Goal: Task Accomplishment & Management: Complete application form

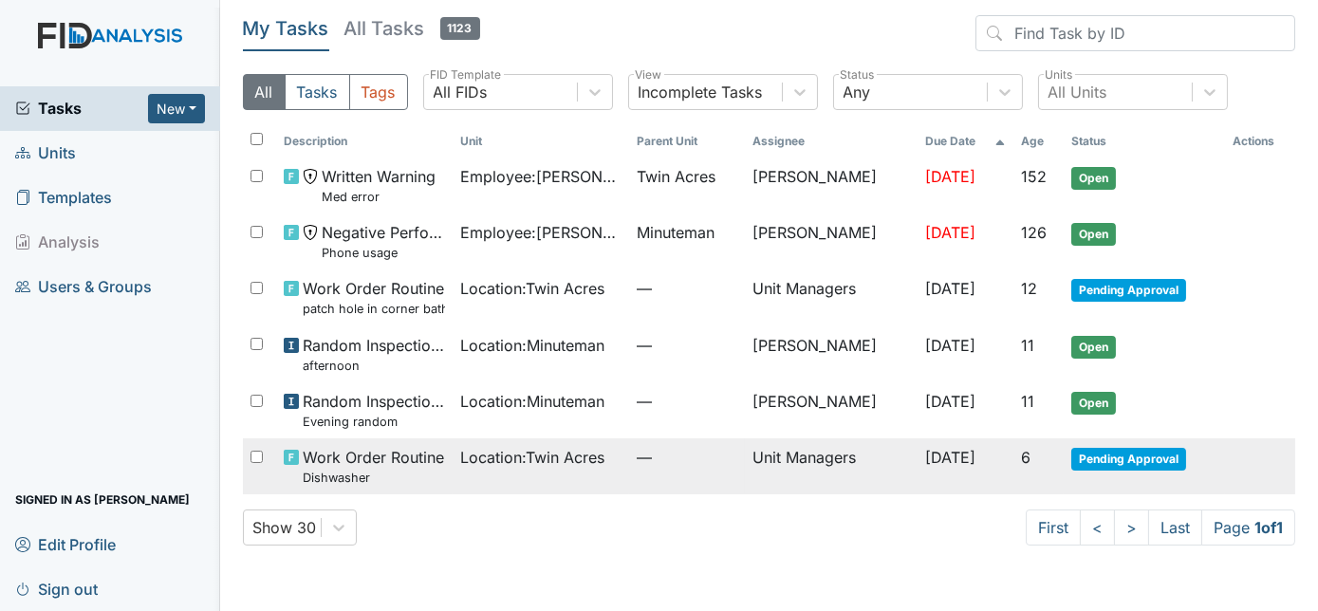
click at [469, 459] on span "Location : Twin Acres" at bounding box center [532, 457] width 144 height 23
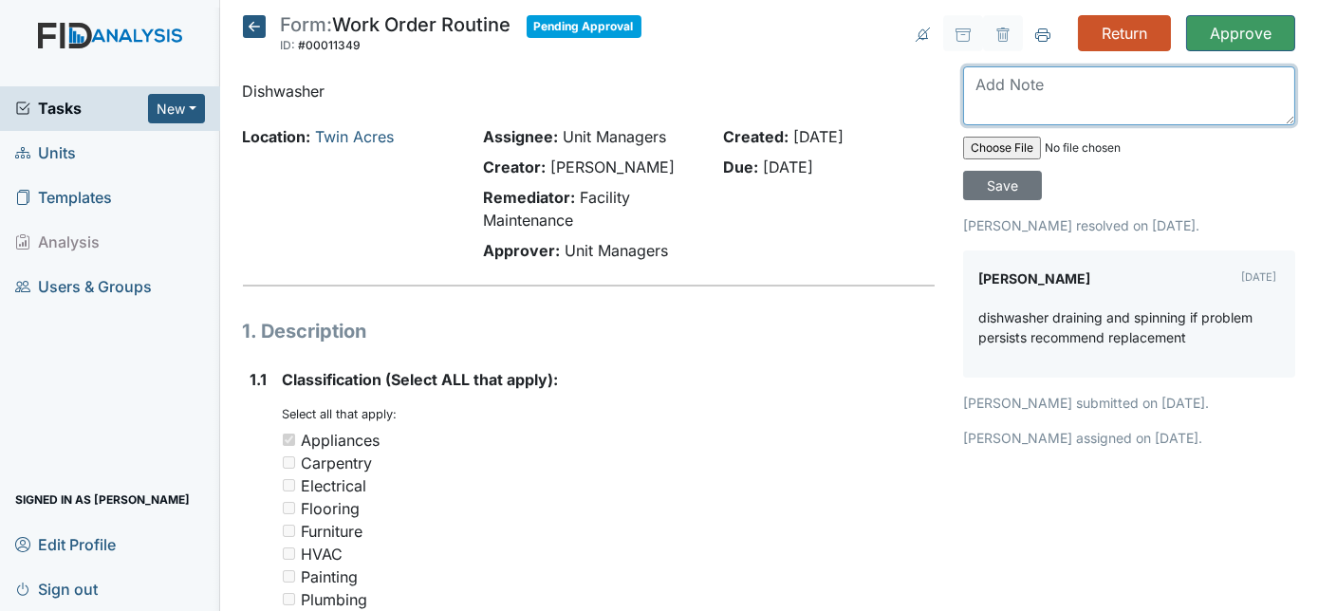
click at [1016, 108] on textarea at bounding box center [1129, 95] width 332 height 59
type textarea "THANKS"
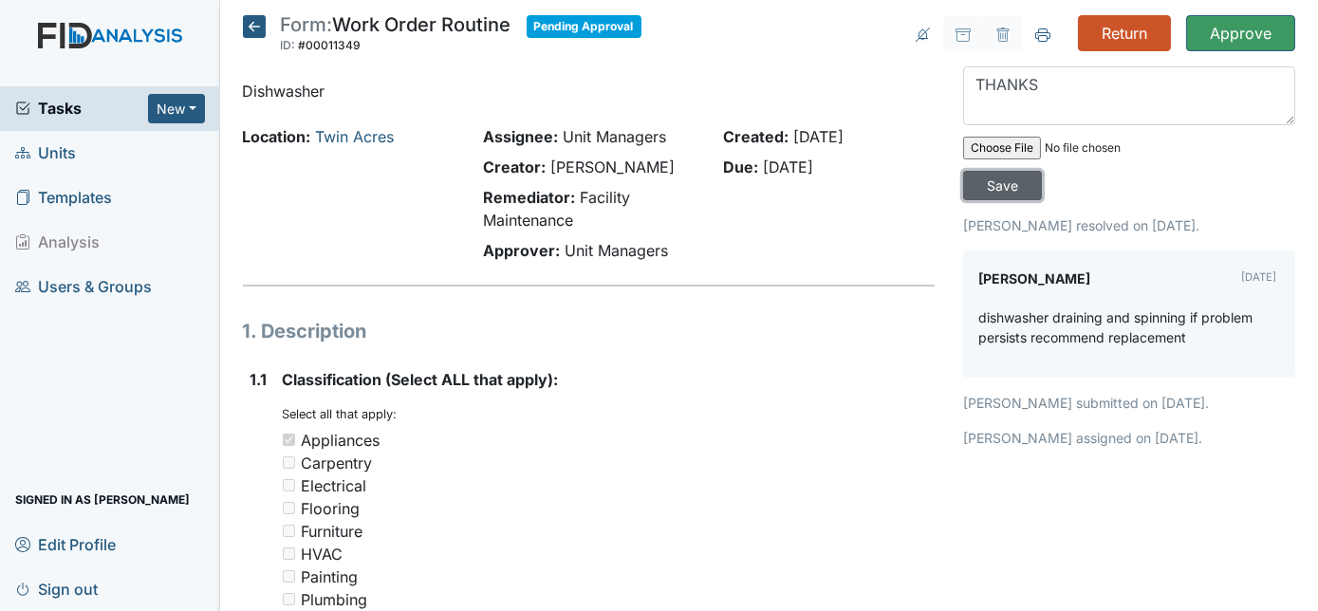
click at [1042, 171] on input "Save" at bounding box center [1002, 185] width 79 height 29
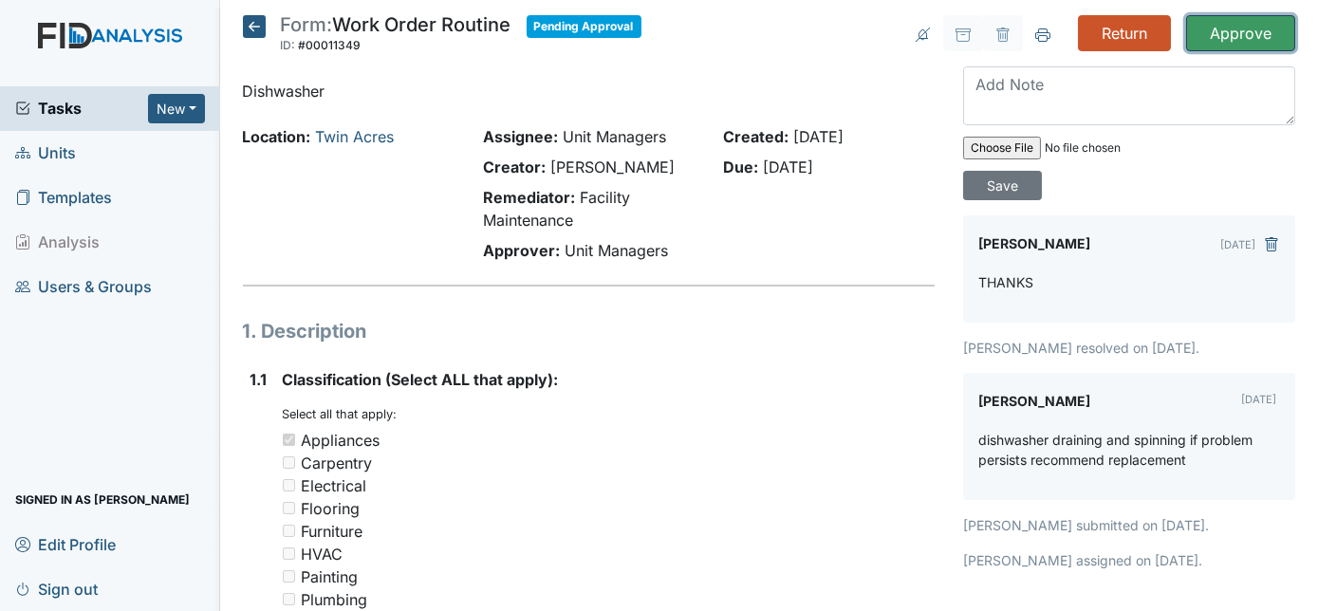
click at [1248, 27] on input "Approve" at bounding box center [1240, 33] width 109 height 36
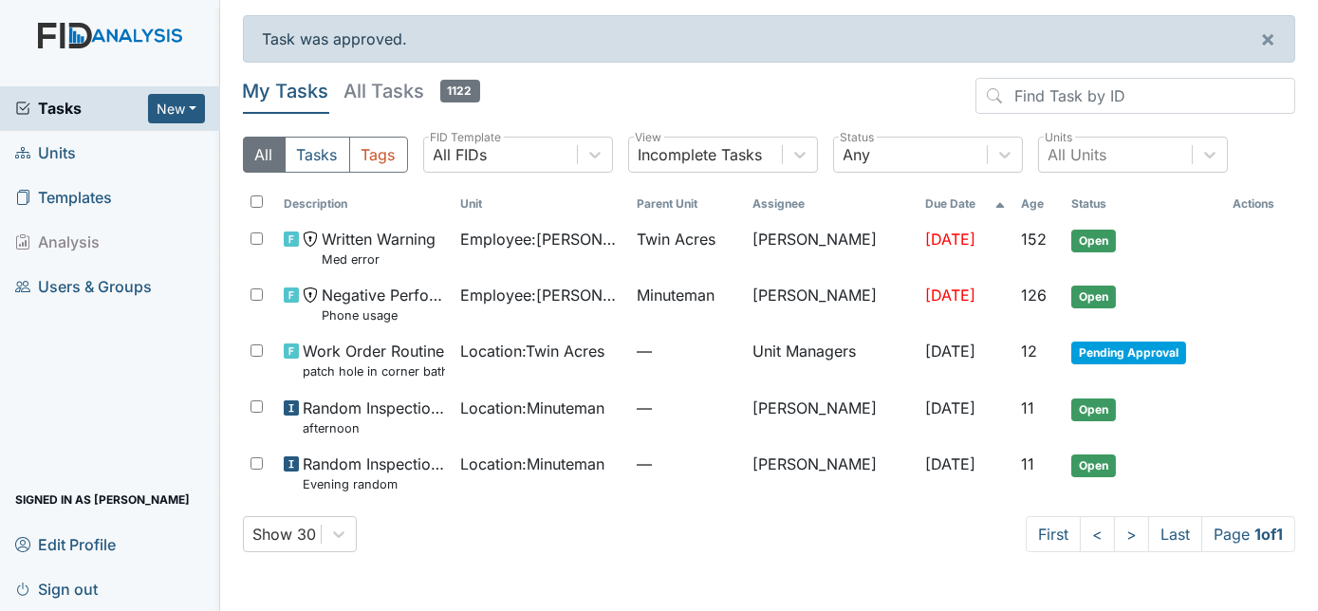
click at [50, 150] on span "Units" at bounding box center [45, 153] width 61 height 29
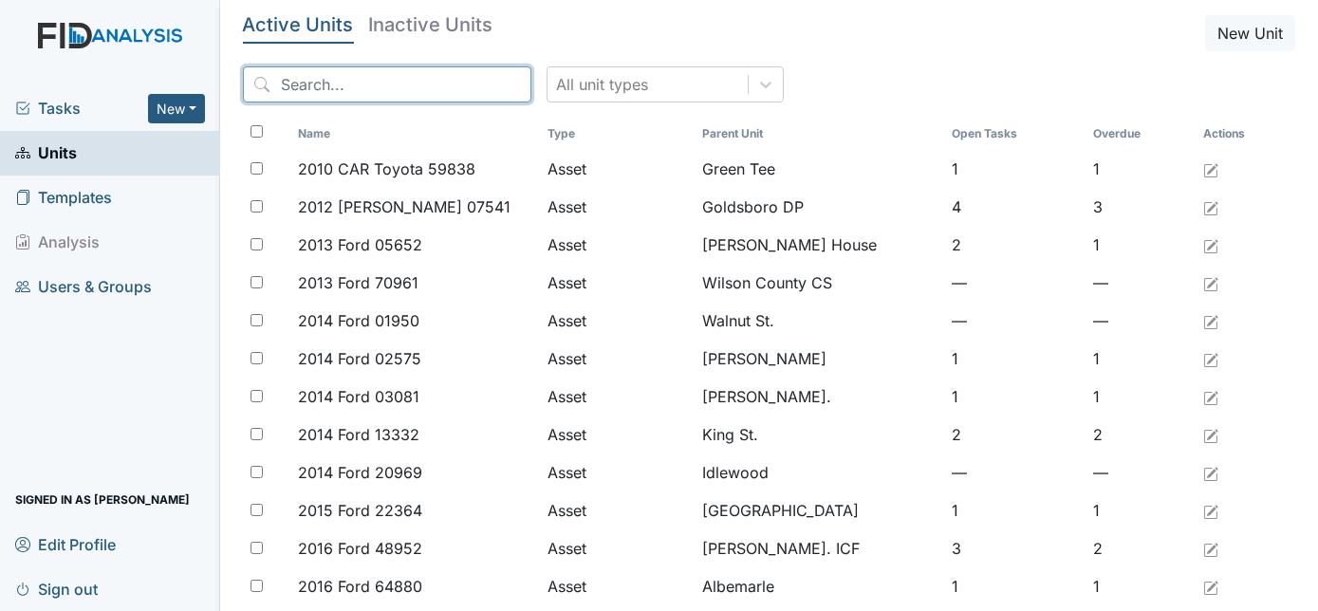
click at [349, 92] on input "search" at bounding box center [387, 84] width 288 height 36
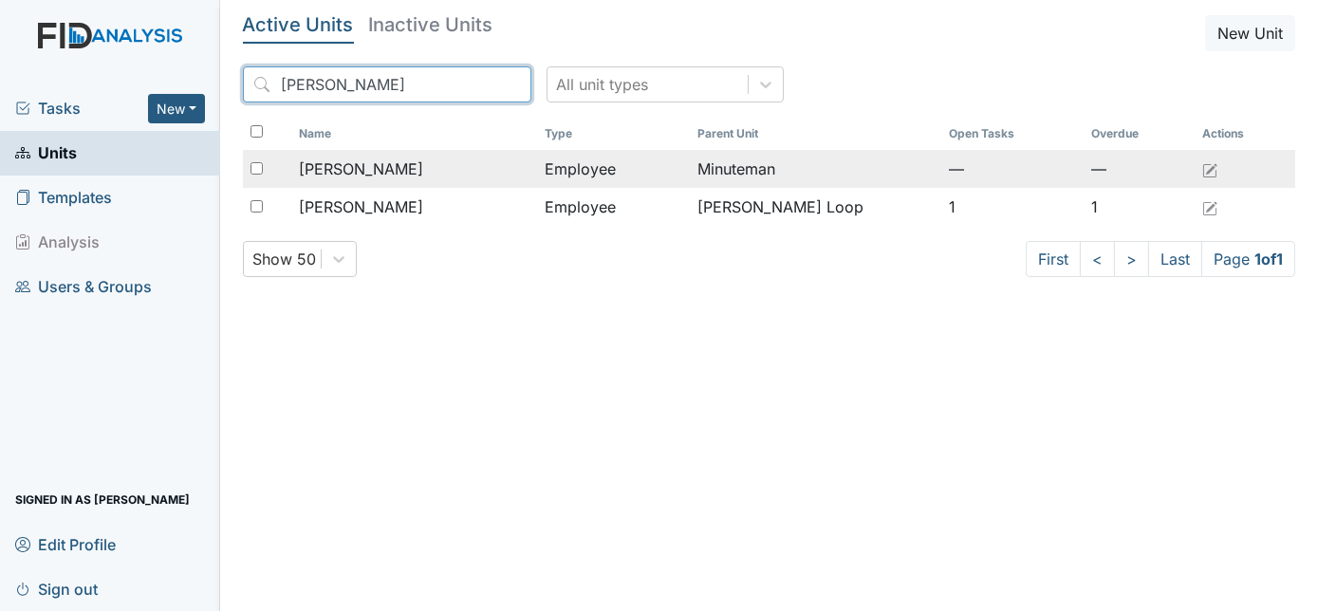
type input "NYE"
click at [341, 168] on span "Redmond, Nyeshia" at bounding box center [361, 169] width 124 height 23
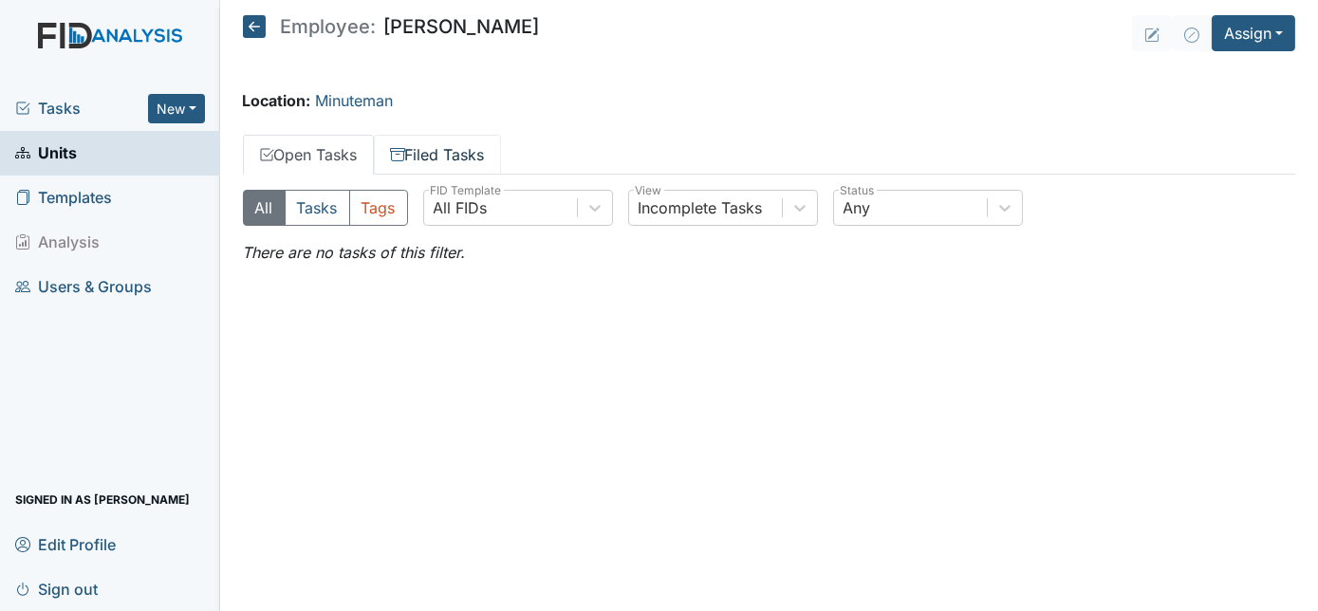
click at [442, 162] on link "Filed Tasks" at bounding box center [437, 155] width 127 height 40
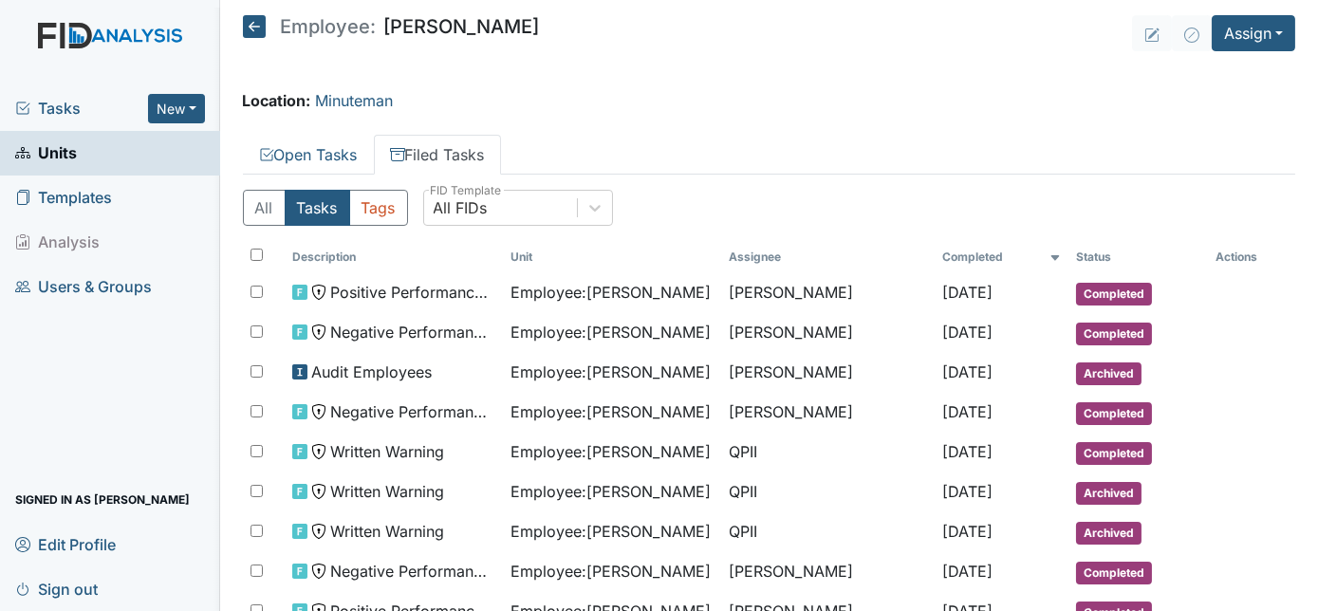
click at [624, 96] on div "Location: Minuteman" at bounding box center [769, 100] width 1053 height 23
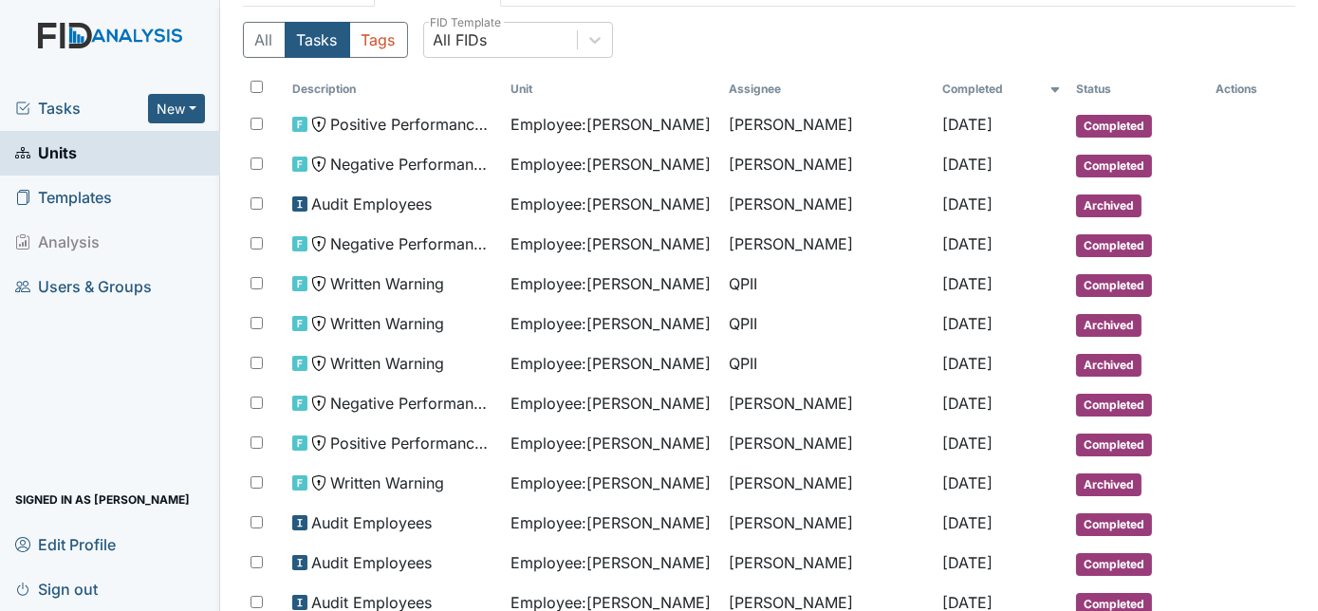
scroll to position [172, 0]
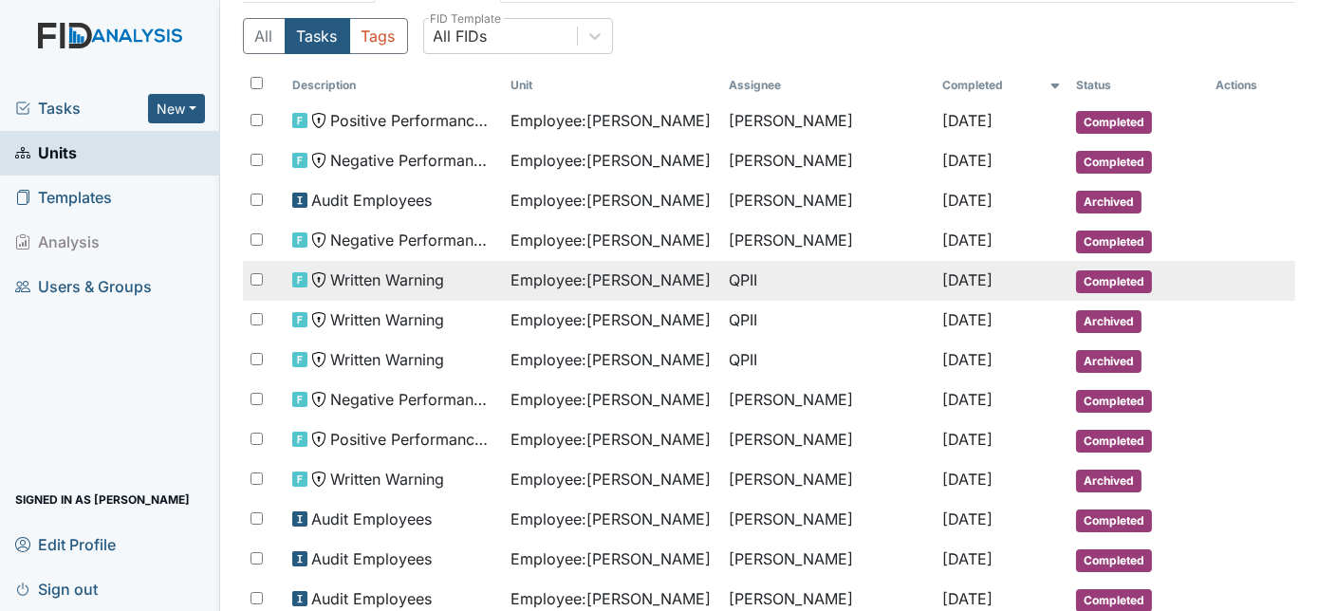
click at [660, 275] on span "Employee : Redmond, Nyeshia" at bounding box center [611, 280] width 200 height 23
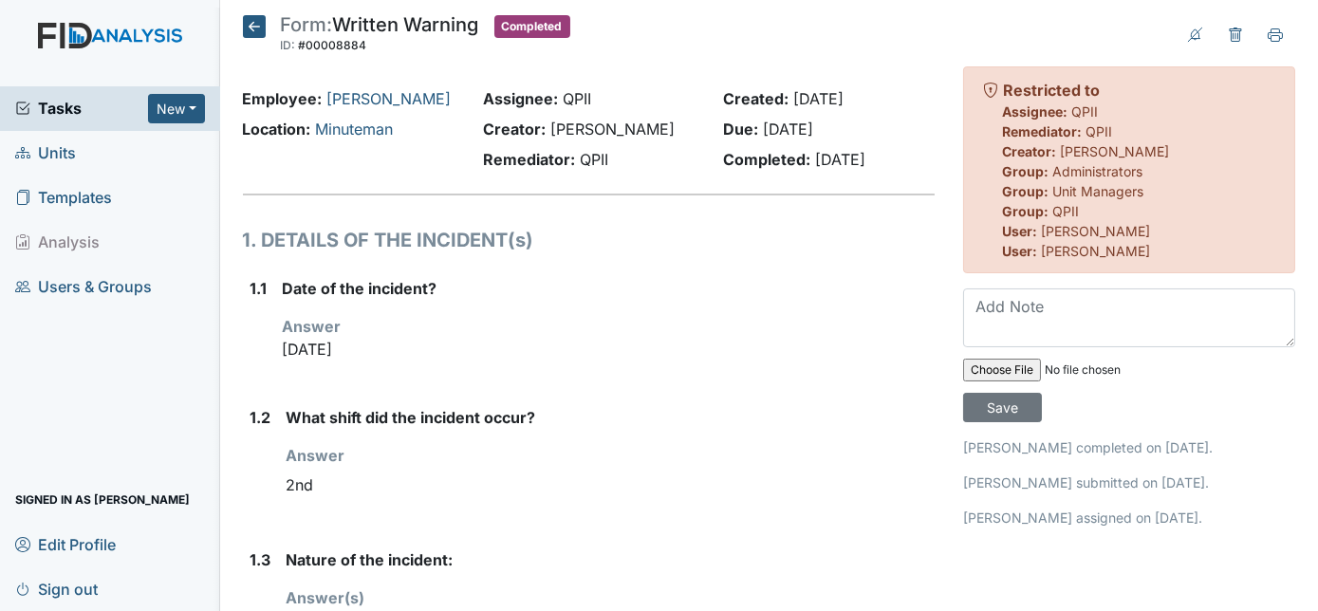
click at [660, 277] on strong "Date of the incident?" at bounding box center [609, 288] width 653 height 23
click at [252, 29] on icon at bounding box center [254, 26] width 23 height 23
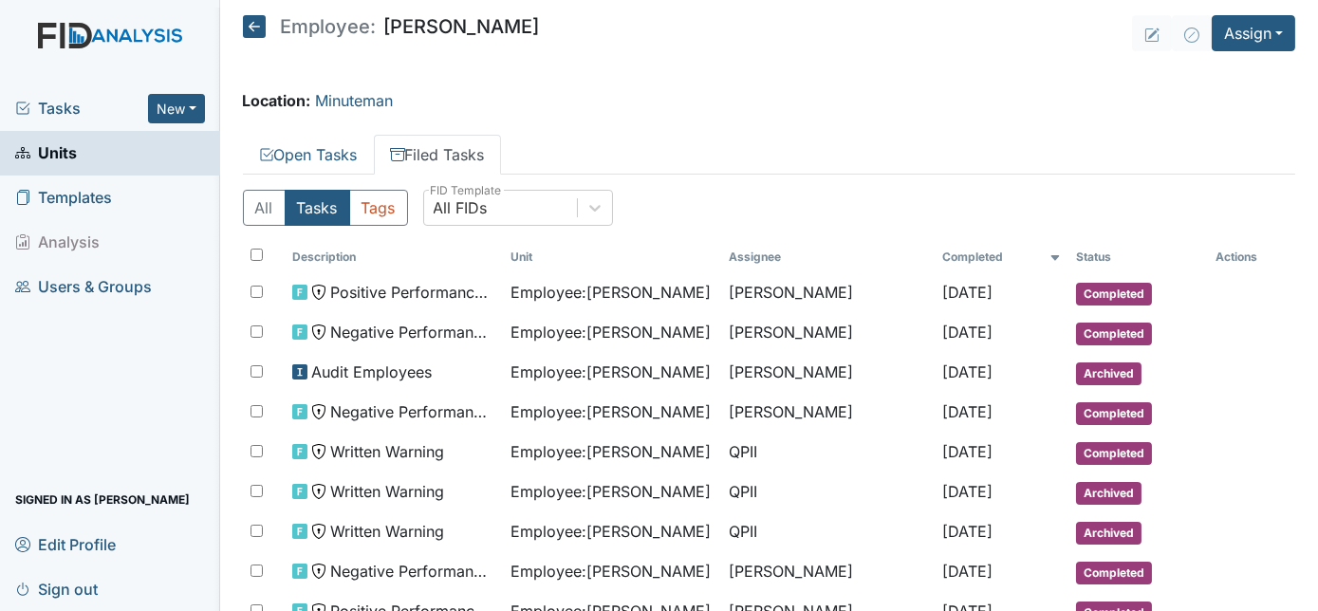
click at [630, 99] on div "Location: Minuteman" at bounding box center [769, 100] width 1053 height 23
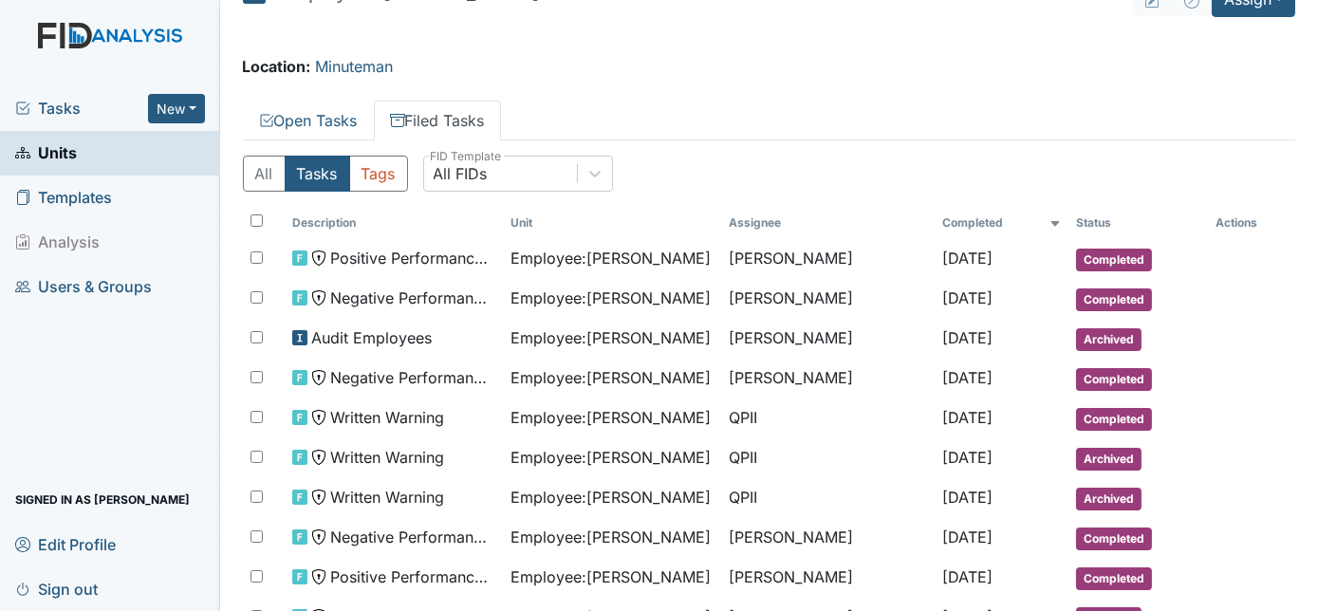
scroll to position [68, 0]
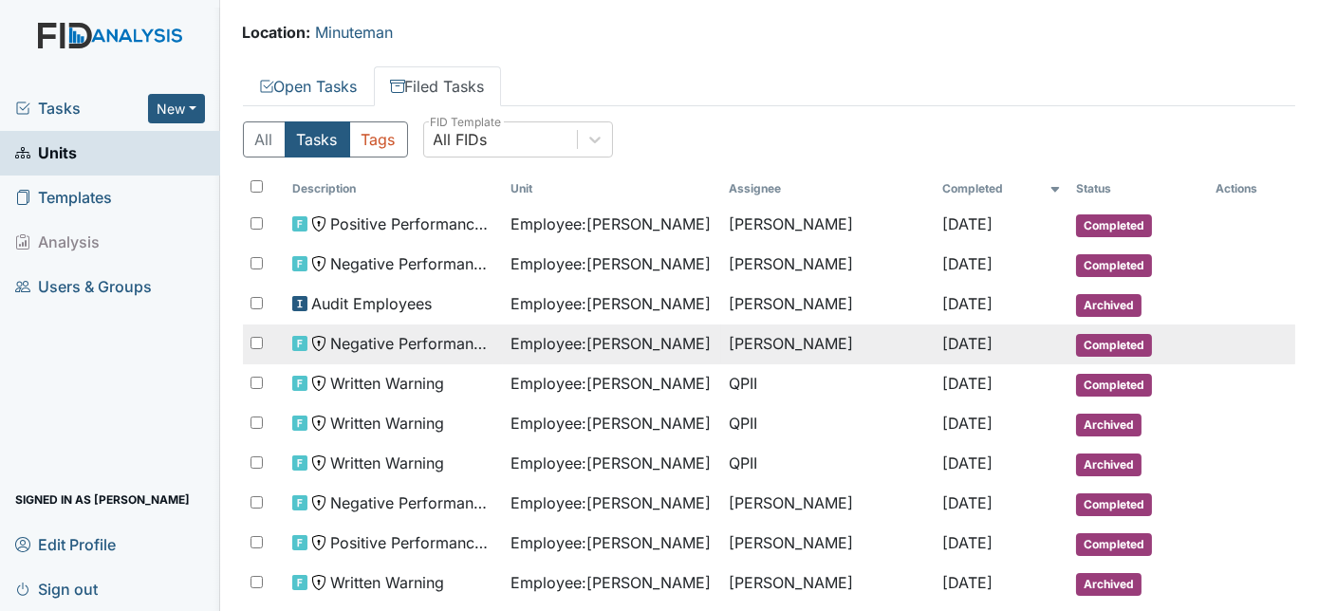
click at [447, 337] on span "Negative Performance Review" at bounding box center [412, 343] width 165 height 23
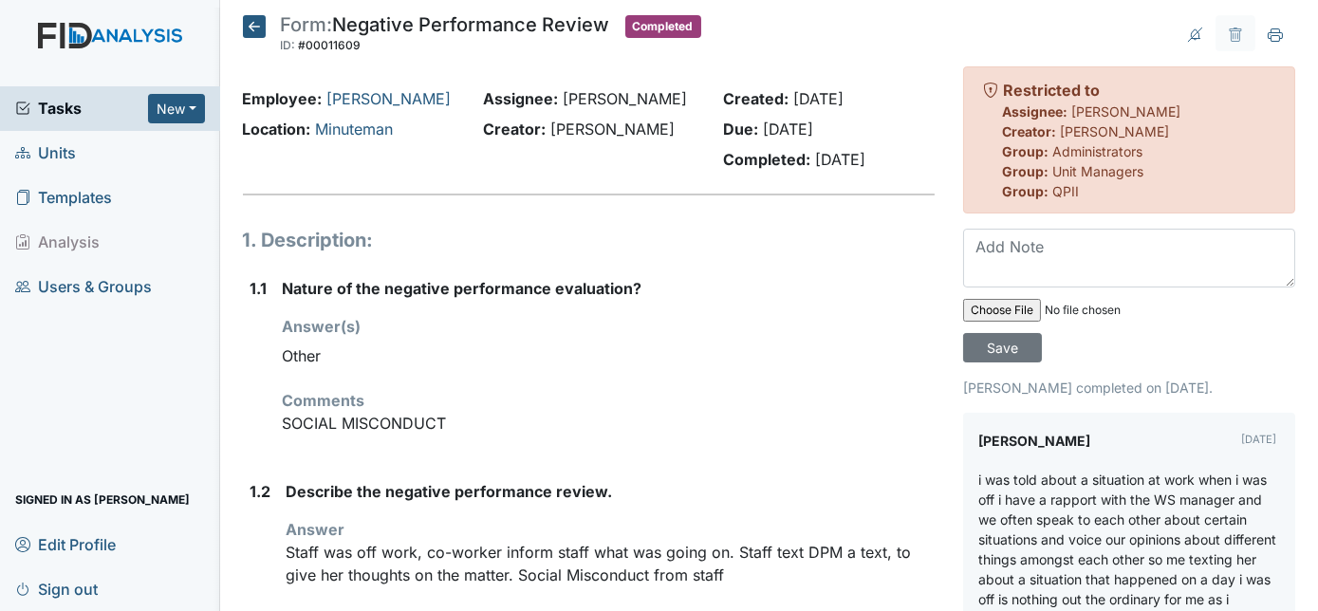
click at [251, 28] on icon at bounding box center [254, 26] width 23 height 23
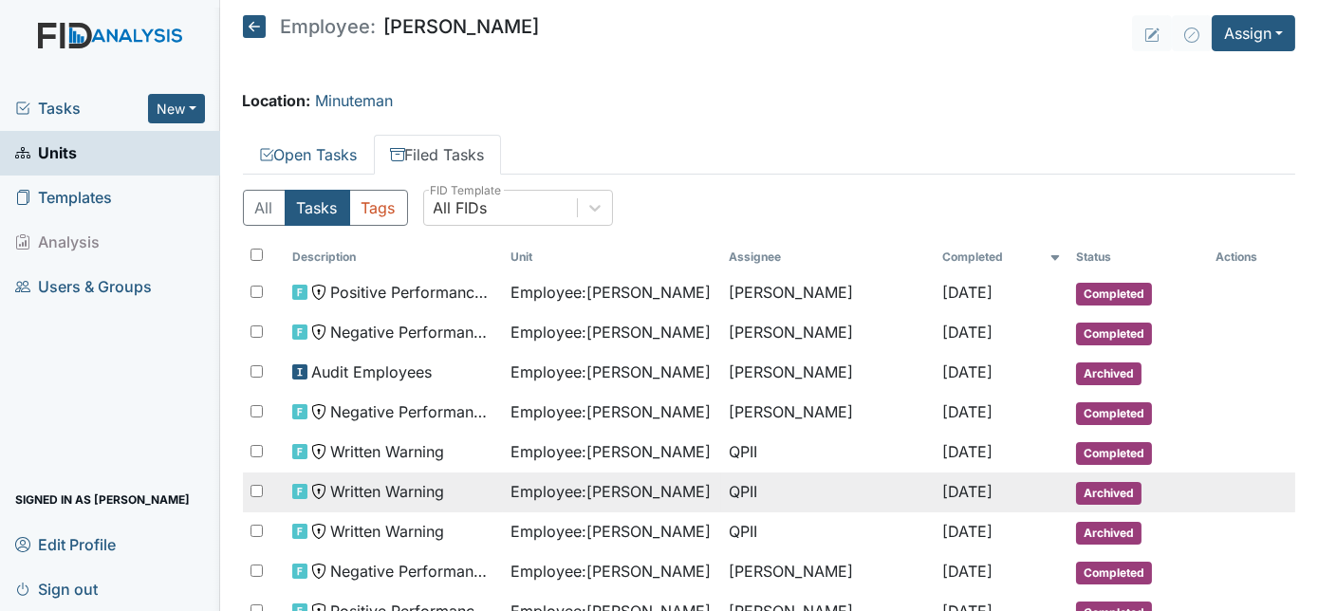
click at [445, 483] on div "Written Warning" at bounding box center [393, 491] width 203 height 23
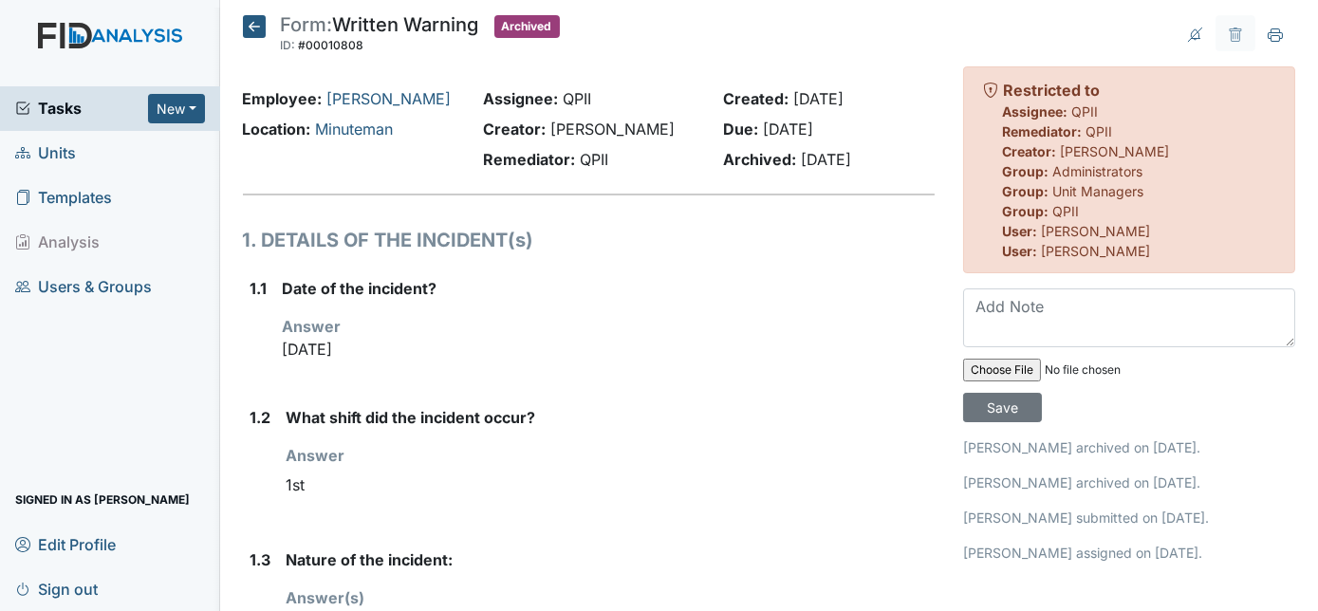
click at [618, 361] on p "[DATE]" at bounding box center [609, 349] width 653 height 23
click at [245, 20] on icon at bounding box center [254, 26] width 23 height 23
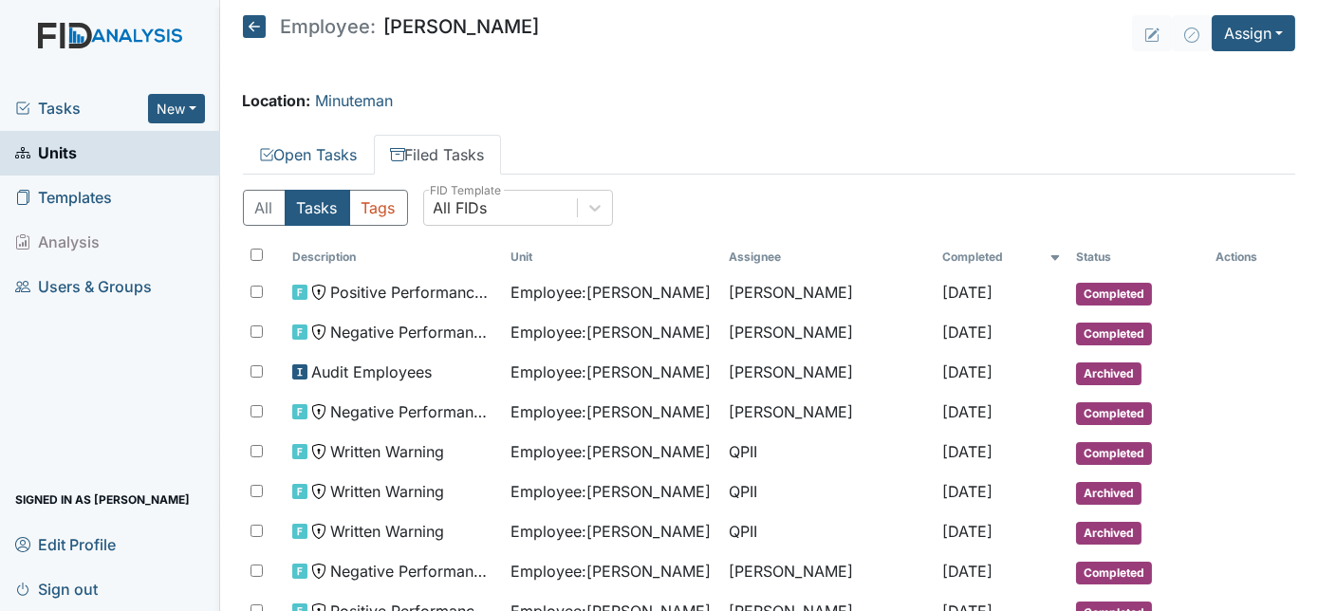
click at [585, 103] on div "Location: Minuteman" at bounding box center [769, 100] width 1053 height 23
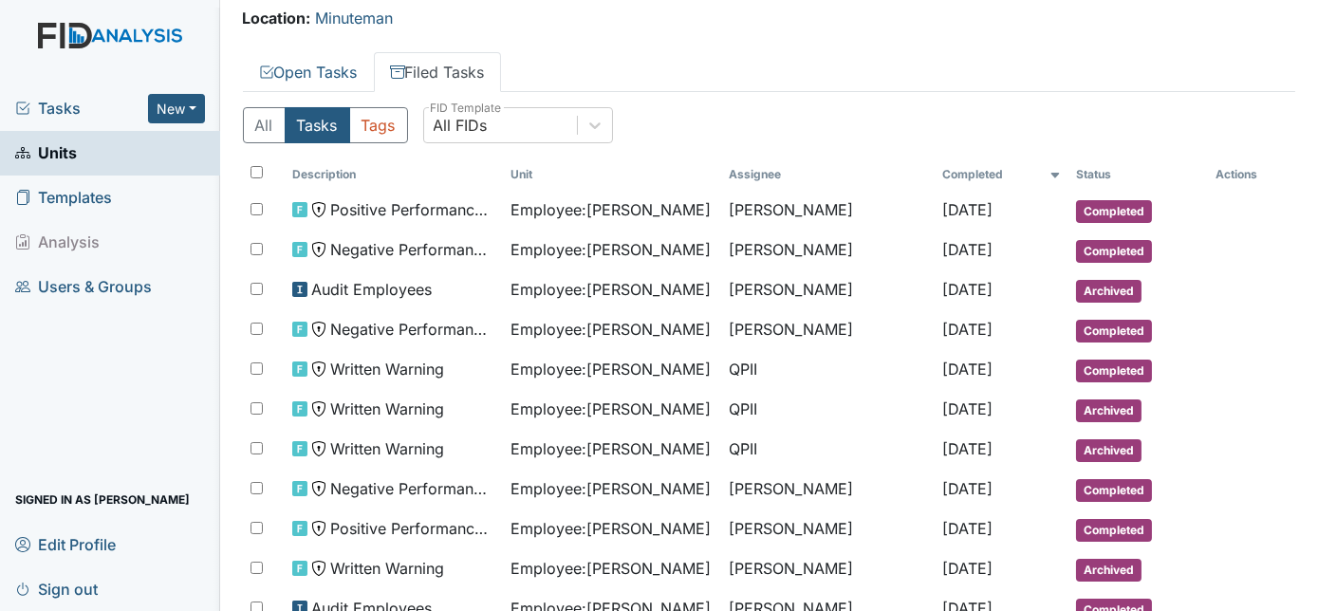
scroll to position [103, 0]
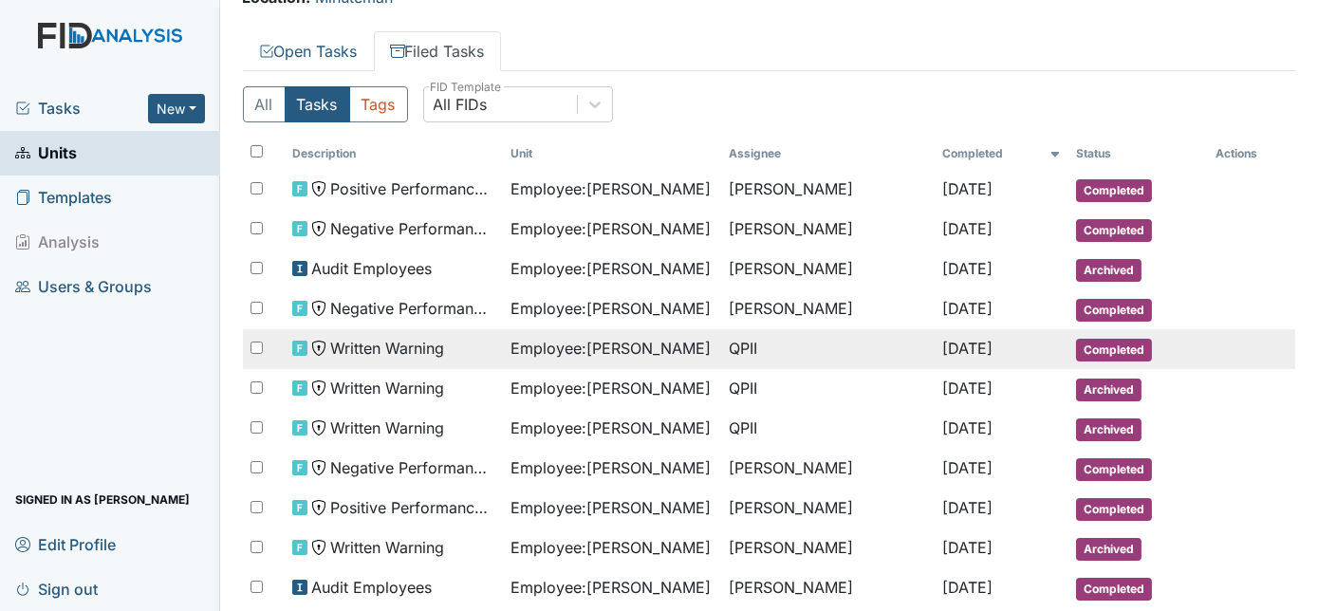
click at [470, 341] on div "Written Warning" at bounding box center [393, 348] width 203 height 23
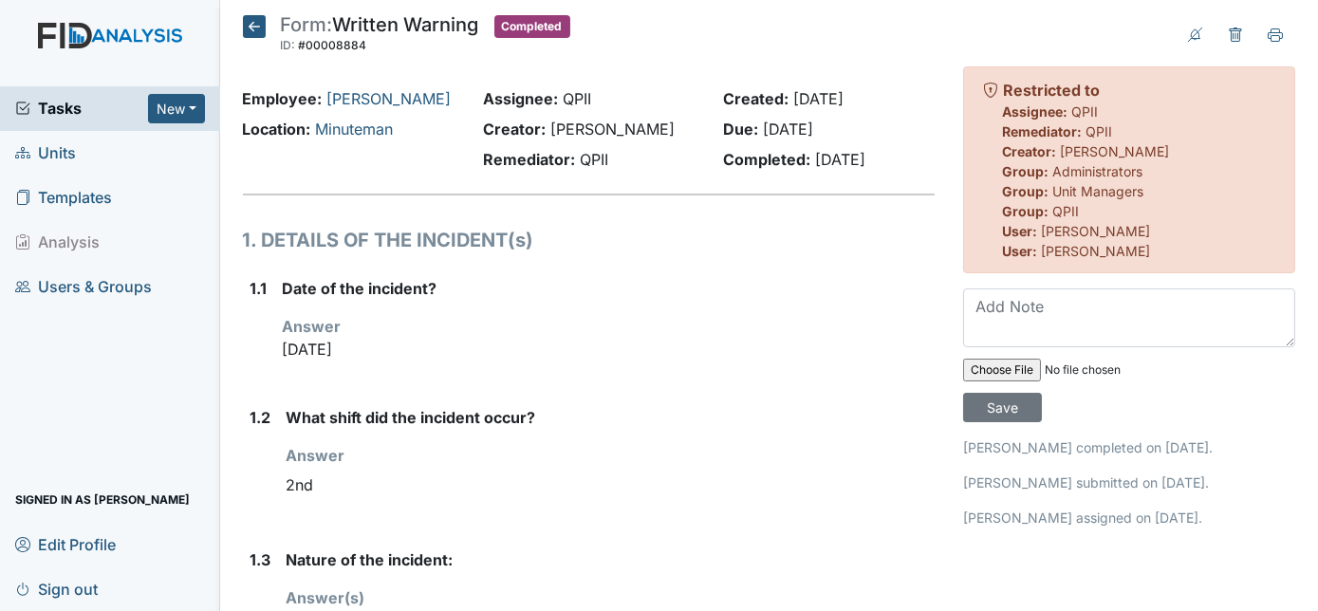
click at [613, 304] on div "Date of the incident? Answer Aug 06, 2024" at bounding box center [609, 326] width 653 height 99
click at [257, 20] on icon at bounding box center [254, 26] width 23 height 23
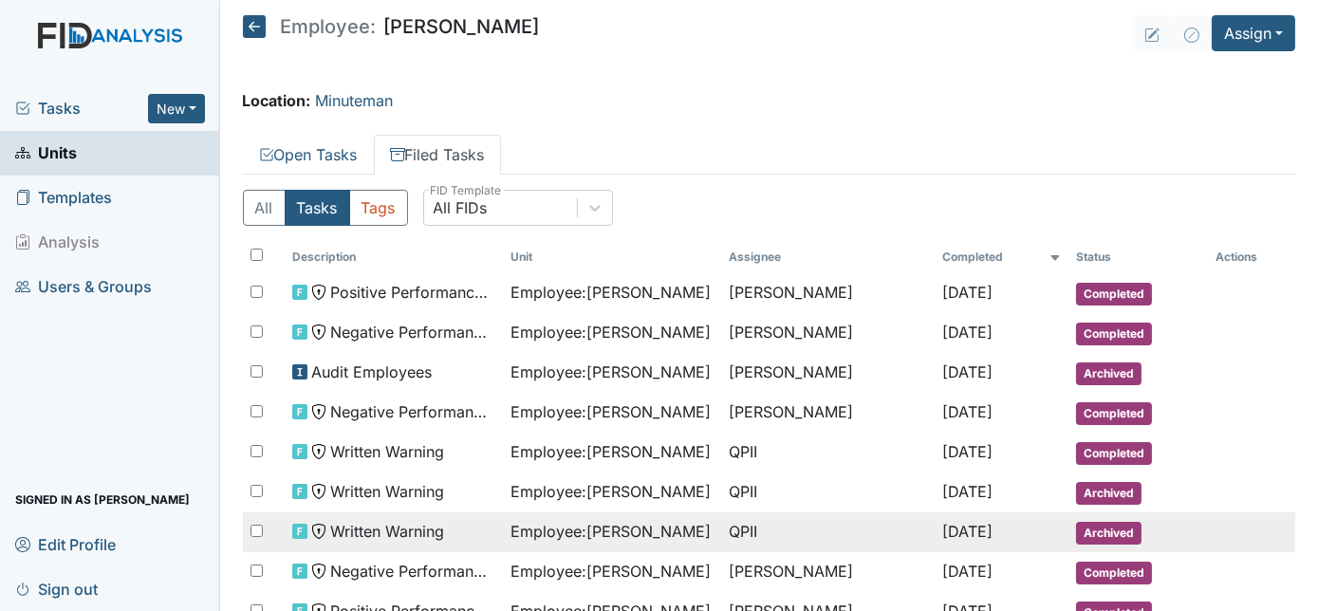
click at [412, 532] on span "Written Warning" at bounding box center [387, 531] width 114 height 23
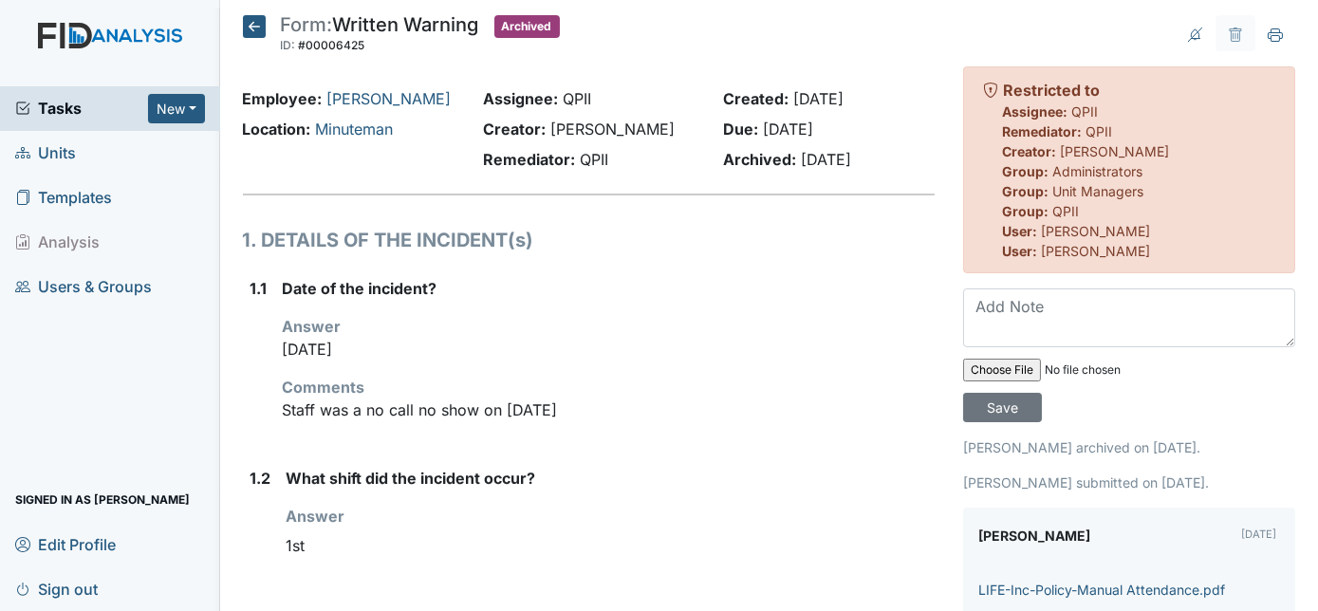
click at [767, 405] on p "Staff was a no call no show on [DATE]" at bounding box center [609, 410] width 653 height 23
click at [245, 29] on icon at bounding box center [254, 26] width 23 height 23
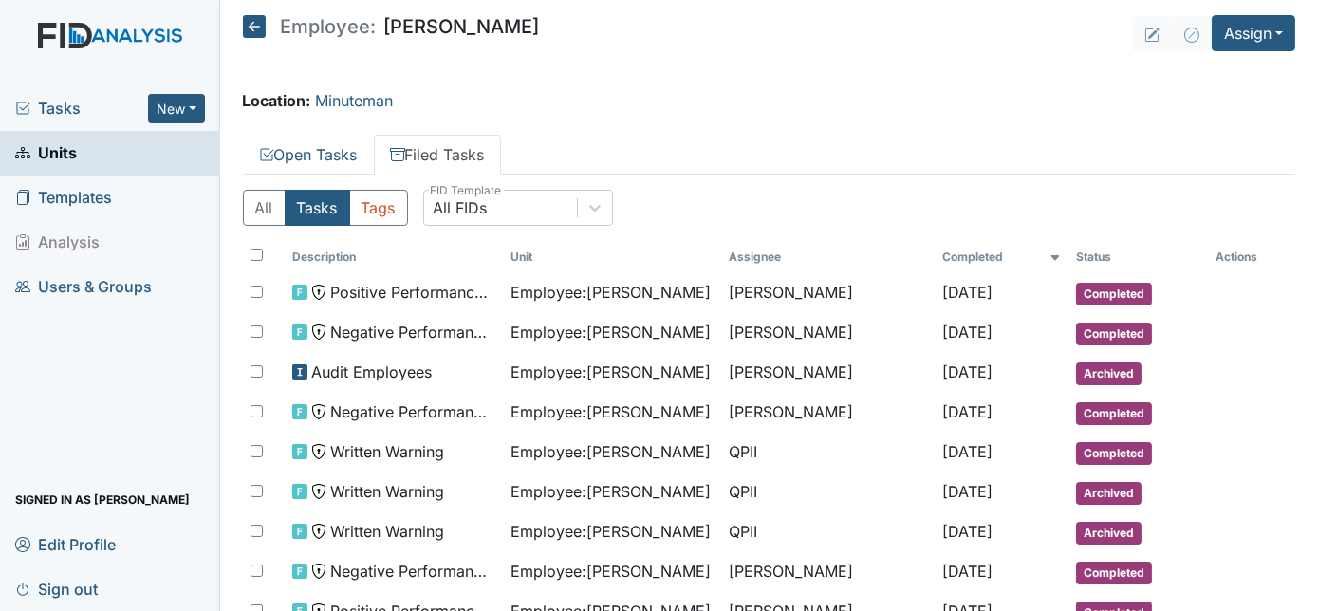
click at [245, 29] on icon at bounding box center [254, 26] width 23 height 23
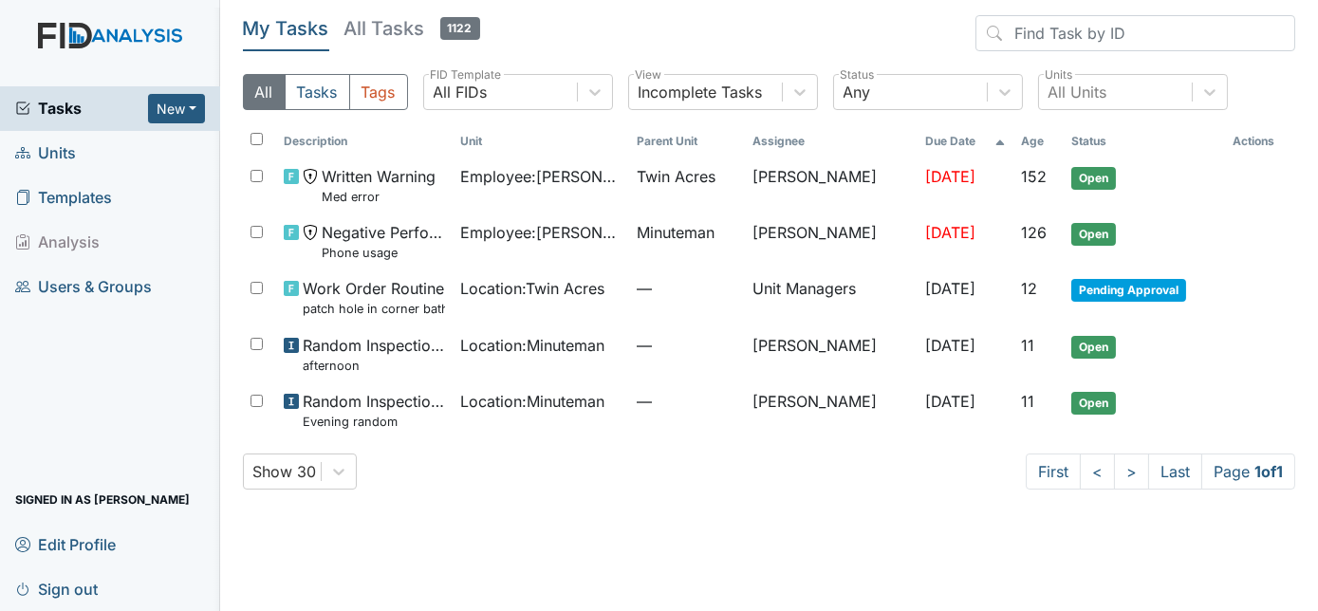
click at [46, 155] on span "Units" at bounding box center [45, 153] width 61 height 29
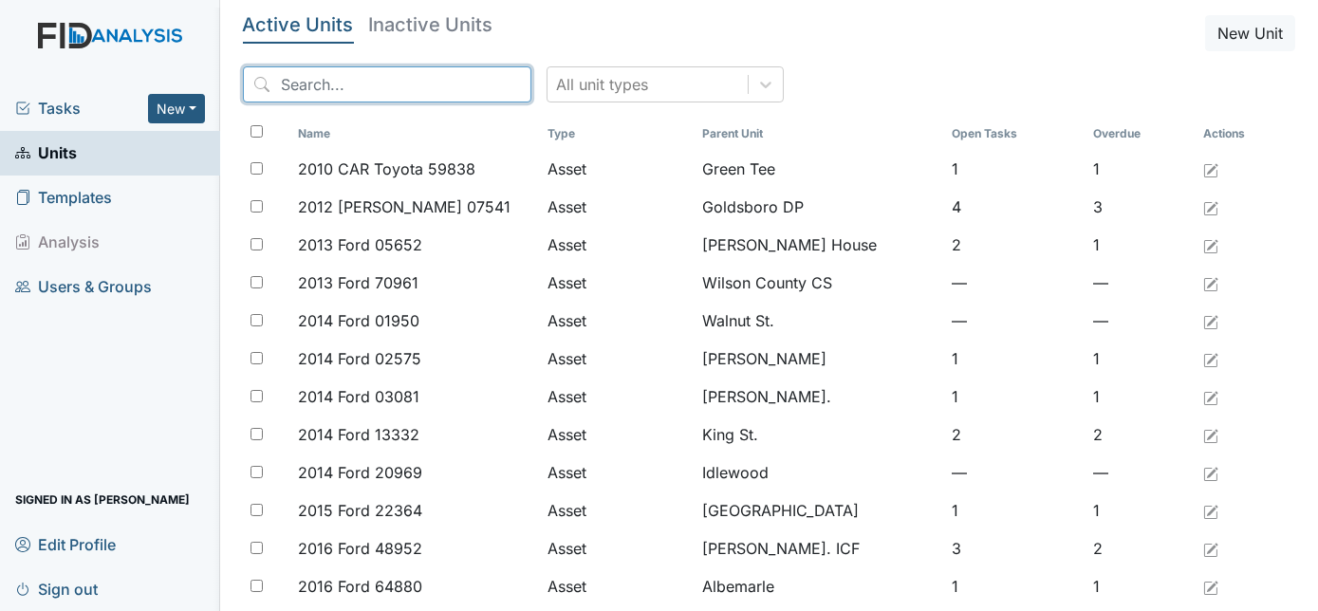
click at [335, 90] on input "search" at bounding box center [387, 84] width 288 height 36
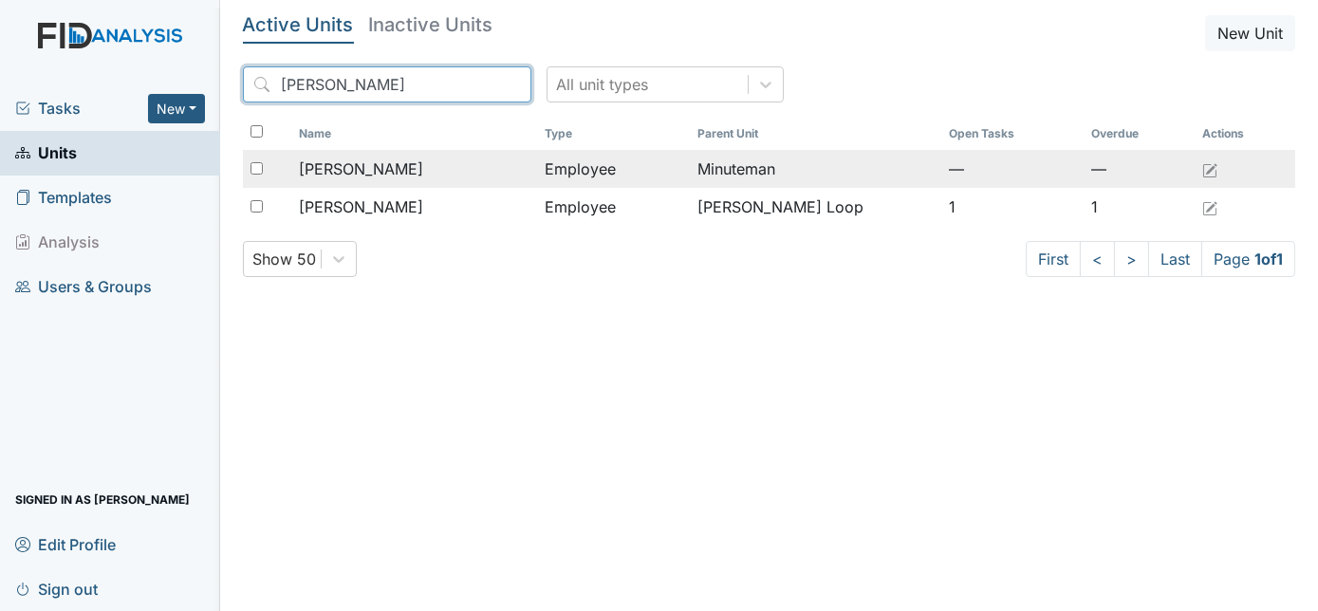
type input "NYE"
click at [362, 177] on span "[PERSON_NAME]" at bounding box center [361, 169] width 124 height 23
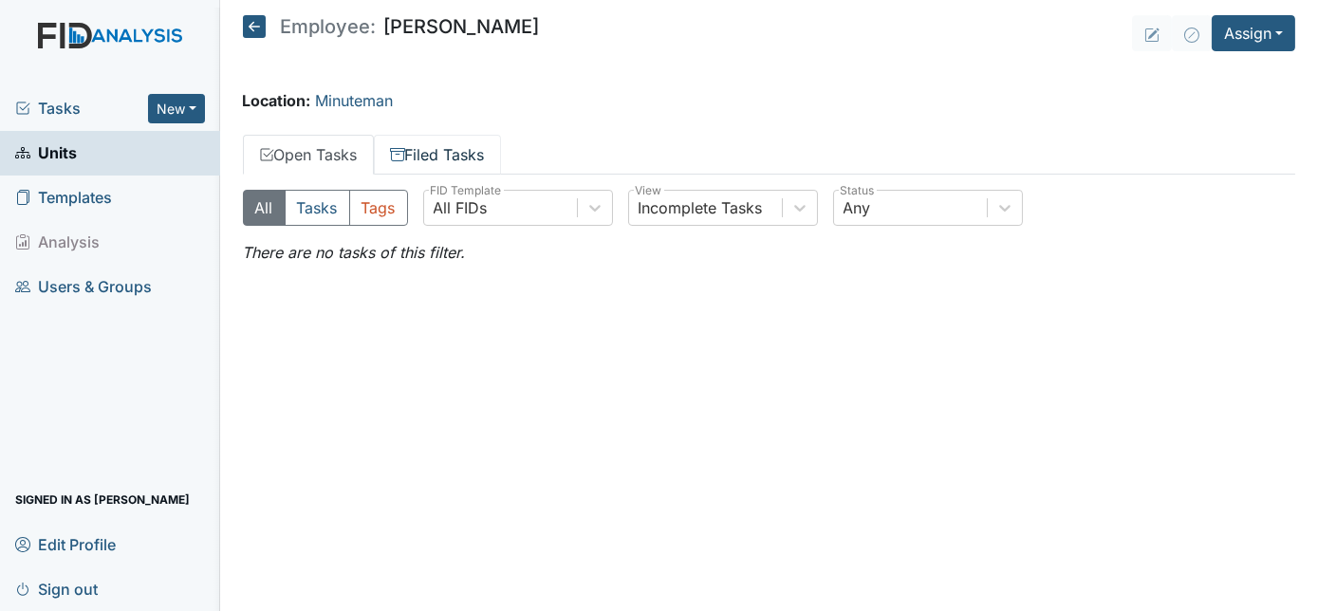
click at [431, 160] on link "Filed Tasks" at bounding box center [437, 155] width 127 height 40
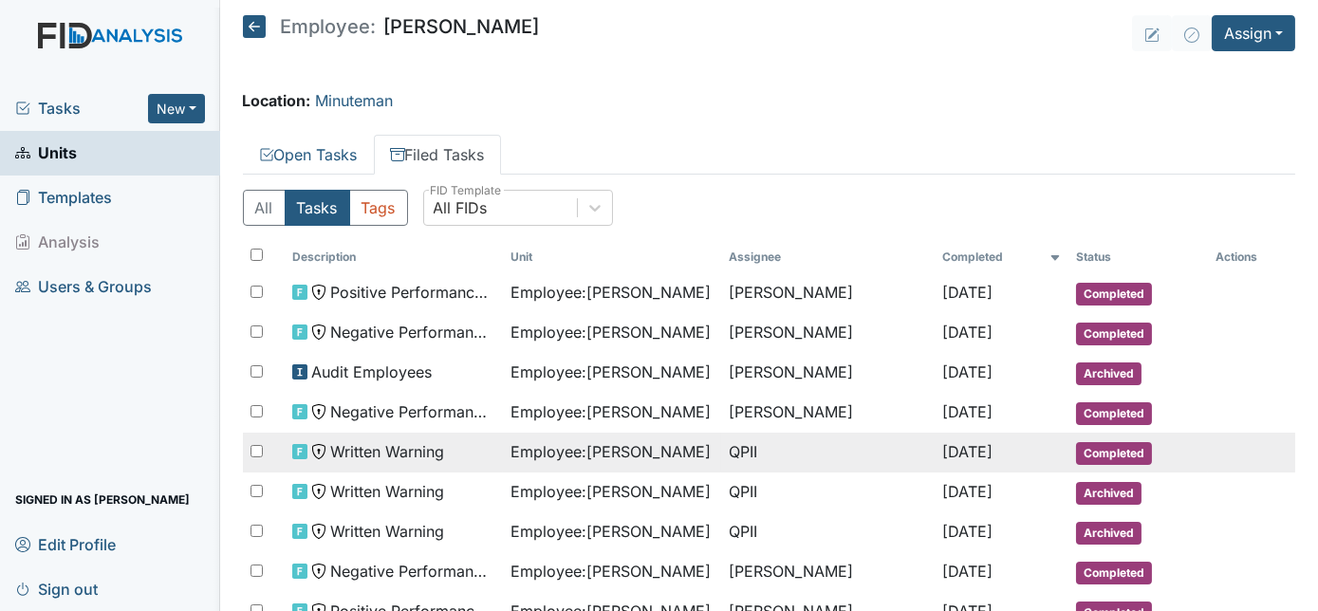
click at [486, 453] on td "Written Warning" at bounding box center [394, 453] width 218 height 40
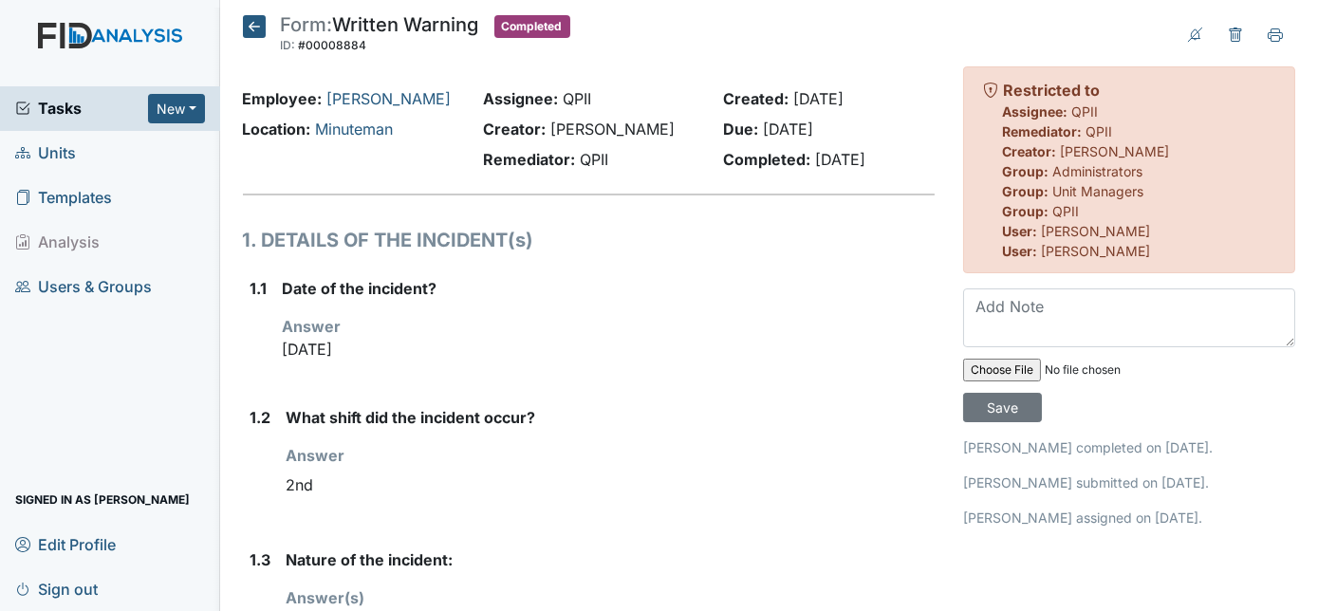
click at [642, 306] on div "Date of the incident? Answer Aug 06, 2024" at bounding box center [609, 326] width 653 height 99
click at [251, 22] on icon at bounding box center [254, 26] width 23 height 23
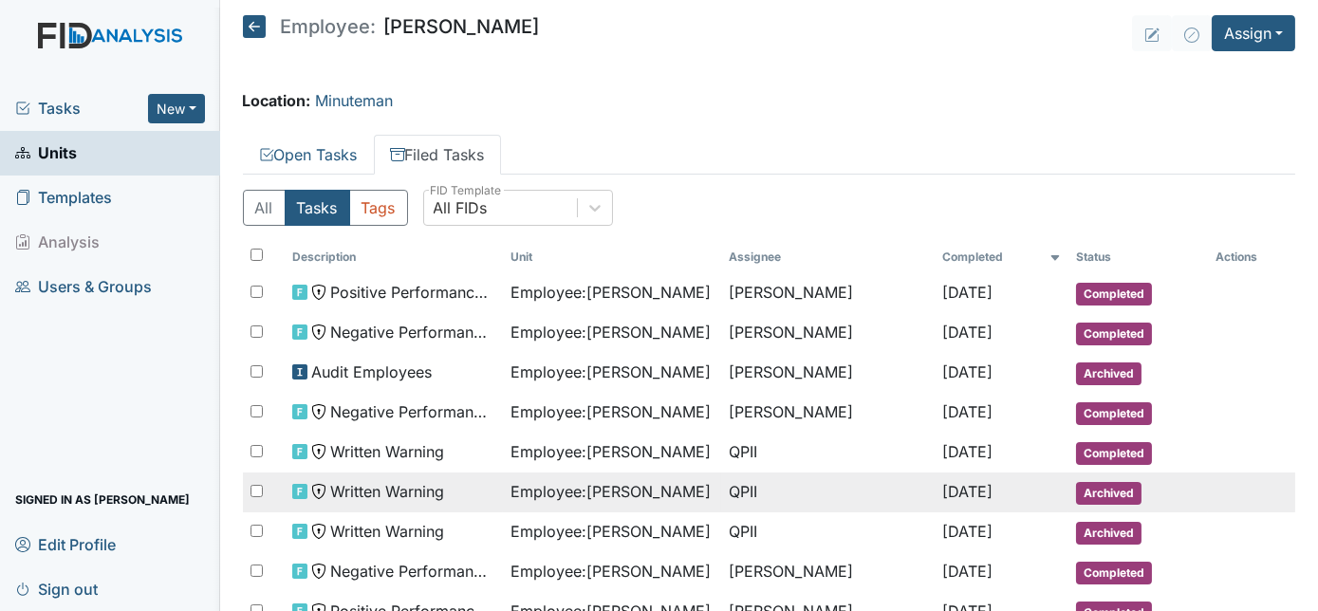
click at [357, 491] on span "Written Warning" at bounding box center [387, 491] width 114 height 23
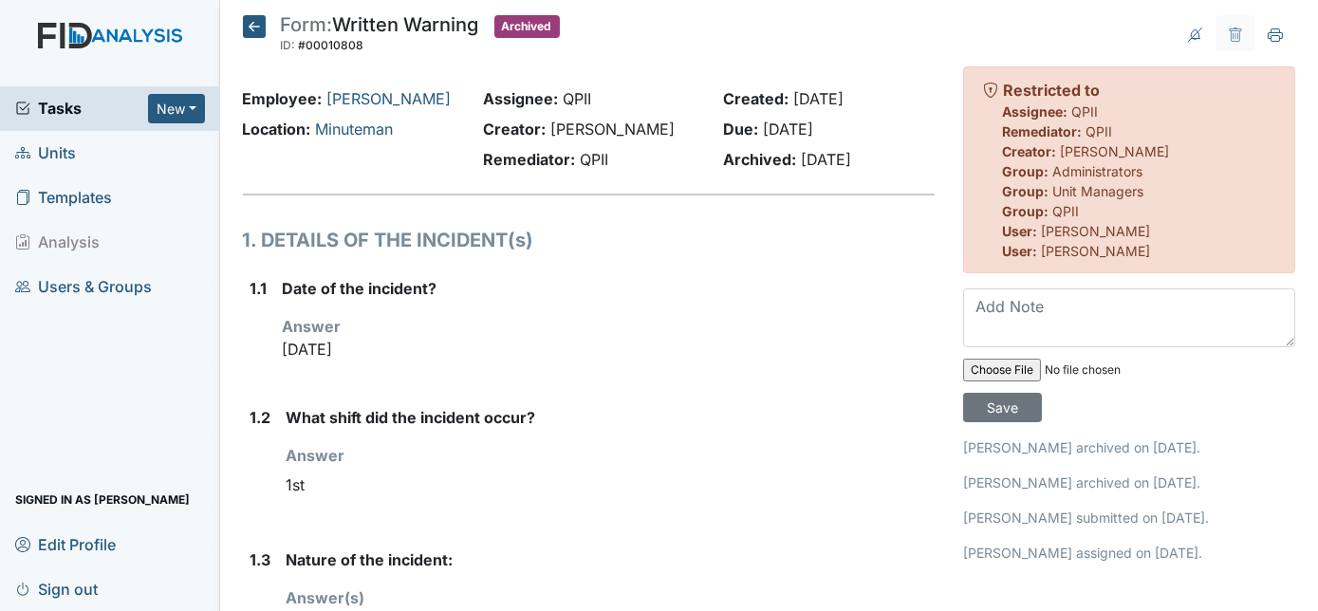
click at [707, 300] on strong "Date of the incident?" at bounding box center [609, 288] width 653 height 23
click at [251, 22] on icon at bounding box center [254, 26] width 23 height 23
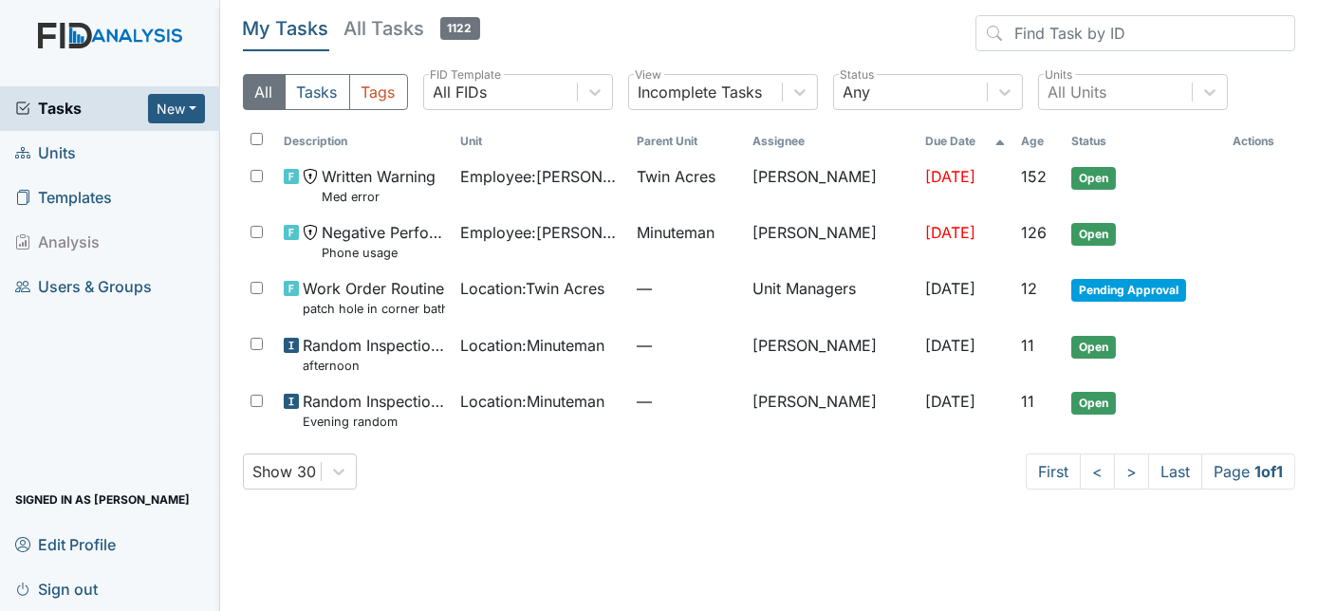
click at [77, 148] on link "Units" at bounding box center [110, 153] width 220 height 45
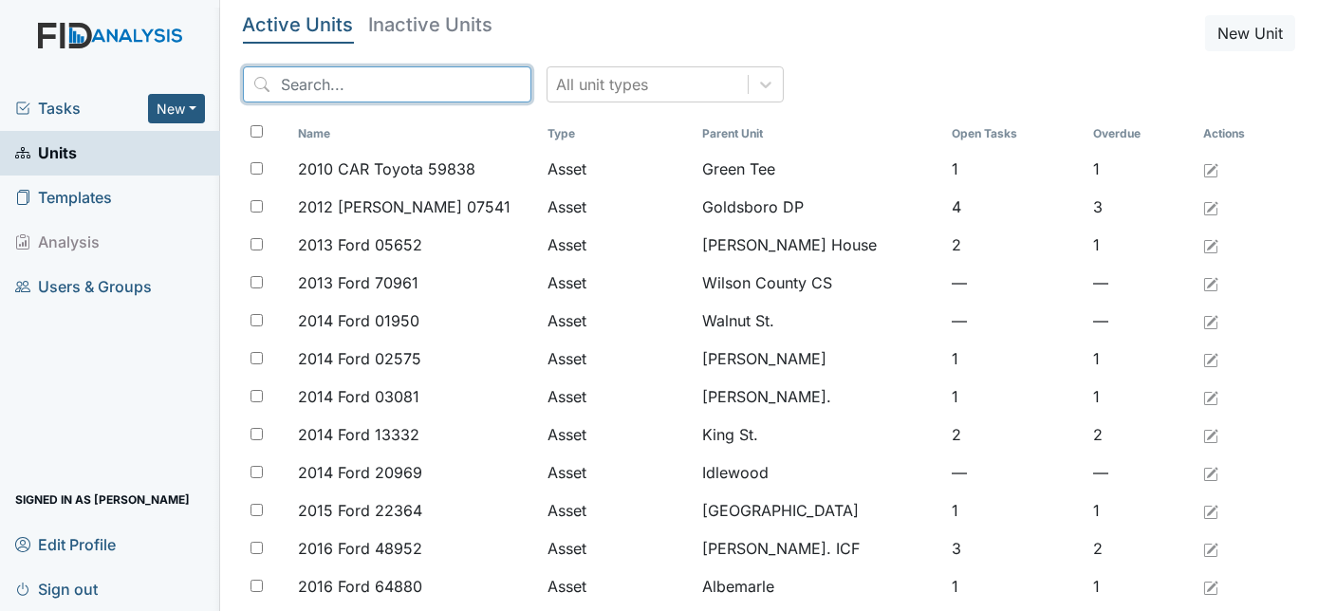
click at [450, 84] on input "search" at bounding box center [387, 84] width 288 height 36
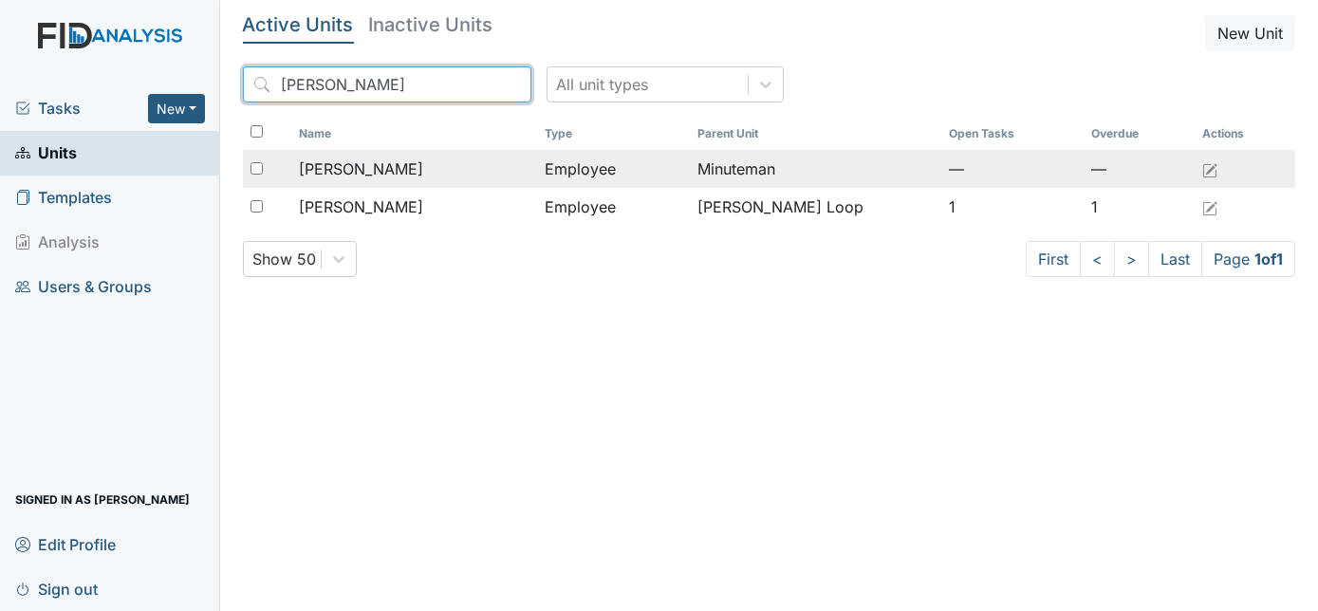
type input "[PERSON_NAME]"
click at [506, 174] on div "[PERSON_NAME]" at bounding box center [415, 169] width 232 height 23
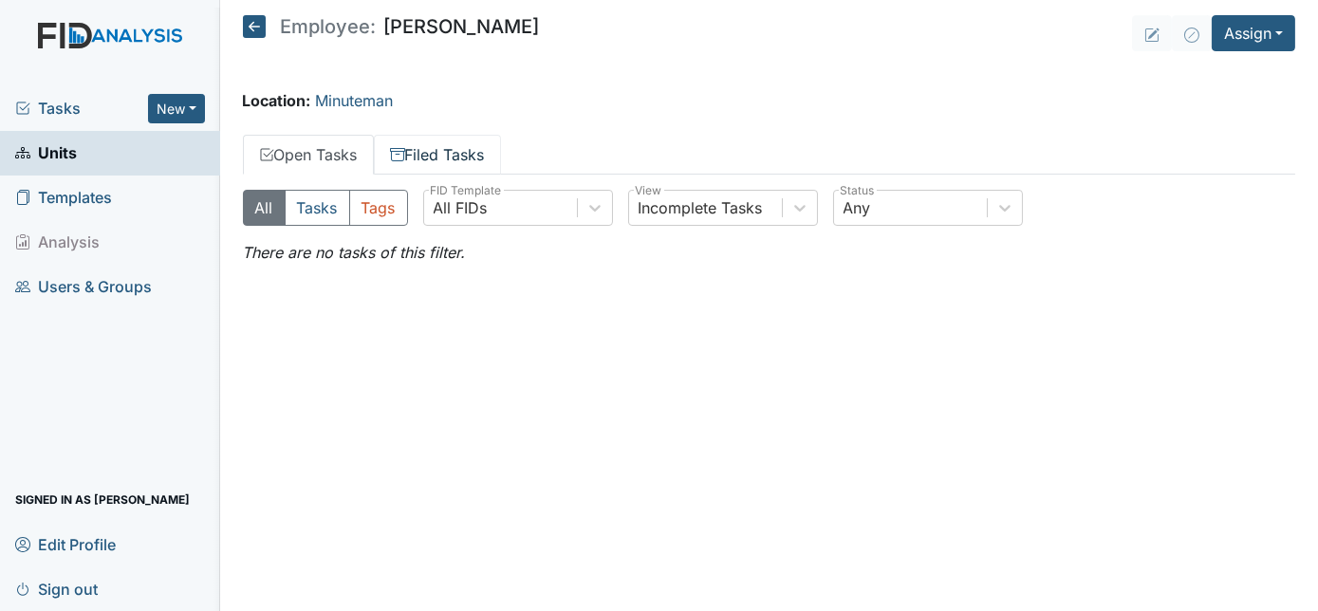
click at [460, 159] on link "Filed Tasks" at bounding box center [437, 155] width 127 height 40
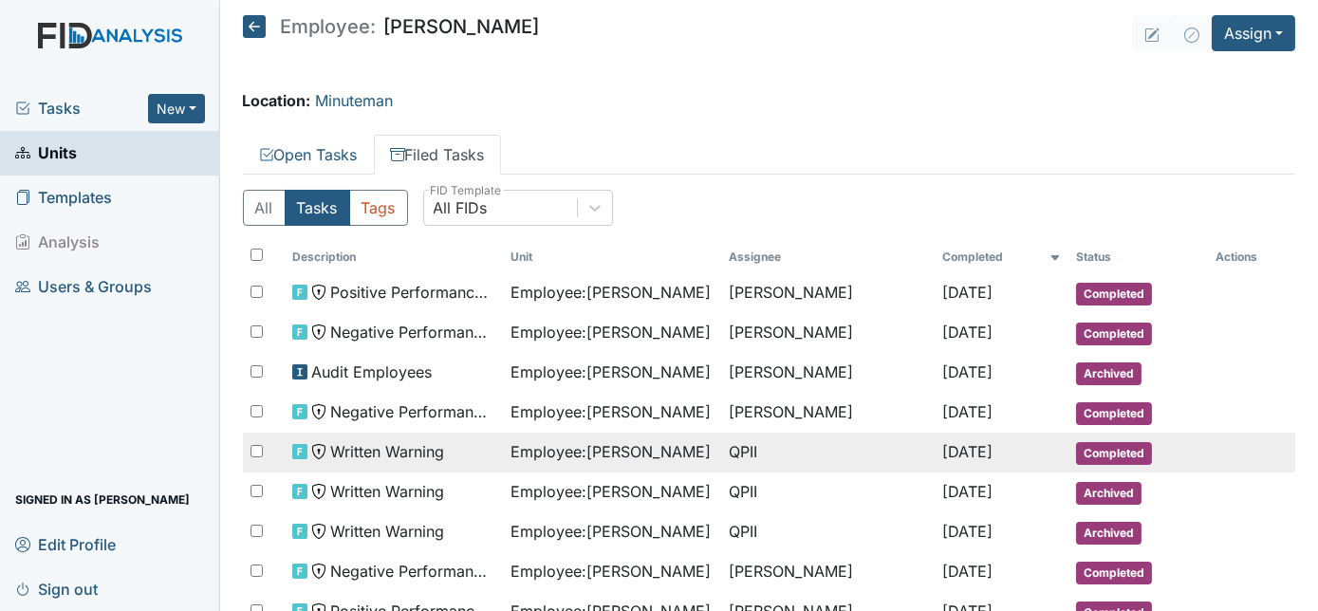
click at [415, 444] on span "Written Warning" at bounding box center [387, 451] width 114 height 23
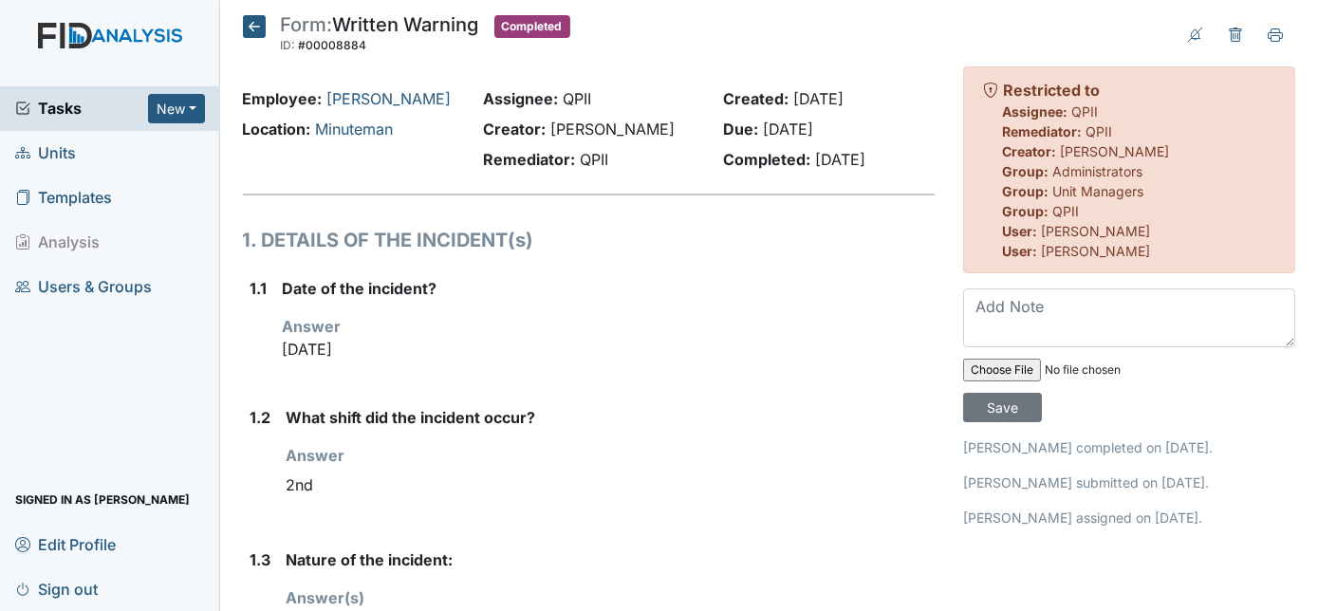
click at [590, 305] on div "Date of the incident? Answer [DATE]" at bounding box center [609, 326] width 653 height 99
click at [570, 313] on div "Date of the incident? Answer Aug 06, 2024" at bounding box center [609, 326] width 653 height 99
click at [258, 18] on icon at bounding box center [254, 26] width 23 height 23
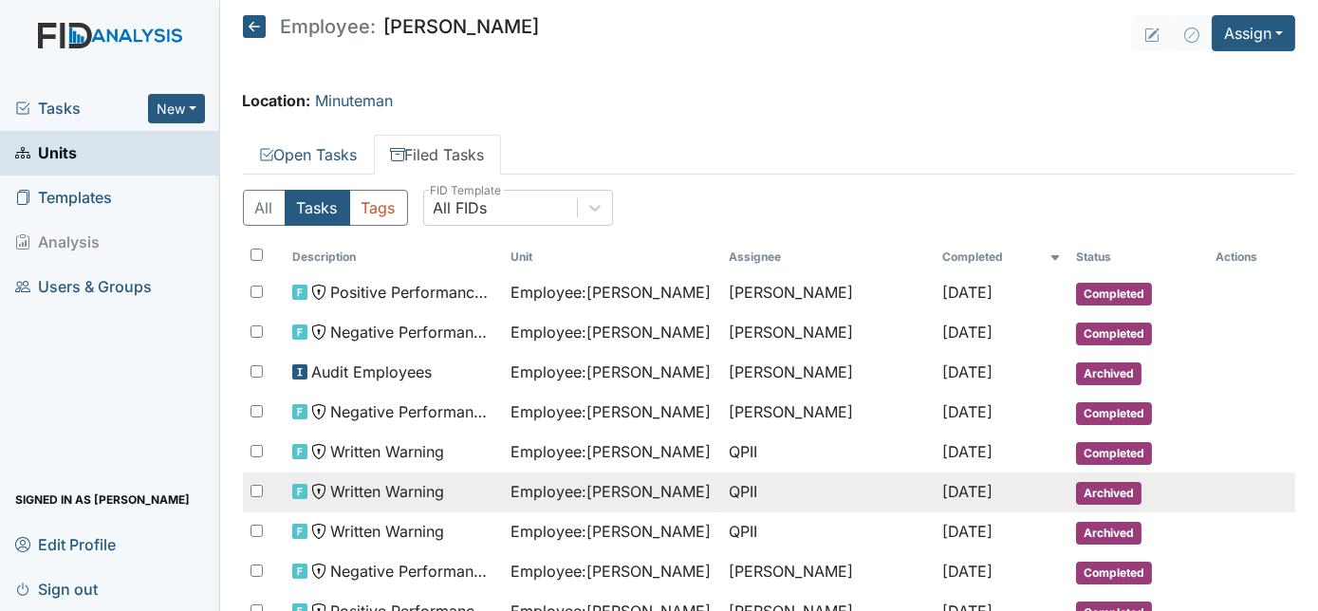
click at [384, 490] on span "Written Warning" at bounding box center [387, 491] width 114 height 23
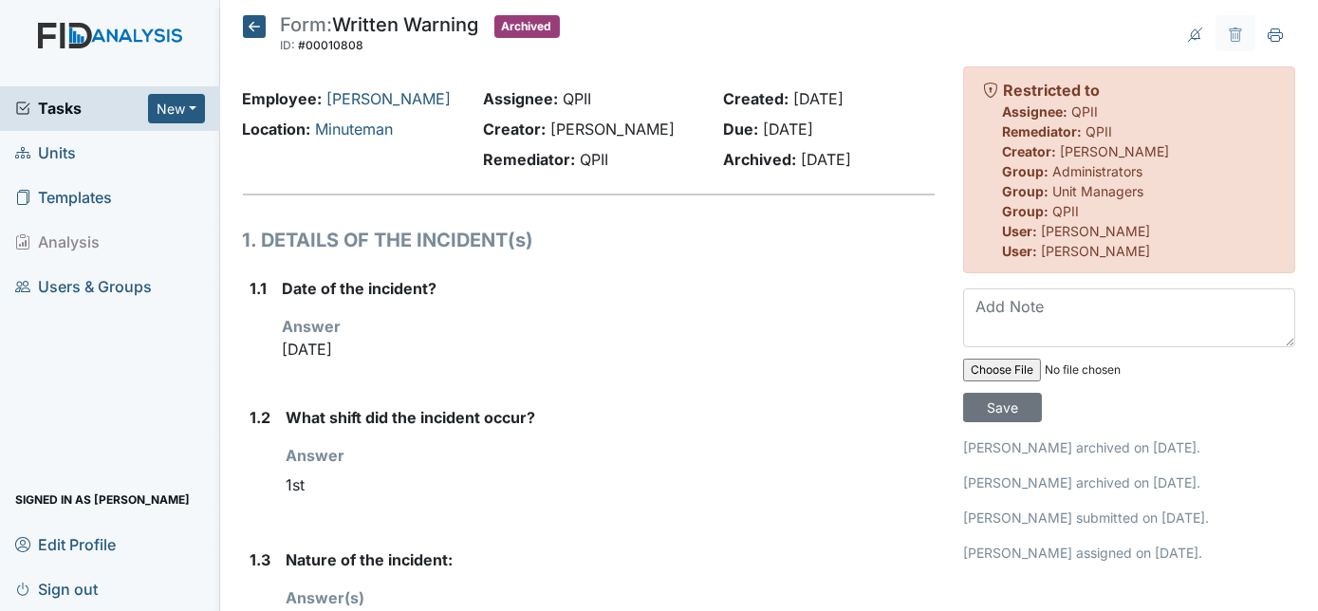
click at [655, 429] on strong "What shift did the incident occur?" at bounding box center [611, 417] width 649 height 23
click at [245, 26] on icon at bounding box center [254, 26] width 23 height 23
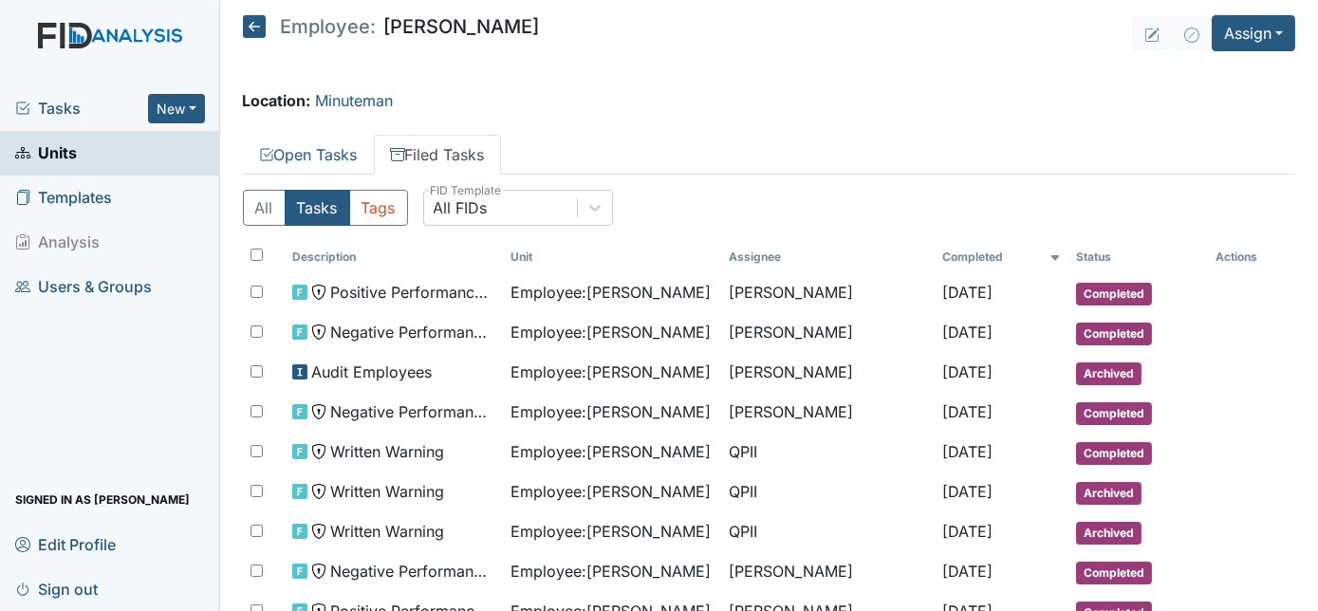
click at [61, 111] on span "Tasks" at bounding box center [81, 108] width 133 height 23
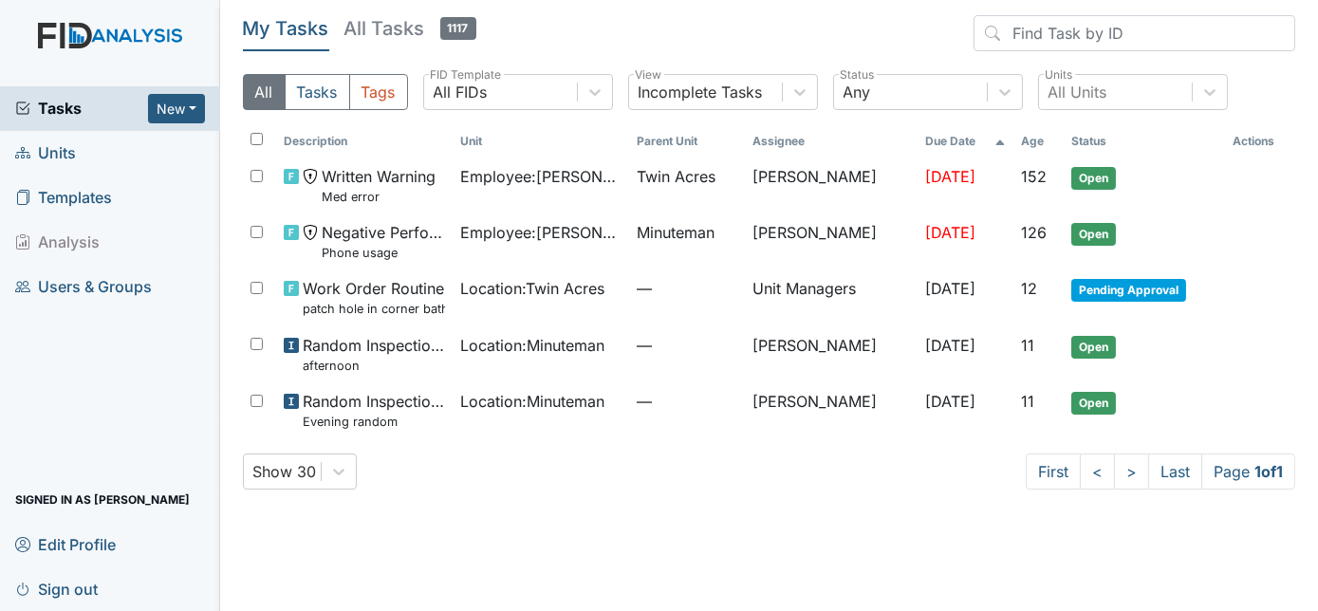
click at [60, 149] on span "Units" at bounding box center [45, 153] width 61 height 29
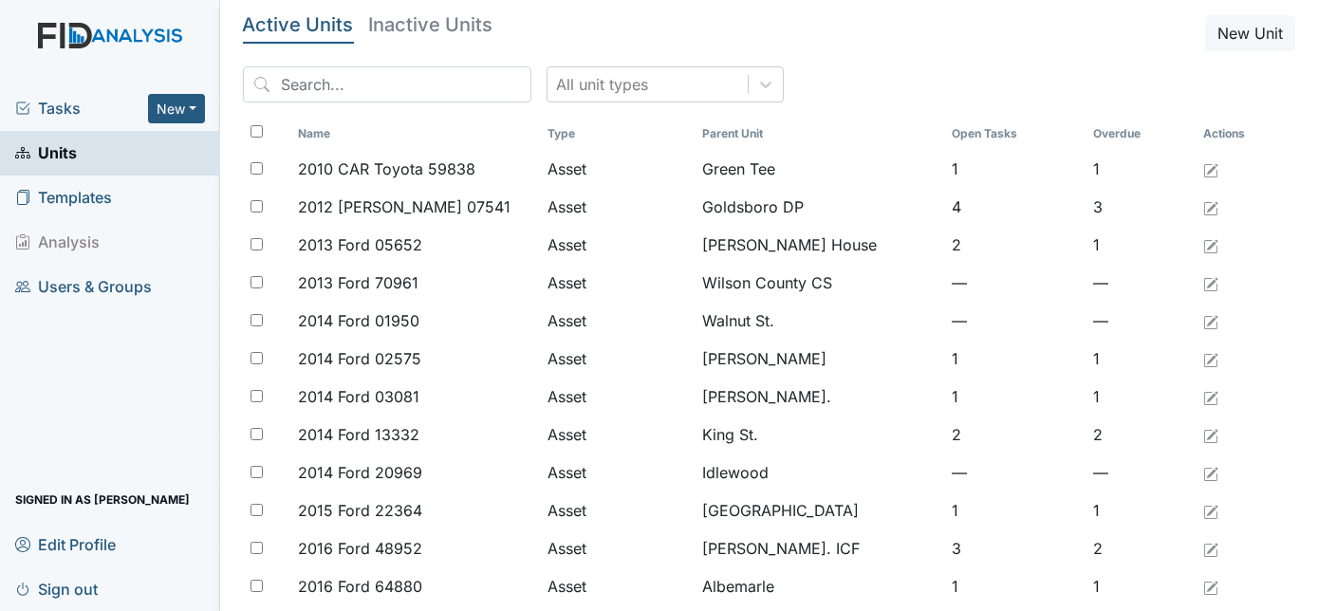
click at [60, 111] on span "Tasks" at bounding box center [81, 108] width 133 height 23
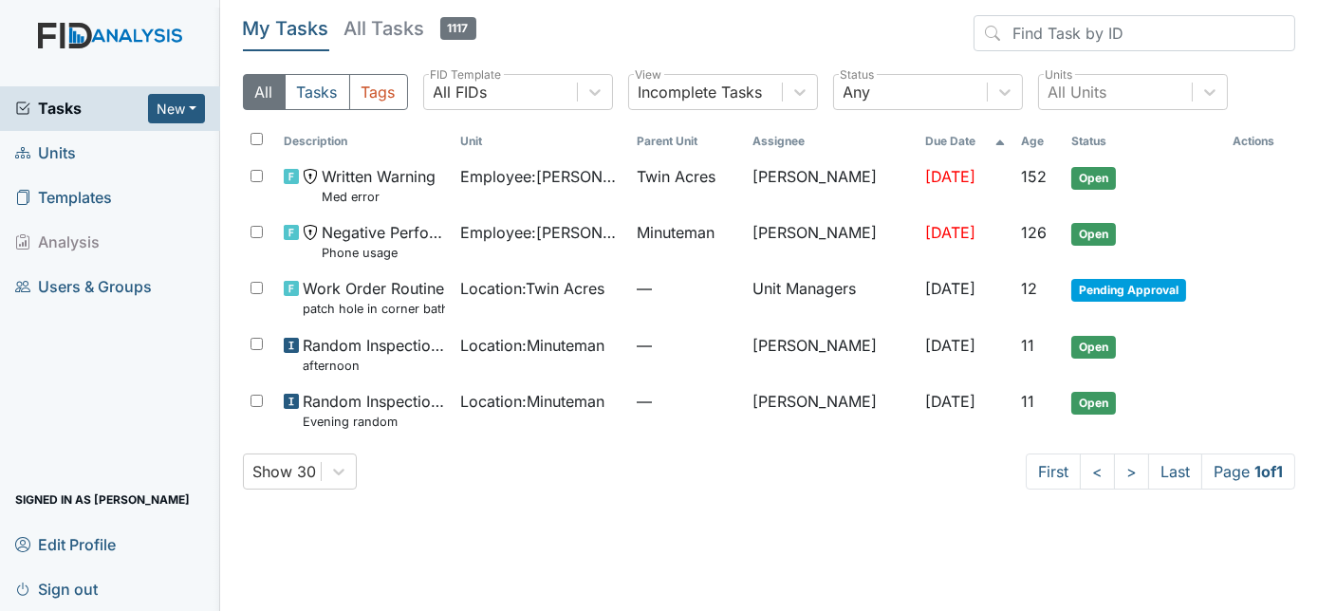
click at [65, 149] on span "Units" at bounding box center [45, 153] width 61 height 29
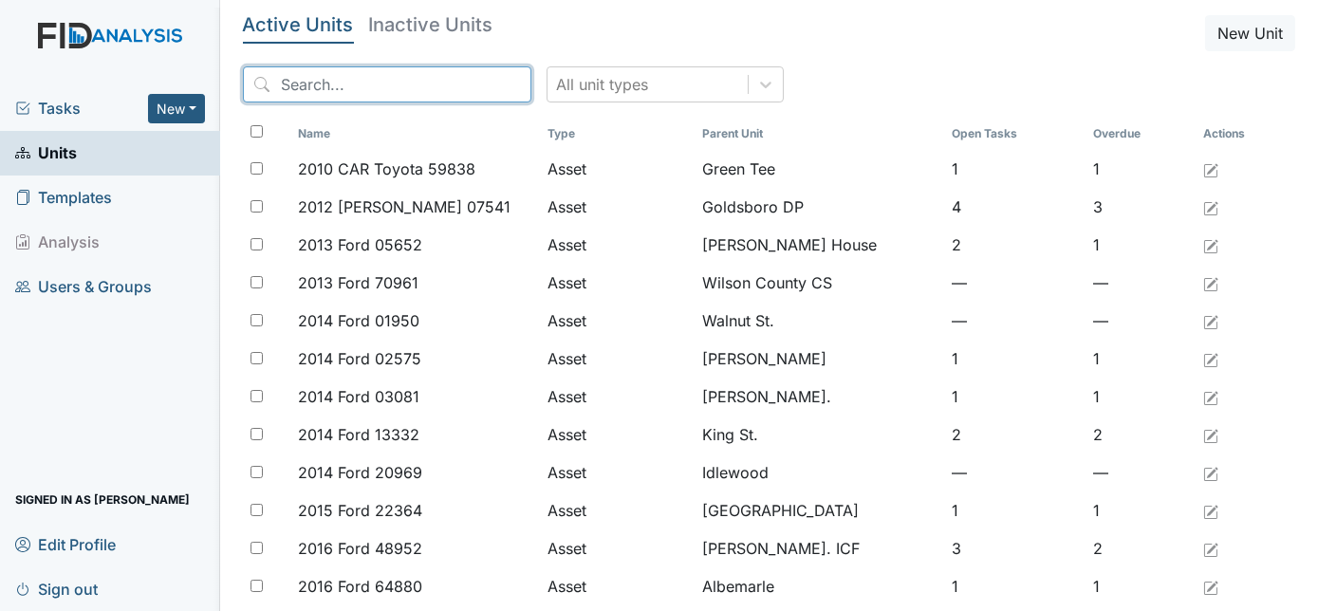
click at [328, 85] on input "search" at bounding box center [387, 84] width 288 height 36
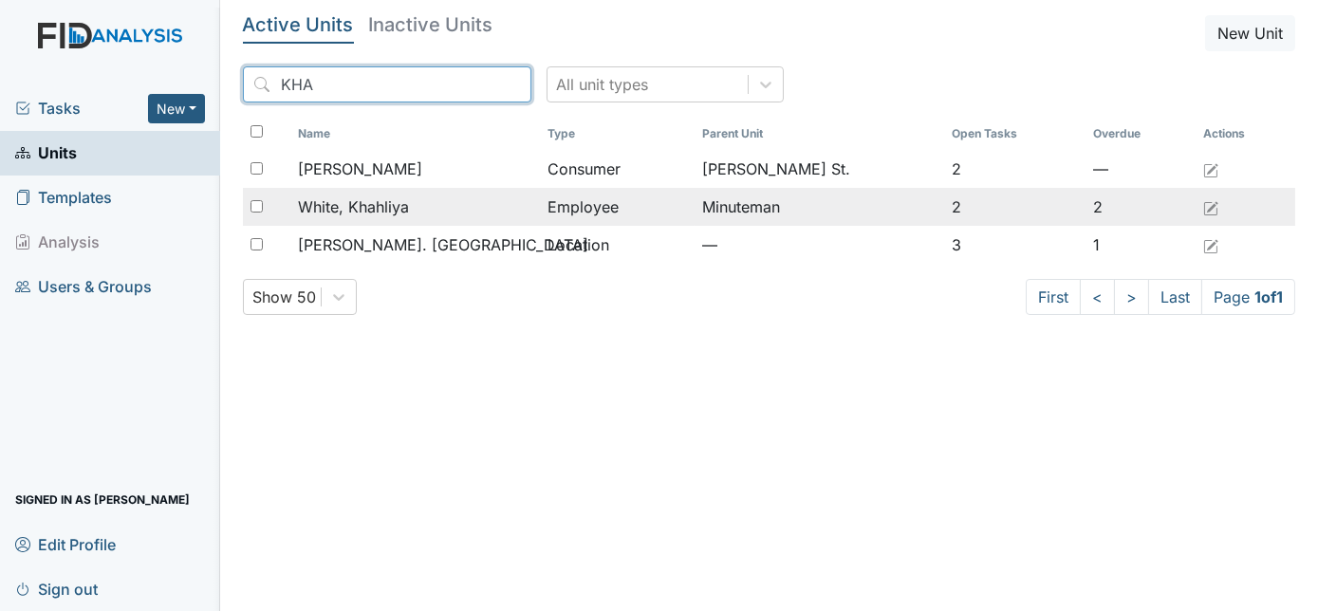
type input "KHA"
click at [383, 213] on span "White, Khahliya" at bounding box center [353, 206] width 111 height 23
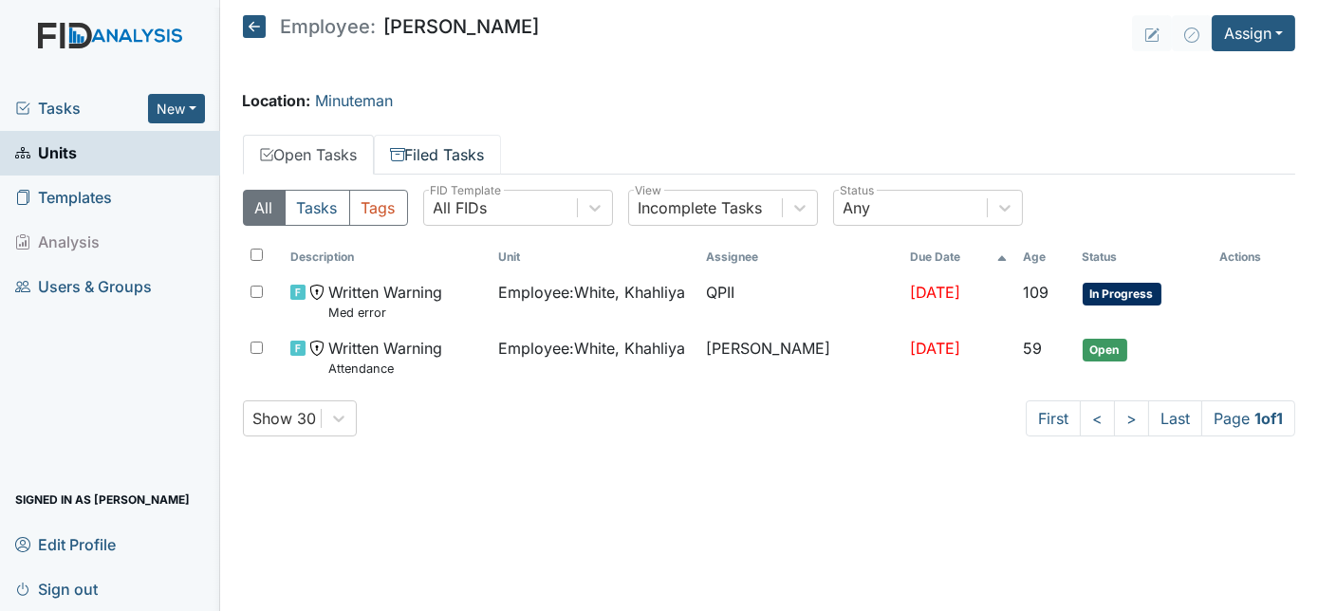
click at [455, 148] on link "Filed Tasks" at bounding box center [437, 155] width 127 height 40
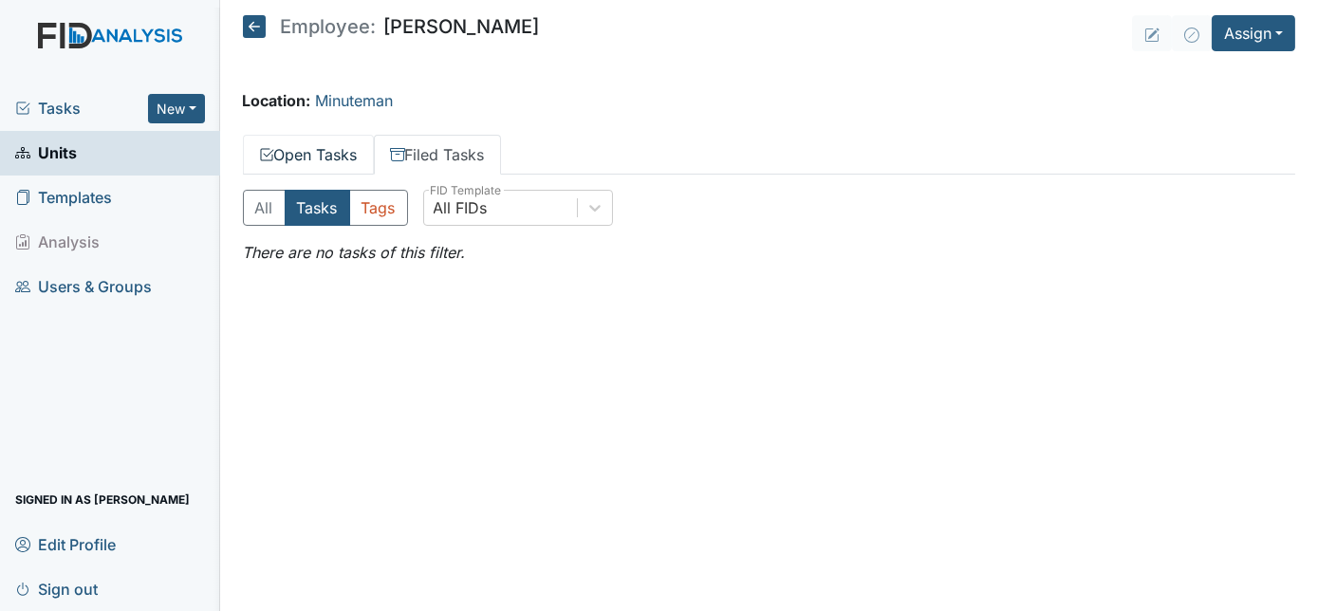
click at [338, 139] on link "Open Tasks" at bounding box center [308, 155] width 131 height 40
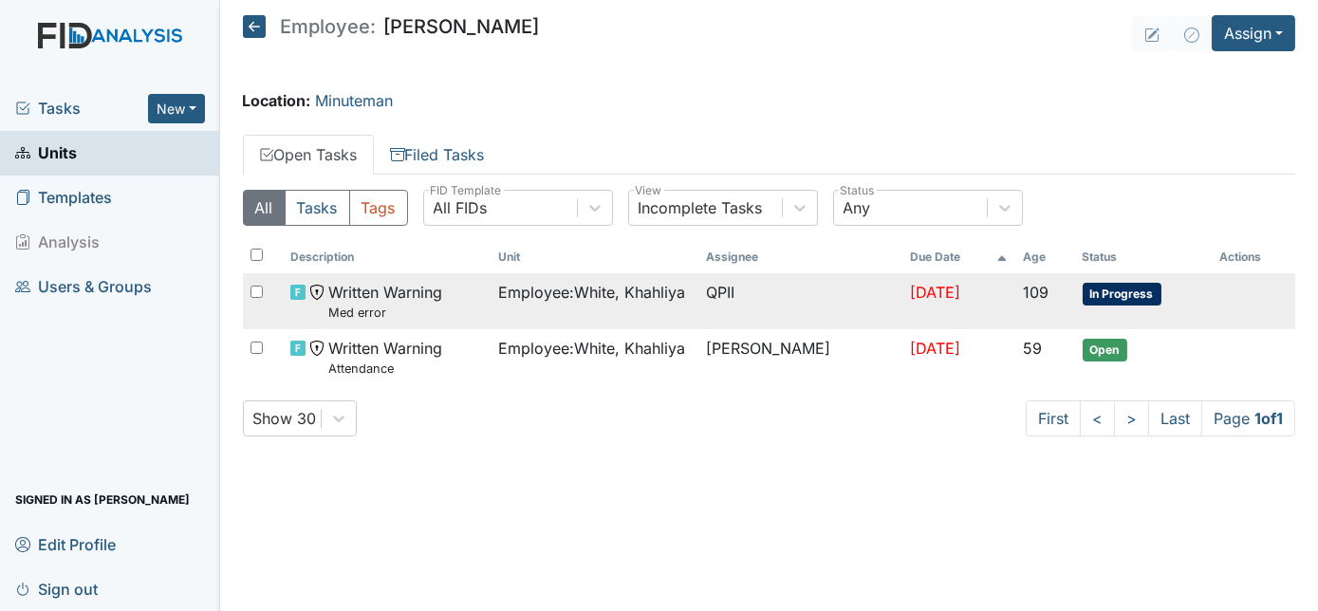
click at [491, 307] on td "Employee : White, Khahliya" at bounding box center [595, 301] width 208 height 56
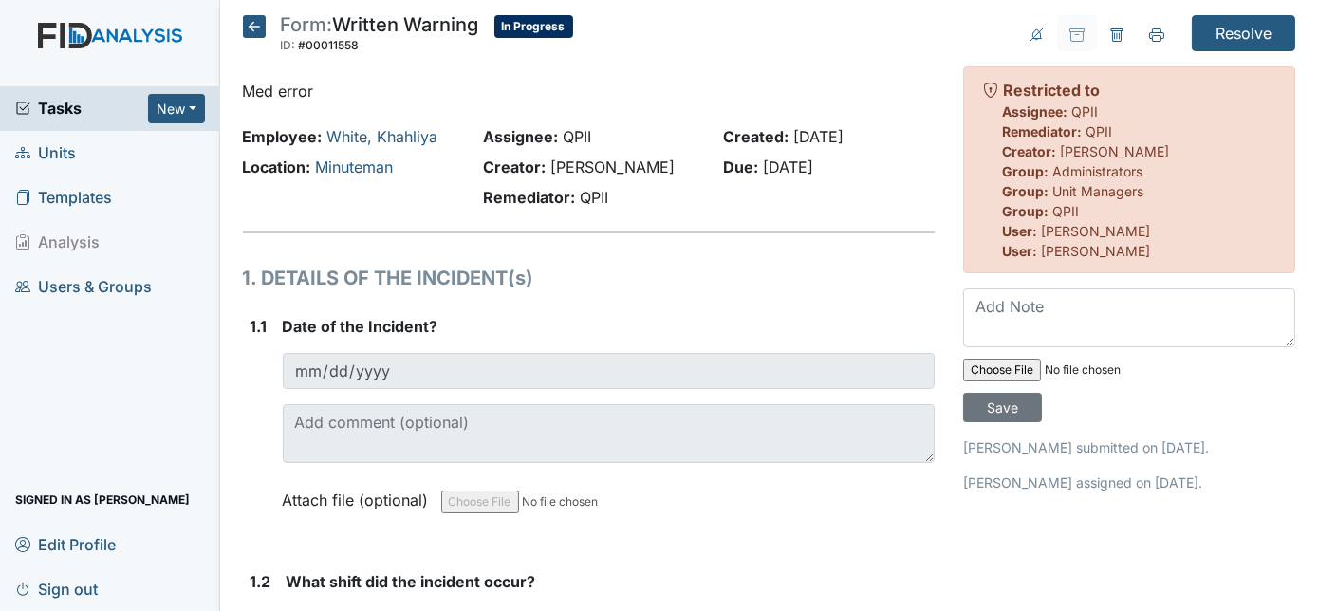
click at [51, 149] on span "Units" at bounding box center [45, 153] width 61 height 29
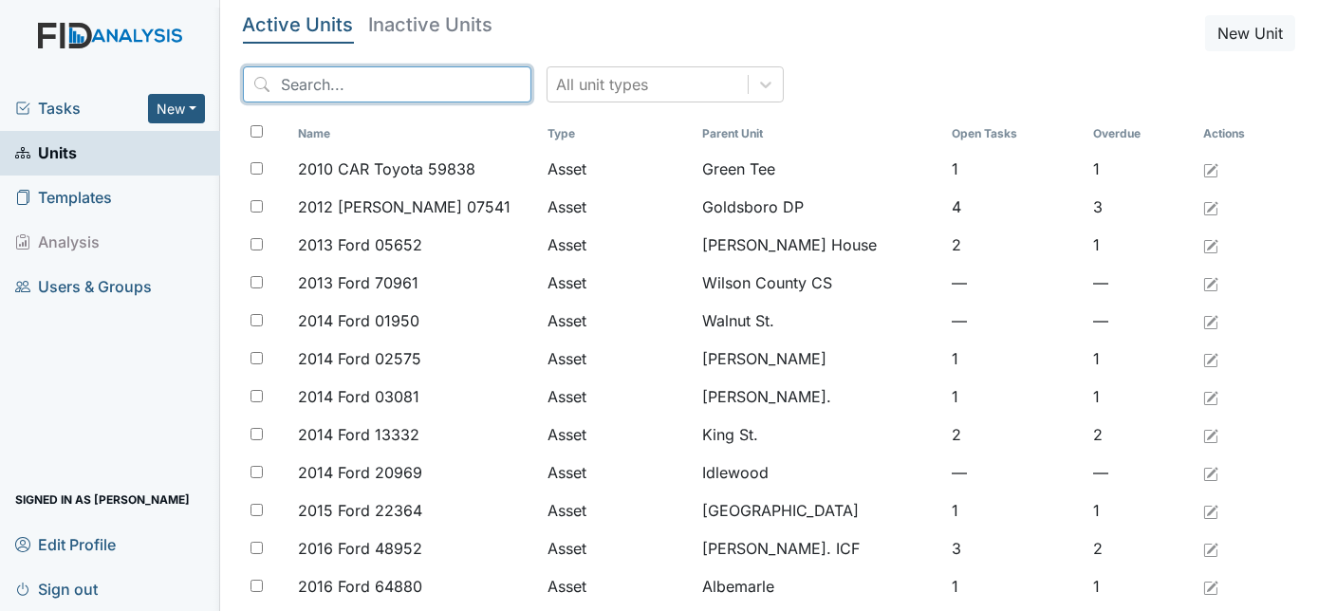
click at [398, 84] on input "search" at bounding box center [387, 84] width 288 height 36
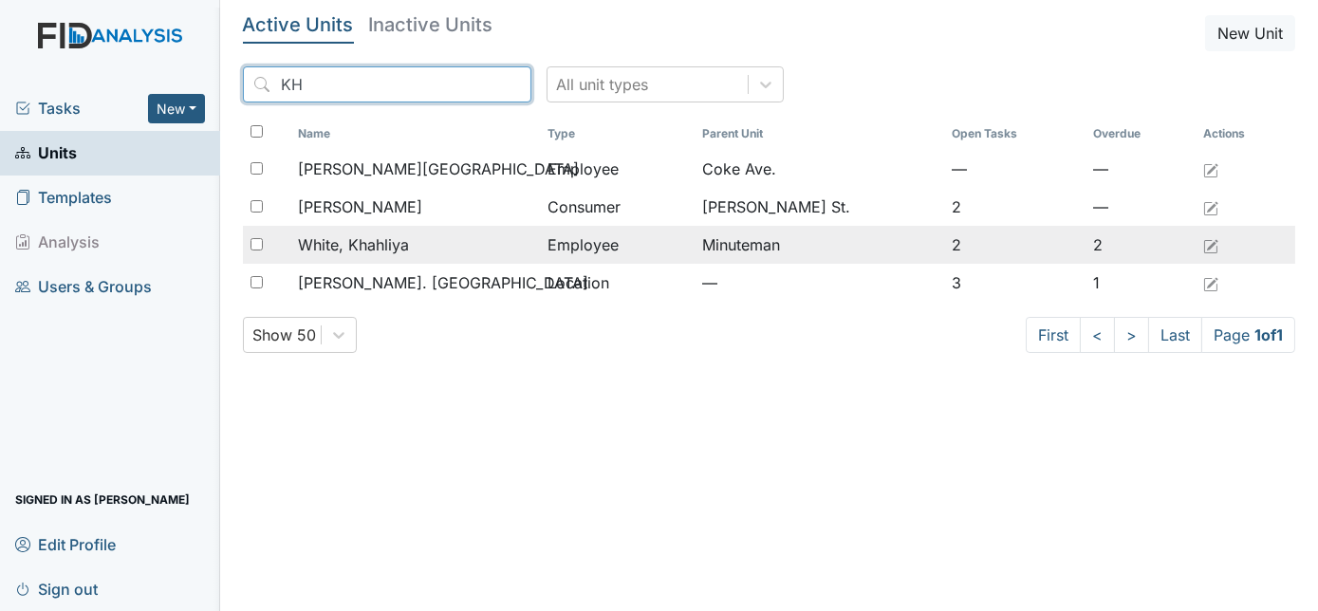
type input "KH"
click at [363, 245] on span "White, Khahliya" at bounding box center [353, 244] width 111 height 23
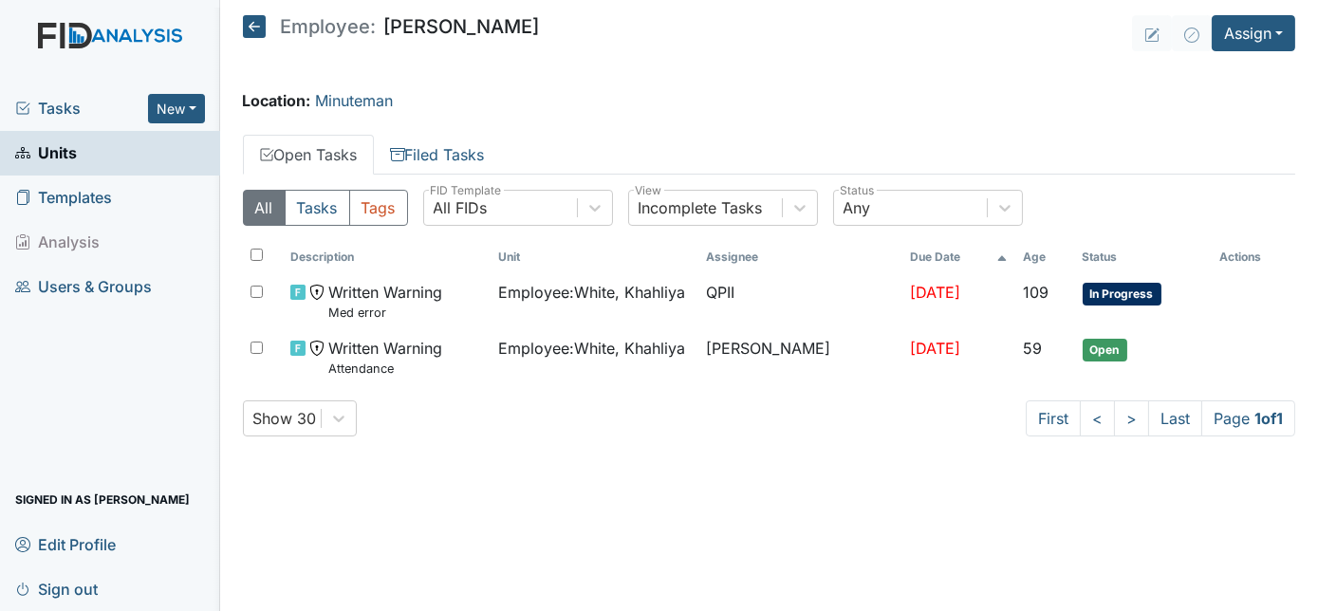
click at [258, 24] on icon at bounding box center [254, 26] width 23 height 23
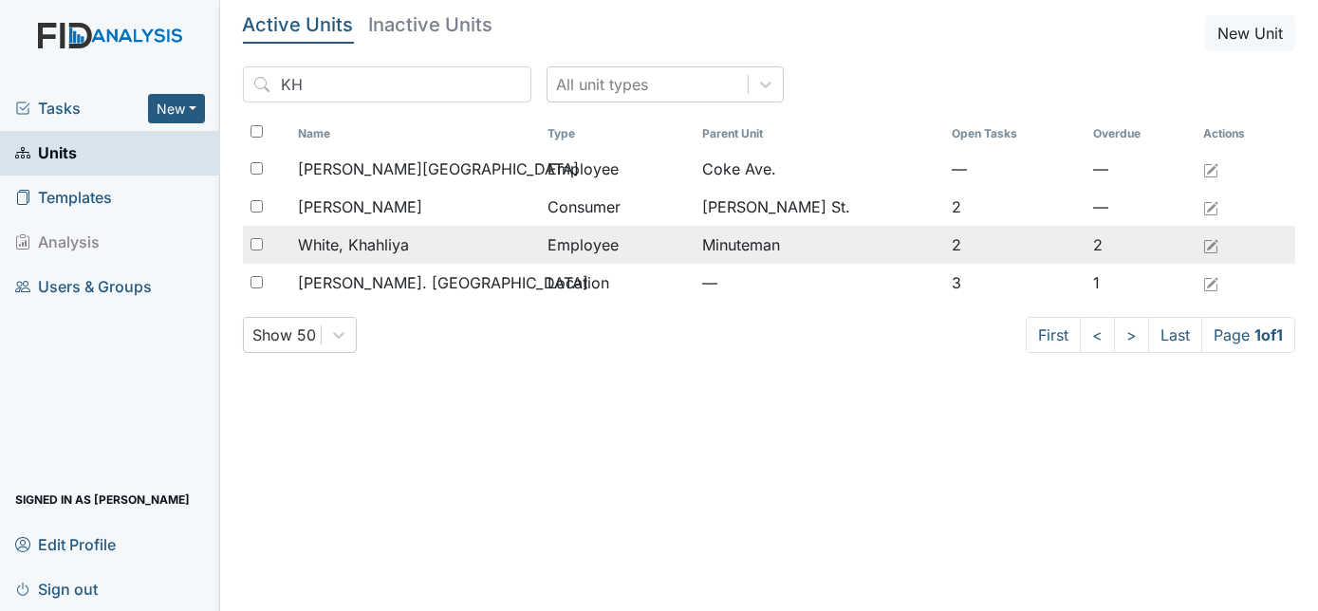
click at [256, 243] on input "checkbox" at bounding box center [257, 244] width 12 height 12
checkbox input "true"
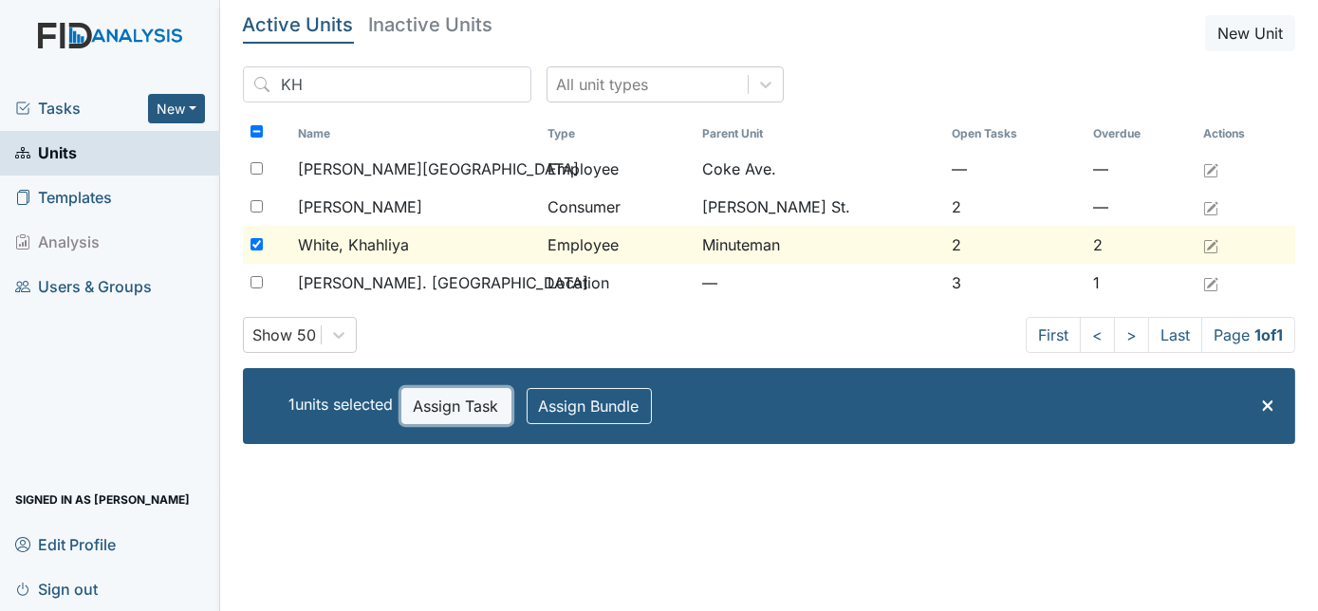
click at [455, 410] on button "Assign Task" at bounding box center [456, 406] width 110 height 36
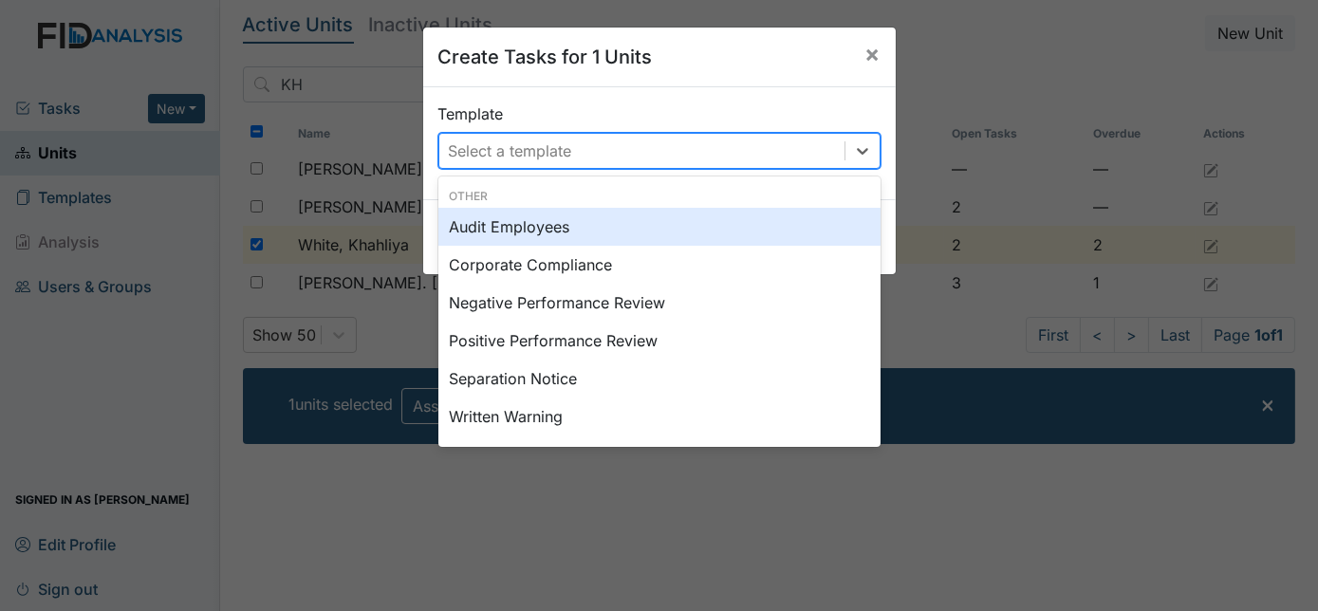
click at [498, 149] on div "Select a template" at bounding box center [510, 150] width 123 height 23
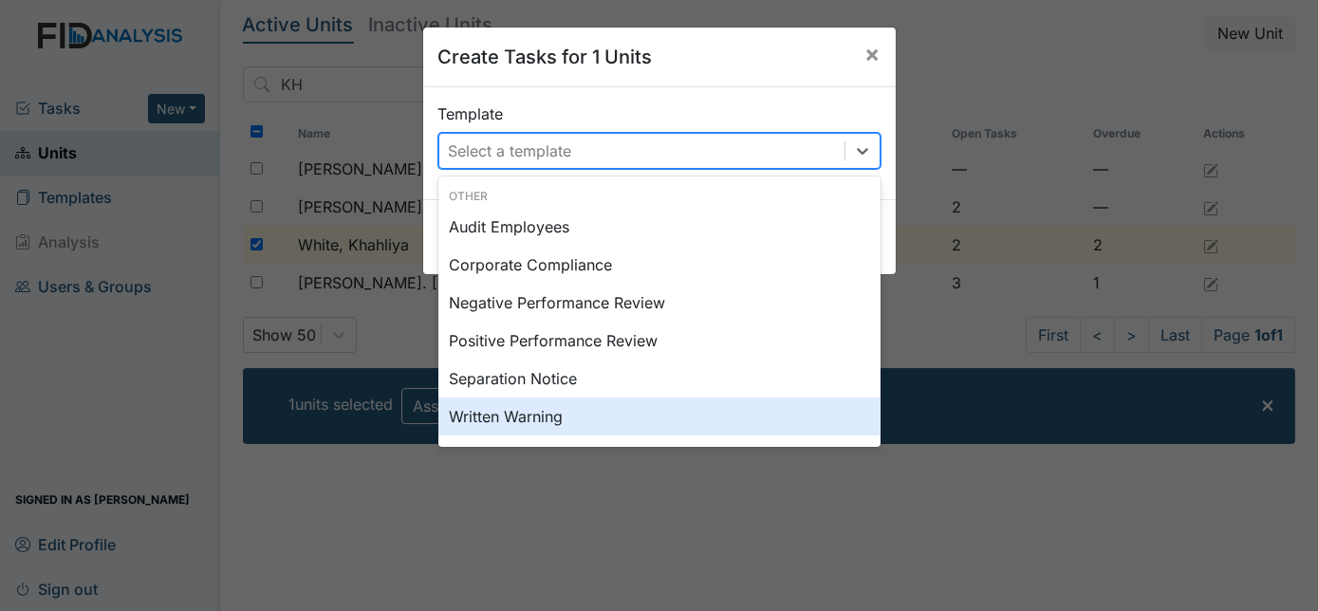
click at [585, 418] on div "Written Warning" at bounding box center [659, 417] width 442 height 38
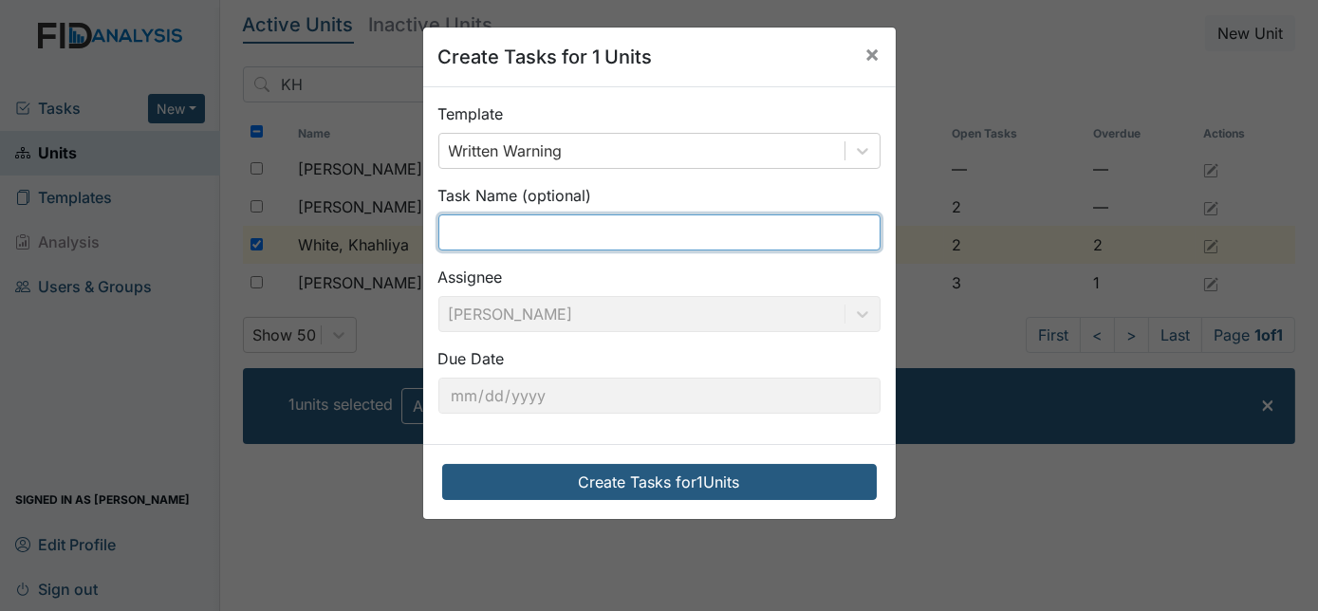
click at [507, 229] on input "text" at bounding box center [659, 232] width 442 height 36
type input "Med error"
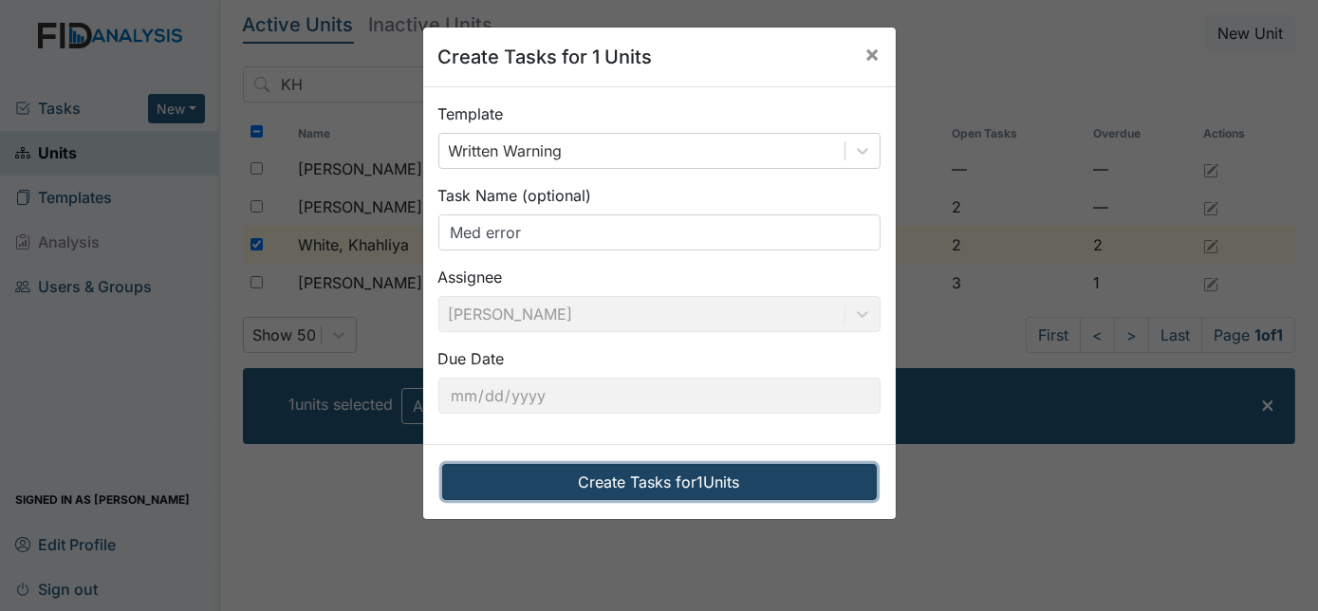
click at [575, 482] on button "Create Tasks for 1 Units" at bounding box center [659, 482] width 435 height 36
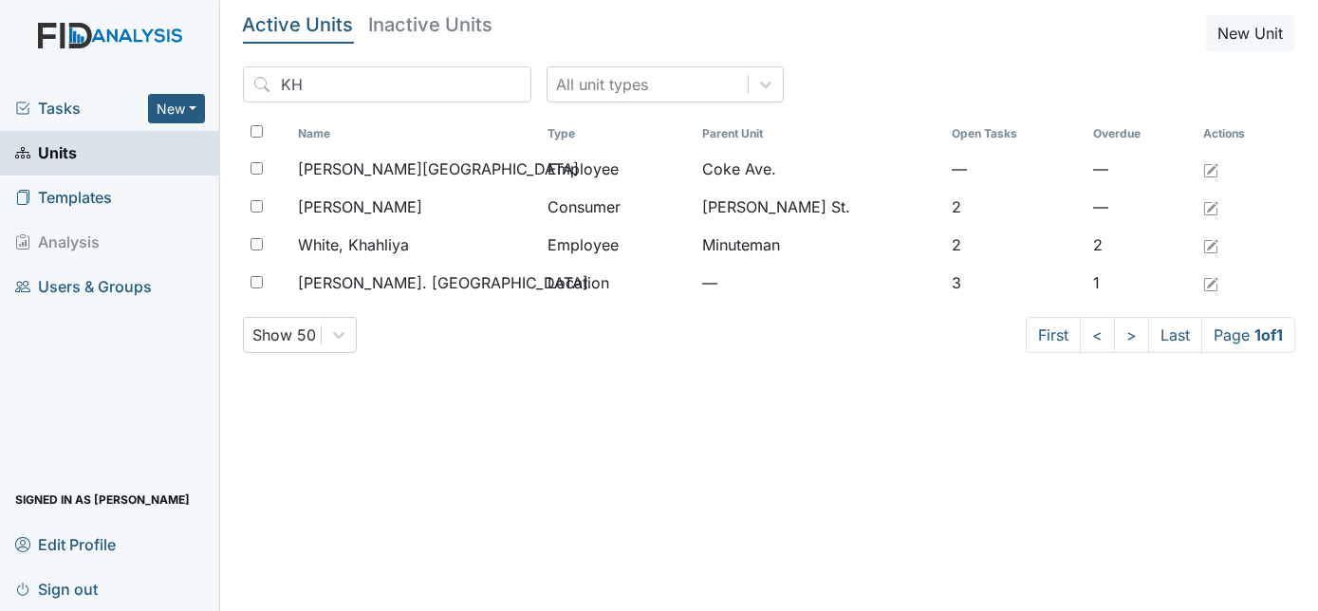
click at [49, 111] on span "Tasks" at bounding box center [81, 108] width 133 height 23
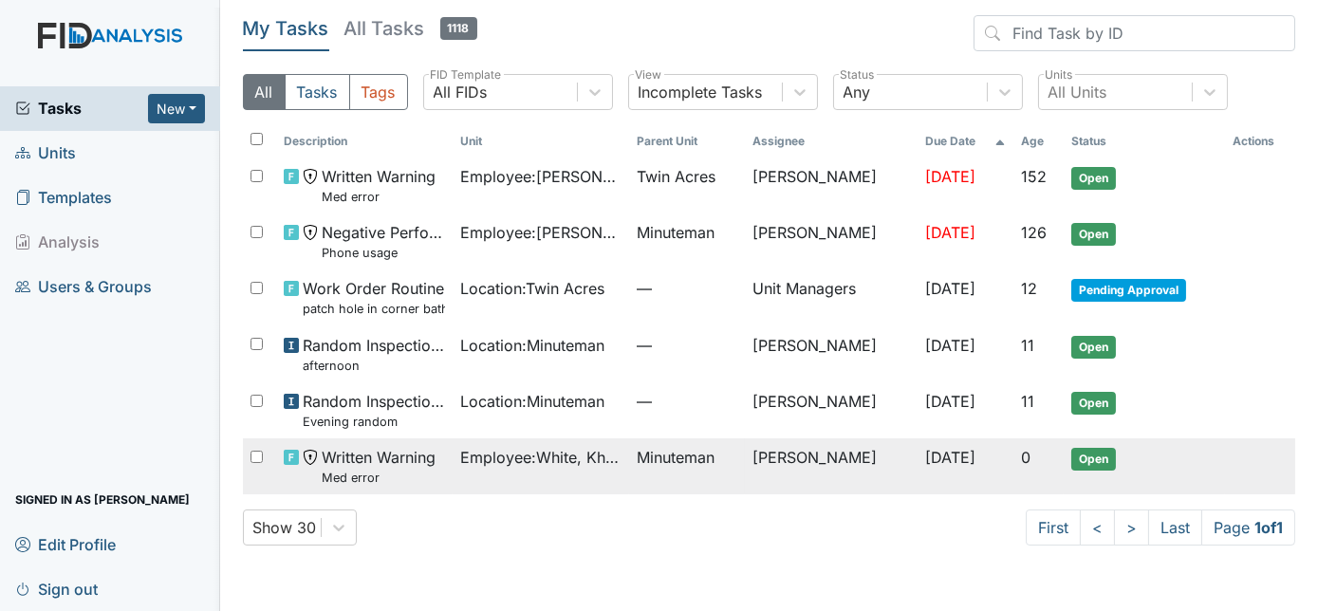
click at [836, 464] on td "[PERSON_NAME]" at bounding box center [831, 466] width 173 height 56
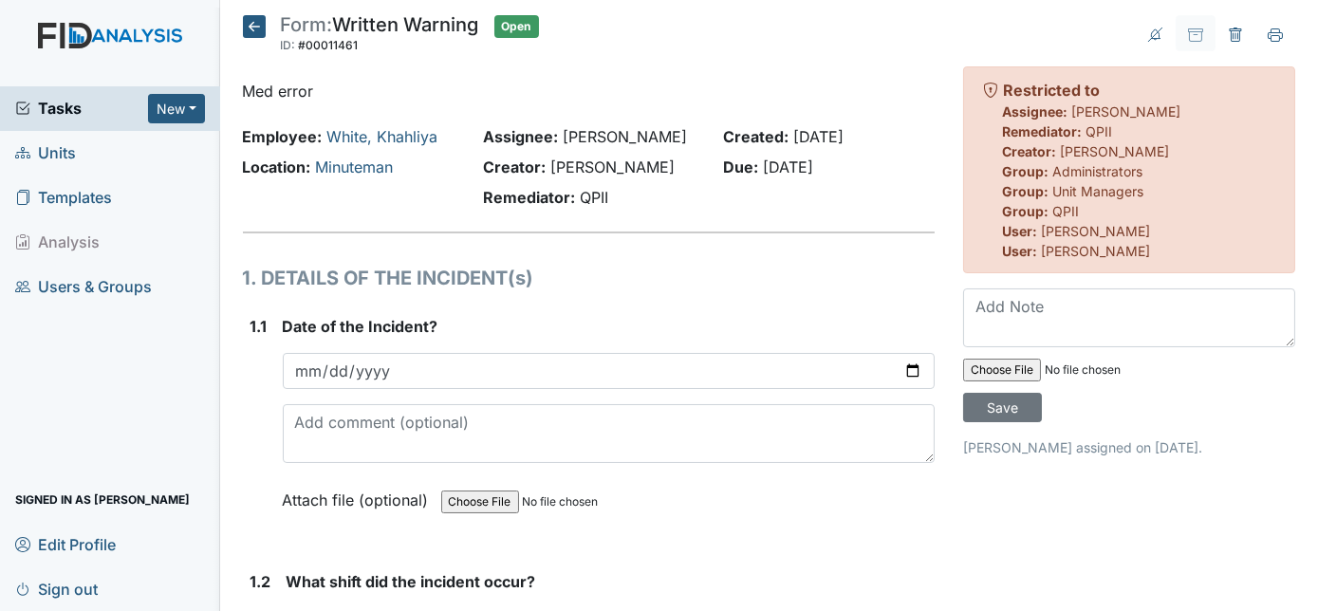
click at [742, 280] on h1 "1. DETAILS OF THE INCIDENT(s)" at bounding box center [589, 278] width 693 height 28
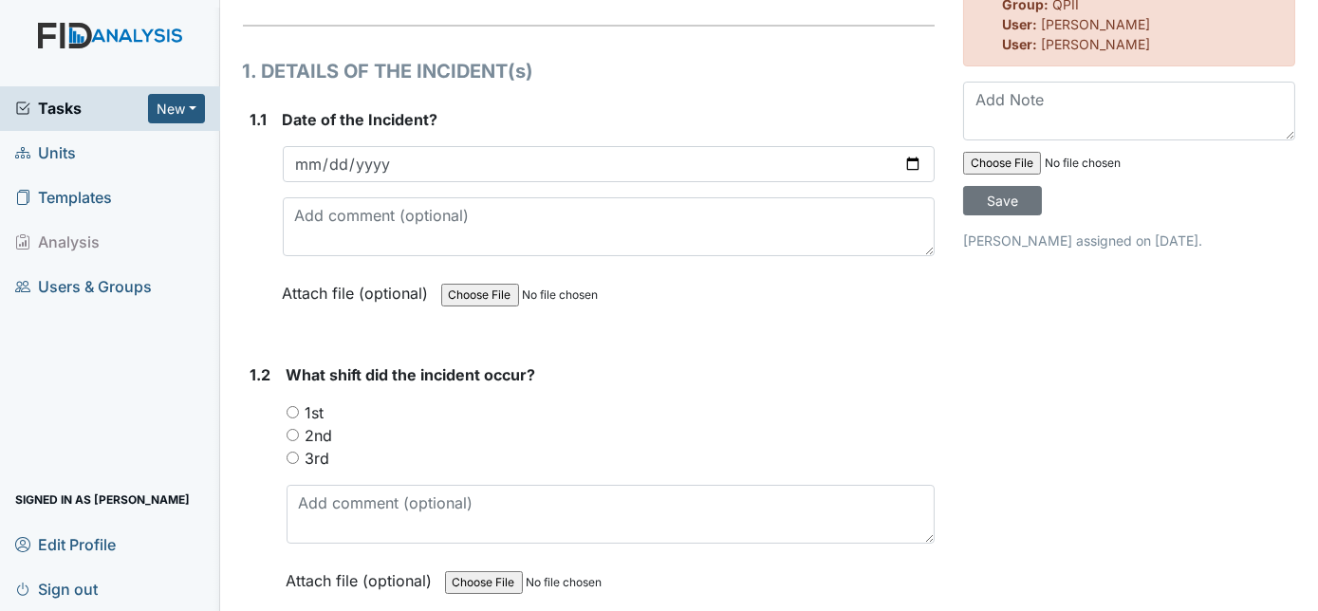
scroll to position [344, 0]
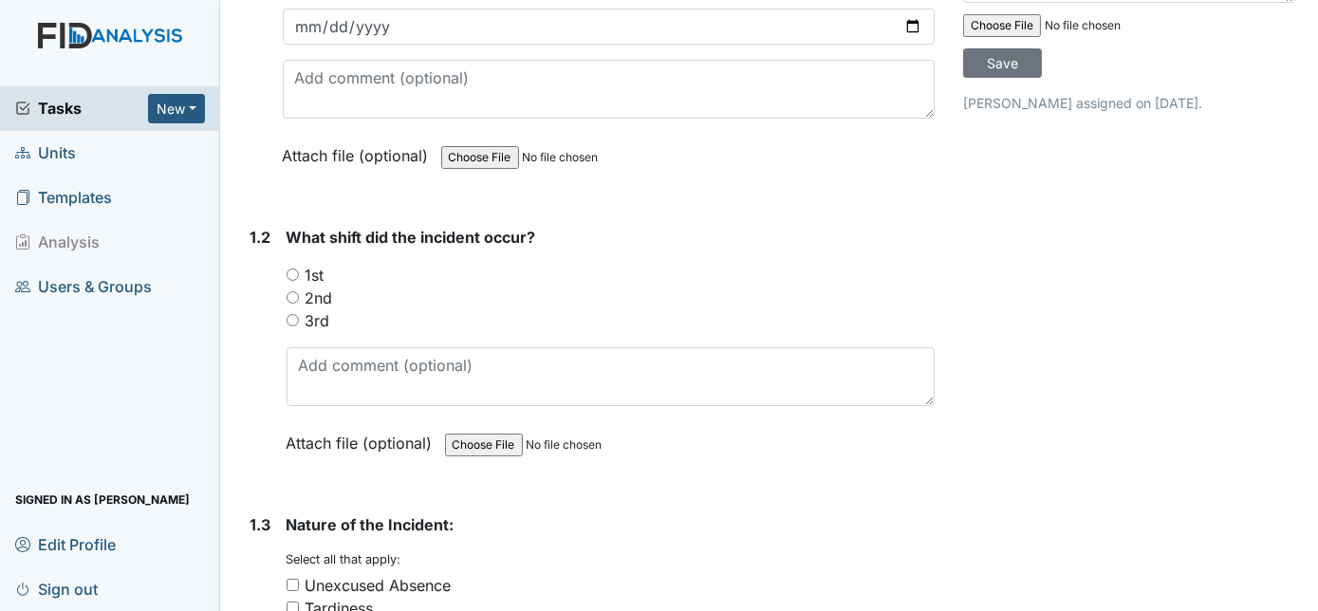
click at [624, 282] on div "1st" at bounding box center [611, 275] width 649 height 23
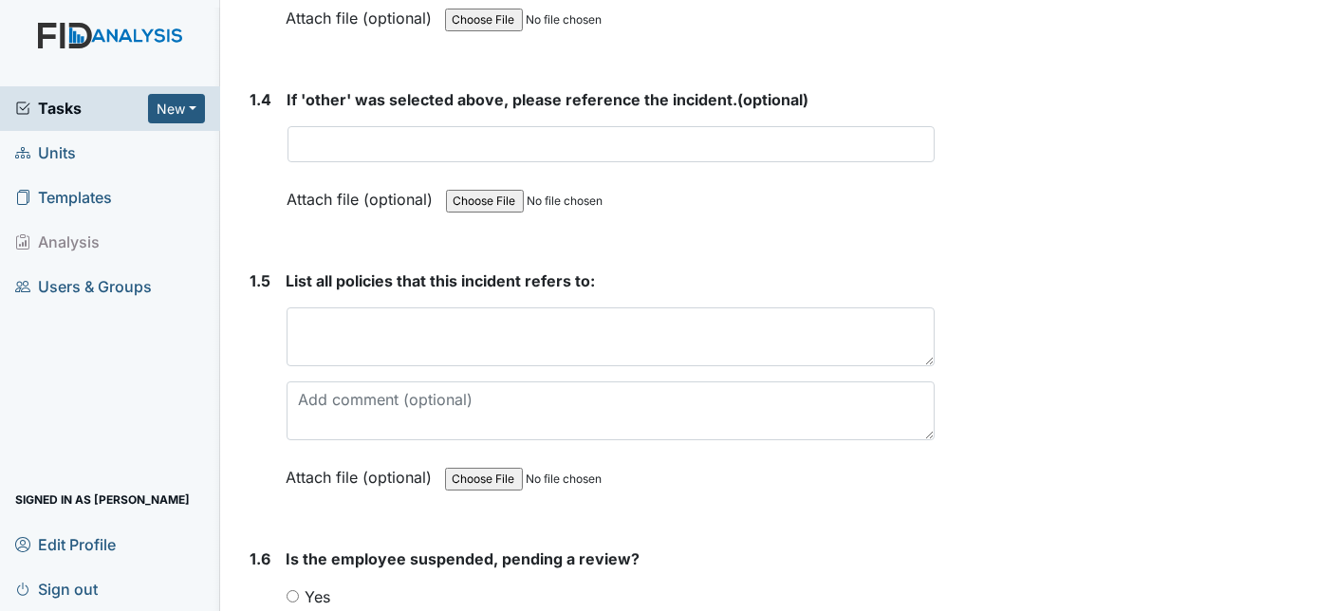
scroll to position [1552, 0]
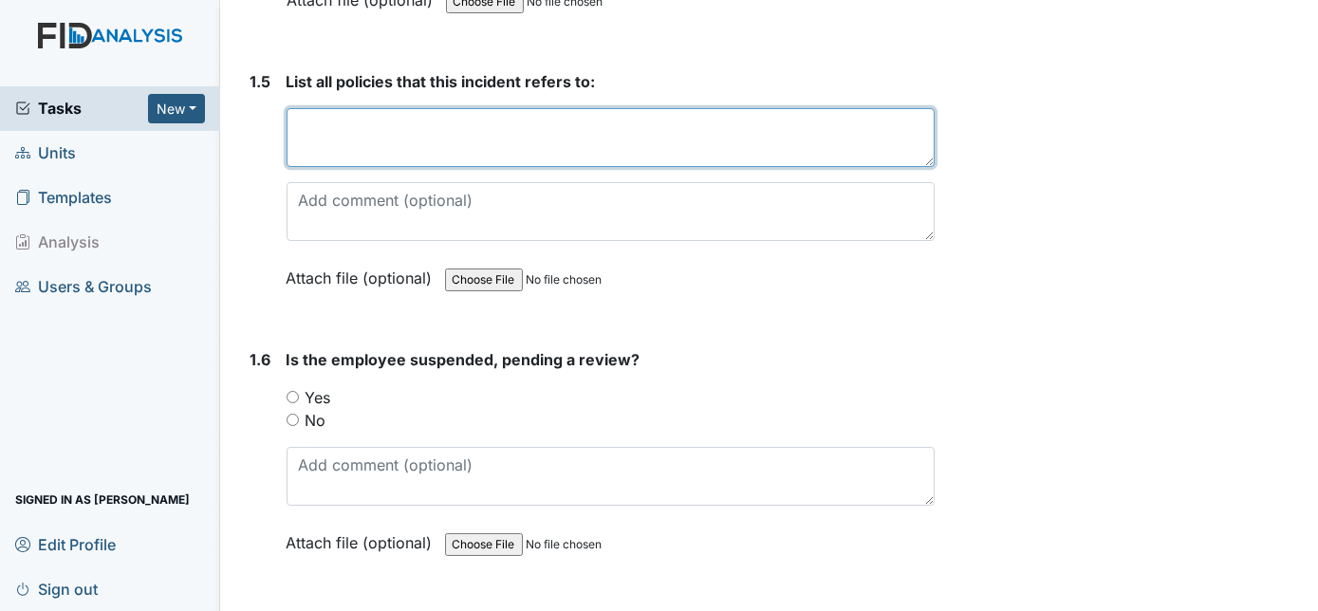
click at [424, 129] on textarea at bounding box center [611, 137] width 649 height 59
type textarea "1902"
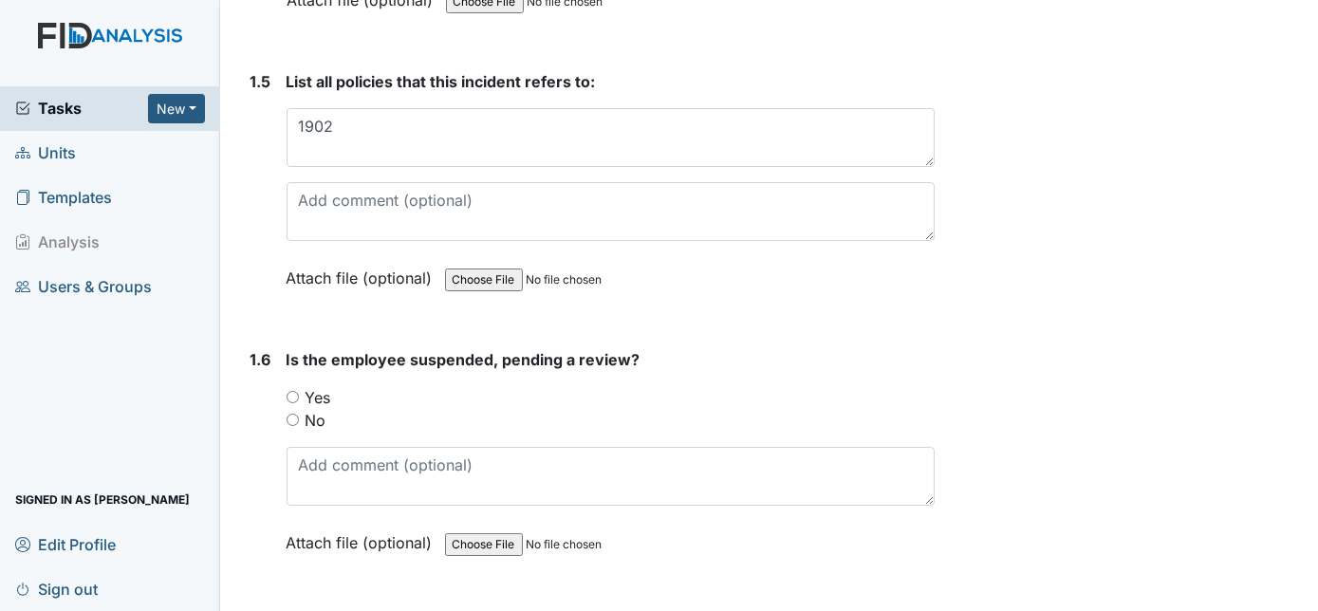
click at [685, 287] on input "file" at bounding box center [574, 280] width 258 height 46
click at [756, 328] on div "1. DETAILS OF THE INCIDENT(s) 1.1 Date of the Incident? Attach file (optional) …" at bounding box center [589, 600] width 693 height 3778
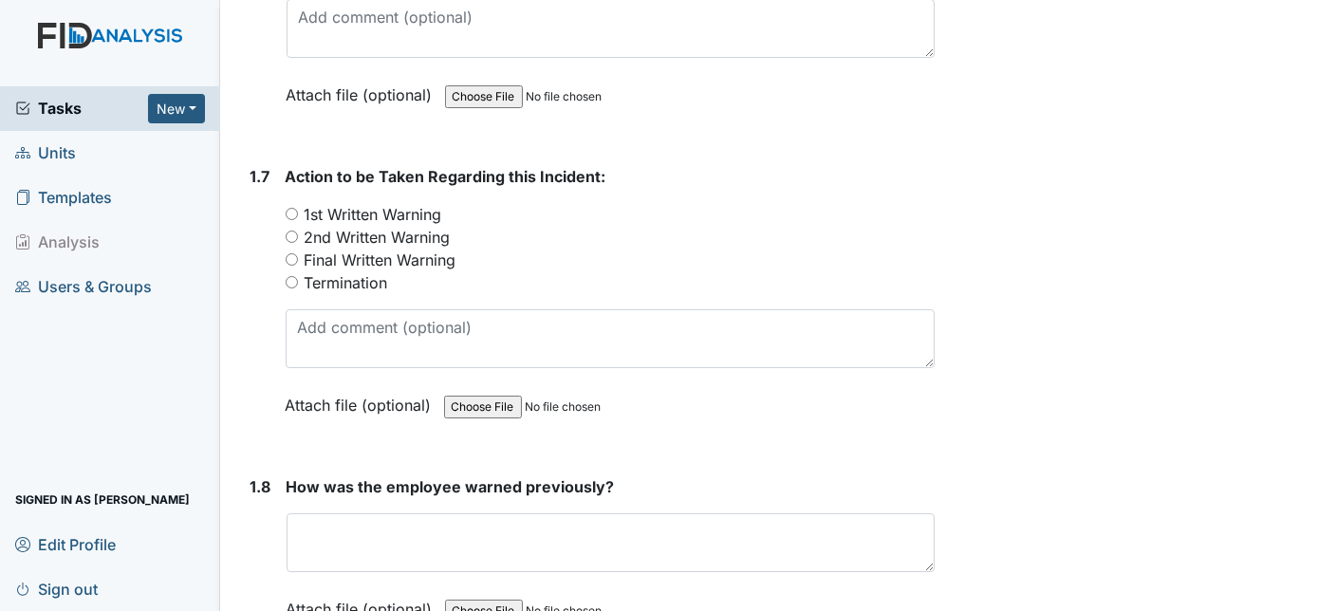
scroll to position [2035, 0]
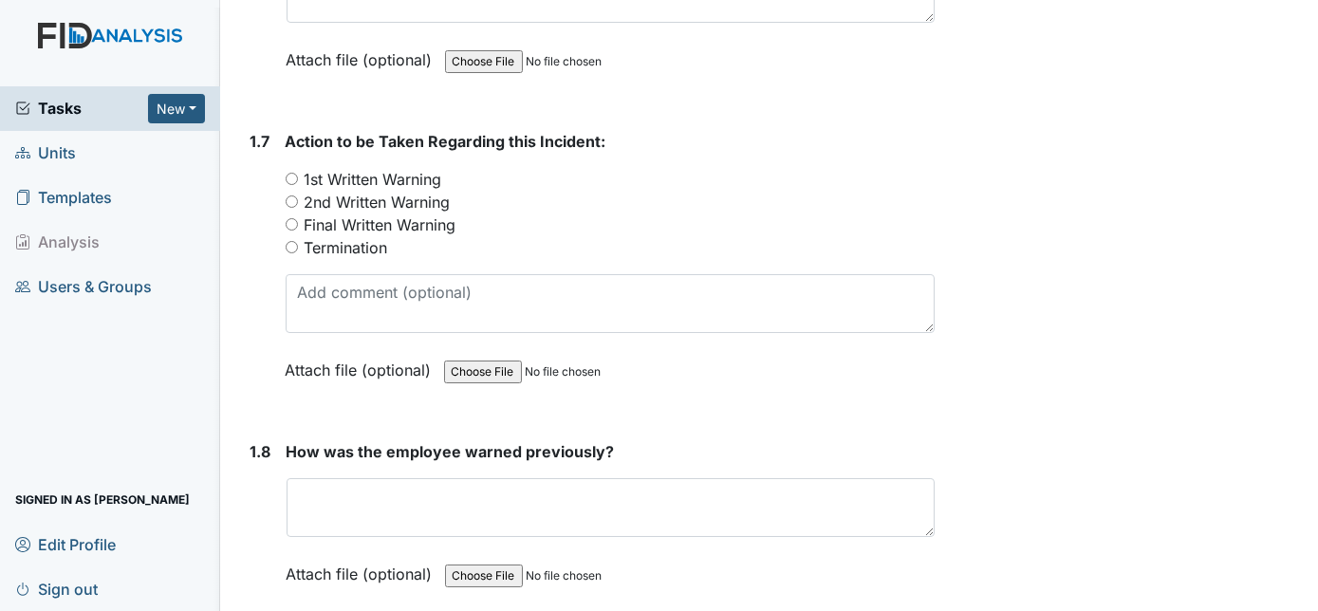
click at [286, 195] on input "2nd Written Warning" at bounding box center [292, 201] width 12 height 12
radio input "true"
click at [259, 254] on div "1.7" at bounding box center [261, 270] width 20 height 280
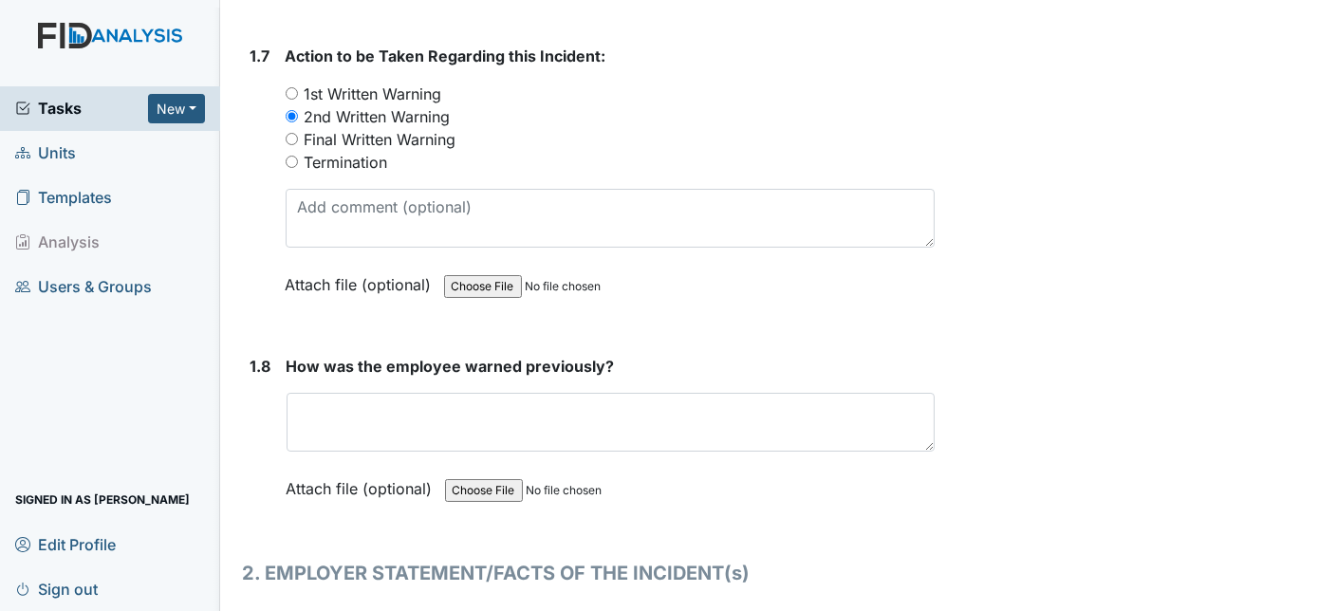
scroll to position [2173, 0]
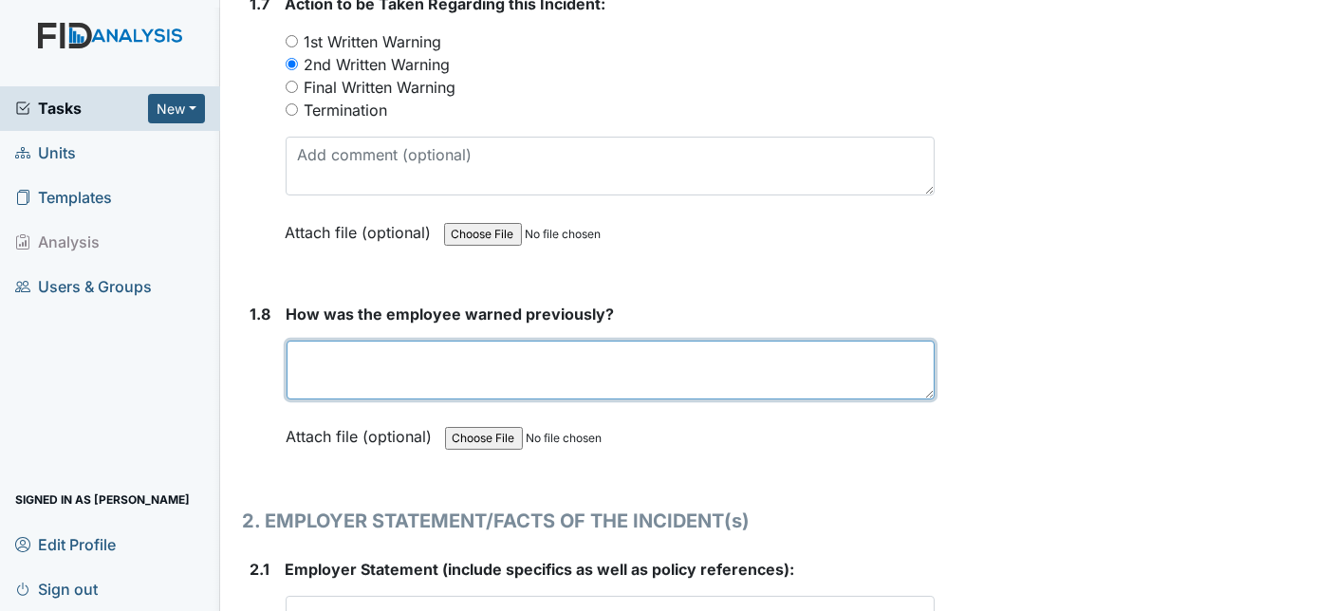
click at [442, 349] on textarea at bounding box center [611, 370] width 649 height 59
type textarea "IN SERVICE, MED CLASS ETC"
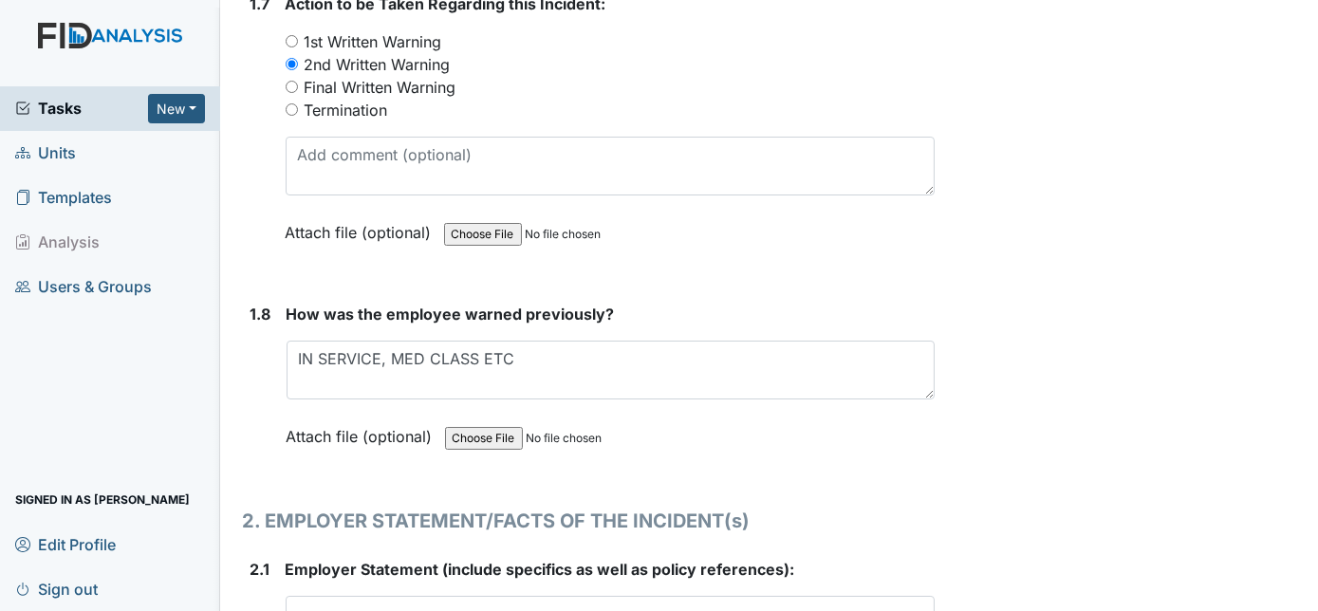
click at [251, 355] on div "1.8" at bounding box center [261, 390] width 21 height 174
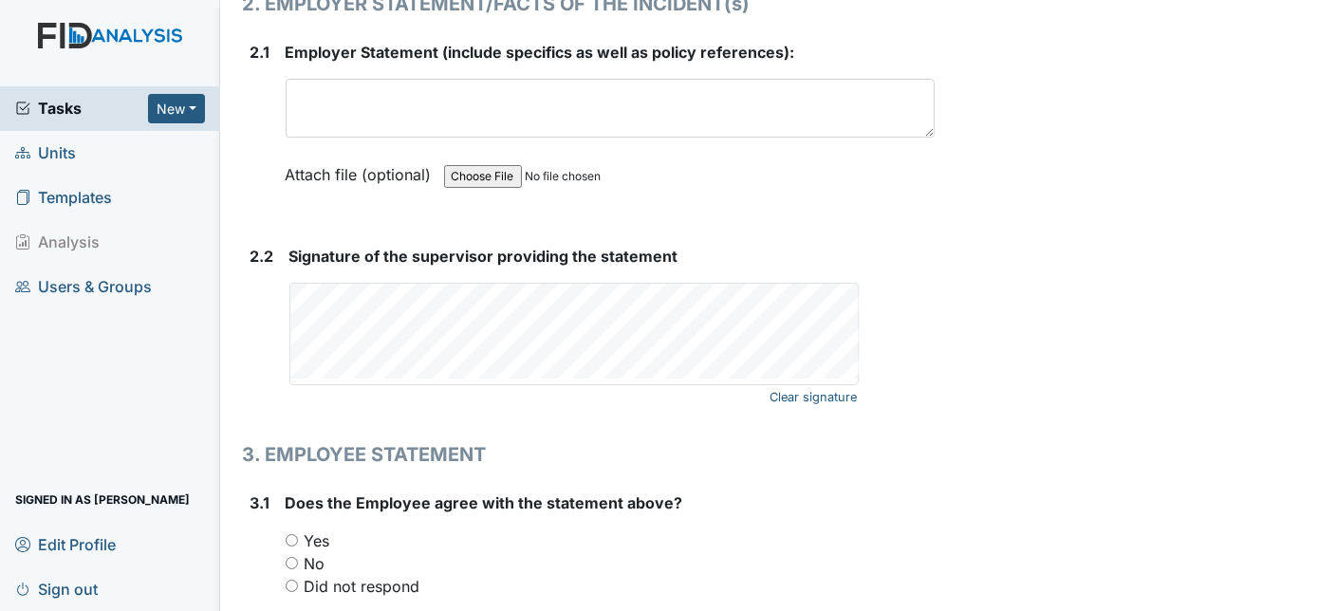
scroll to position [2760, 0]
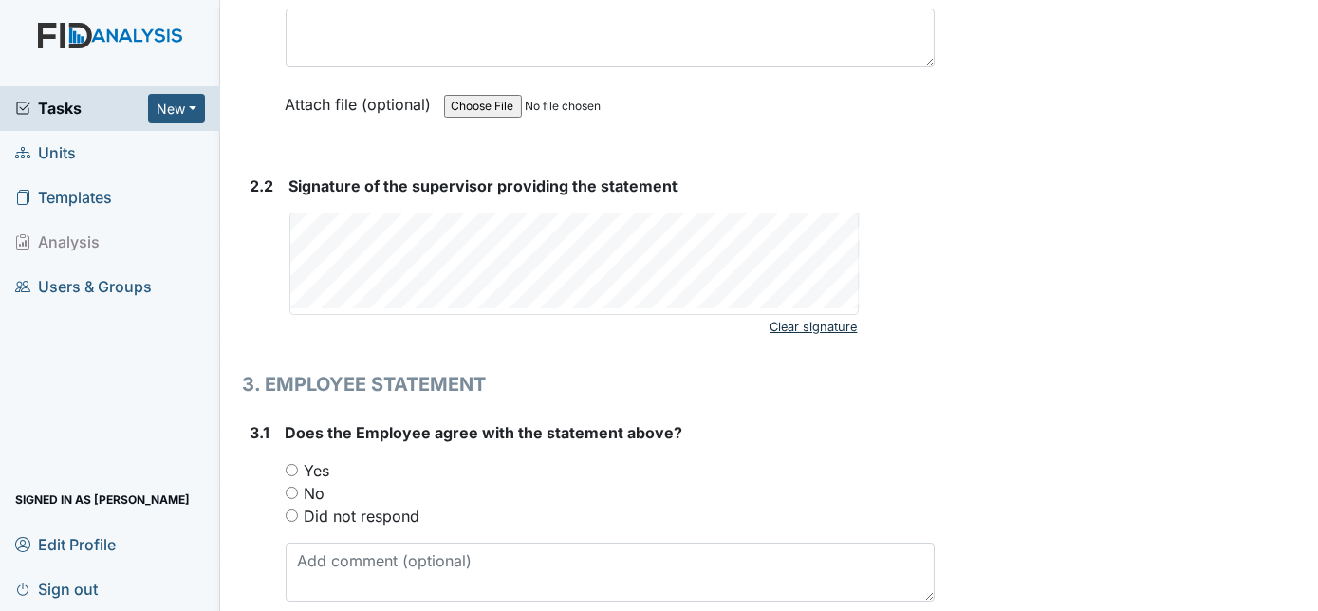
click at [825, 318] on link "Clear signature" at bounding box center [814, 327] width 87 height 26
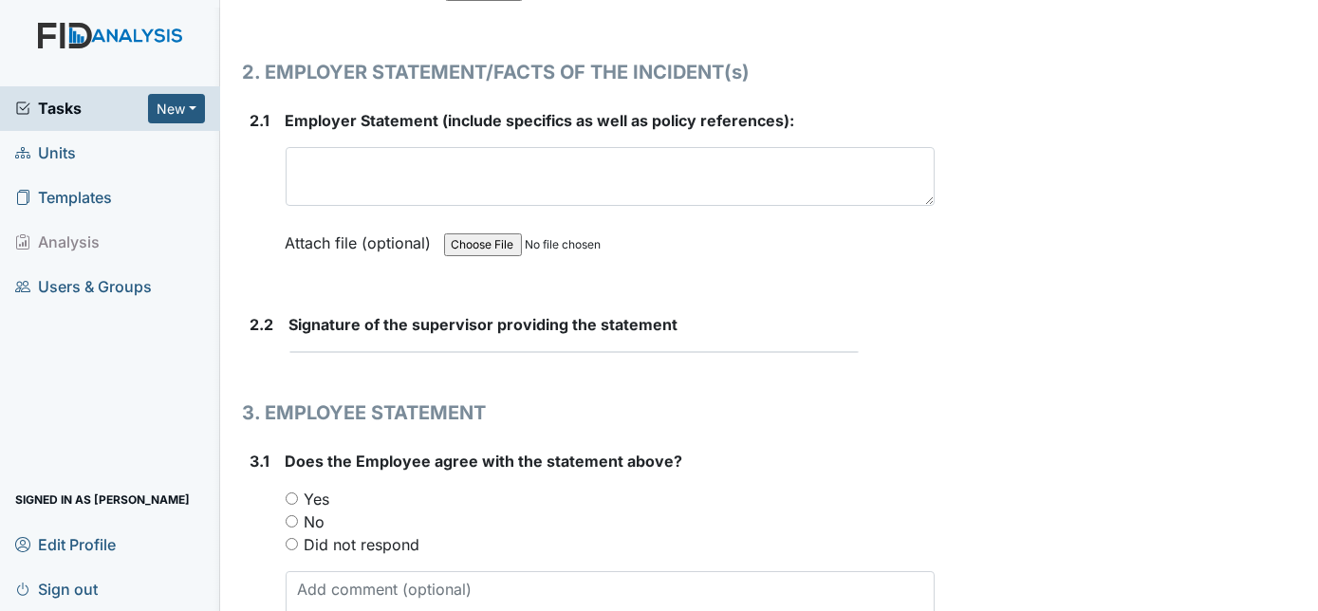
scroll to position [2606, 0]
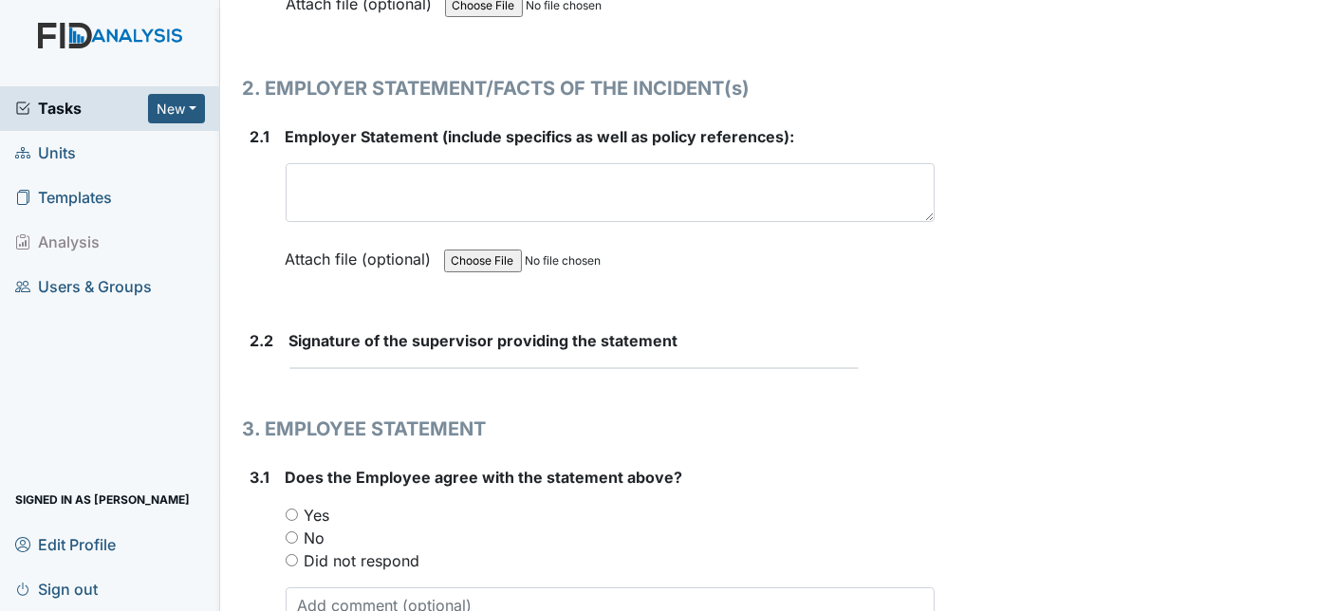
click at [727, 362] on form "Signature of the supervisor providing the statement This field is required." at bounding box center [612, 356] width 646 height 55
click at [870, 272] on form "Employer Statement (include specifics as well as policy references): This field…" at bounding box center [611, 212] width 650 height 174
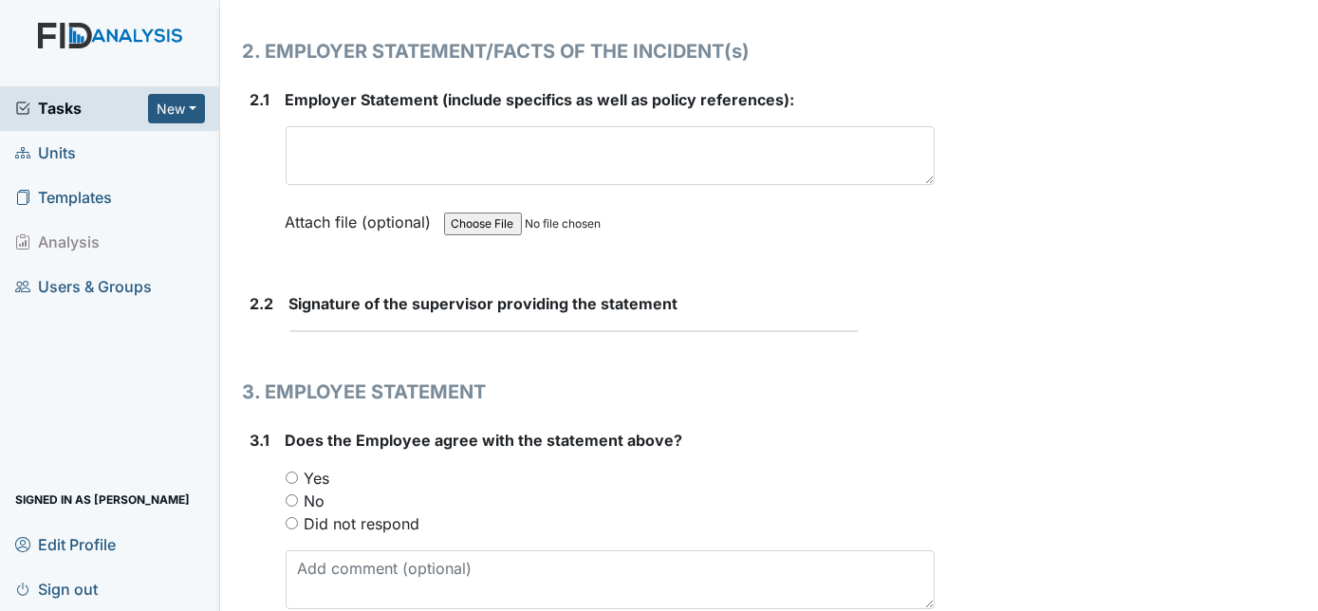
scroll to position [2644, 0]
click at [58, 157] on span "Units" at bounding box center [45, 153] width 61 height 29
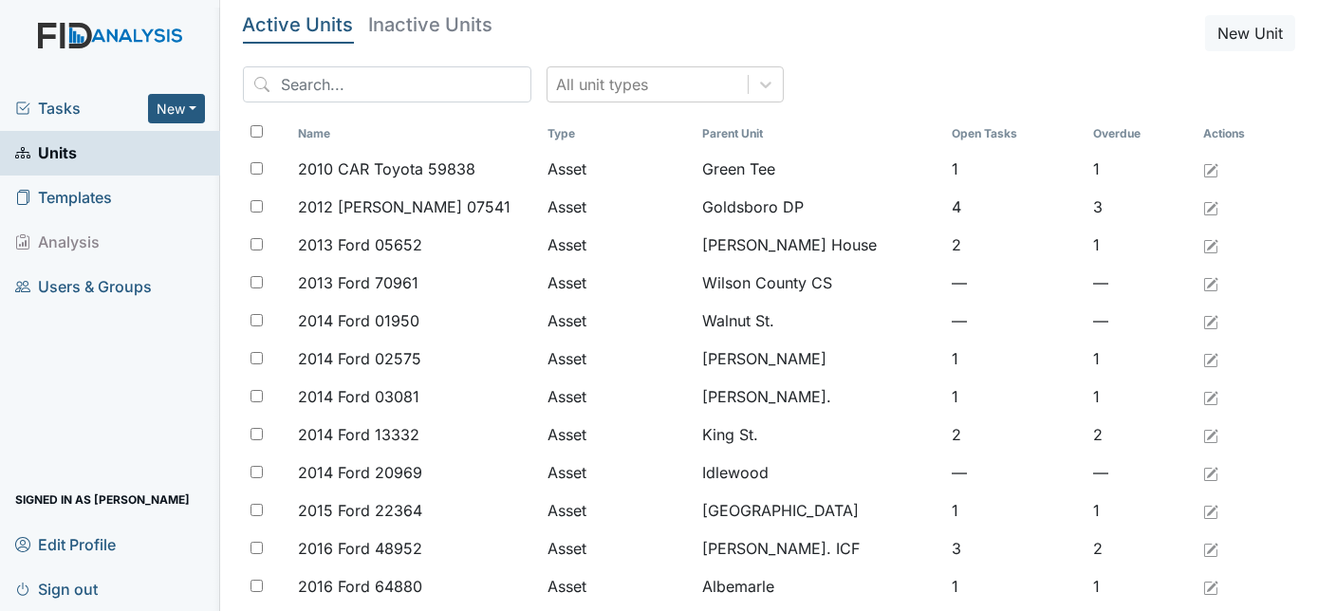
click at [68, 103] on span "Tasks" at bounding box center [81, 108] width 133 height 23
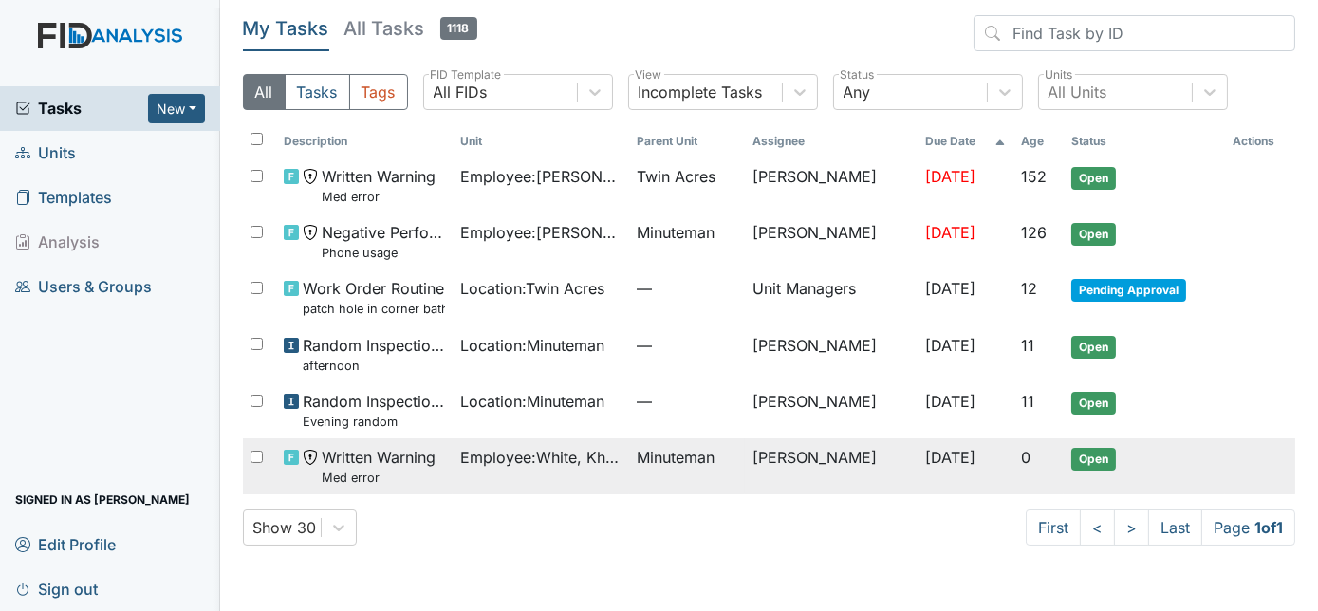
click at [480, 468] on span "Employee : [PERSON_NAME], Khahliya" at bounding box center [540, 457] width 161 height 23
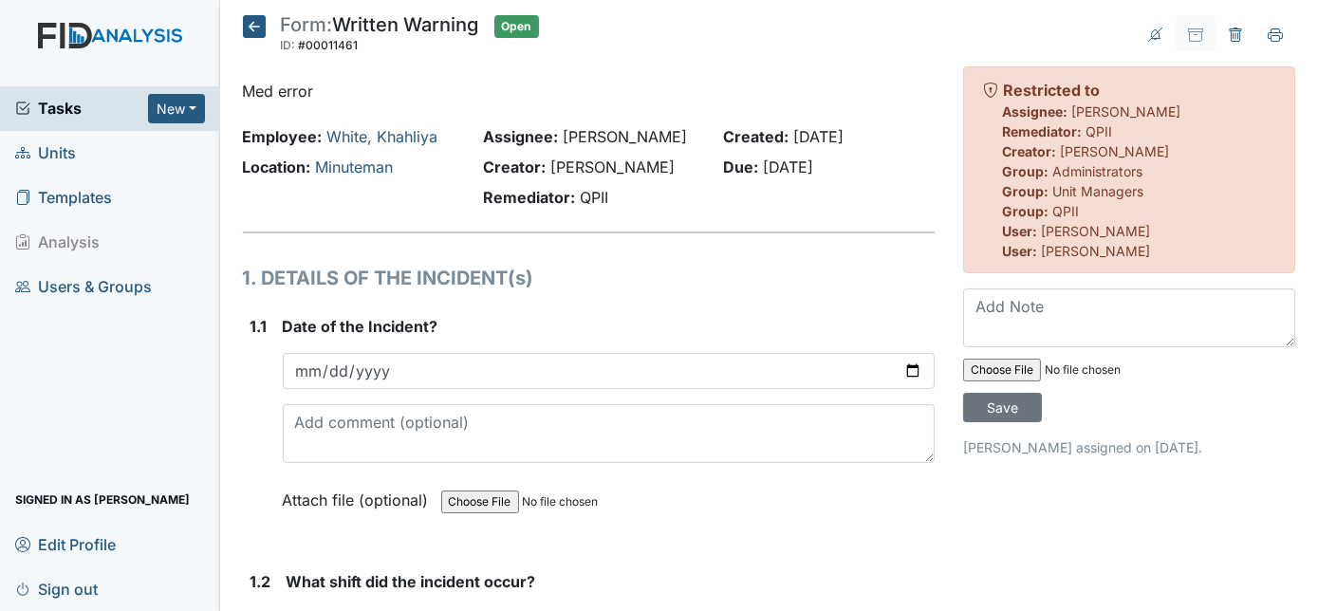
click at [697, 278] on h1 "1. DETAILS OF THE INCIDENT(s)" at bounding box center [589, 278] width 693 height 28
click at [256, 27] on icon at bounding box center [254, 26] width 23 height 23
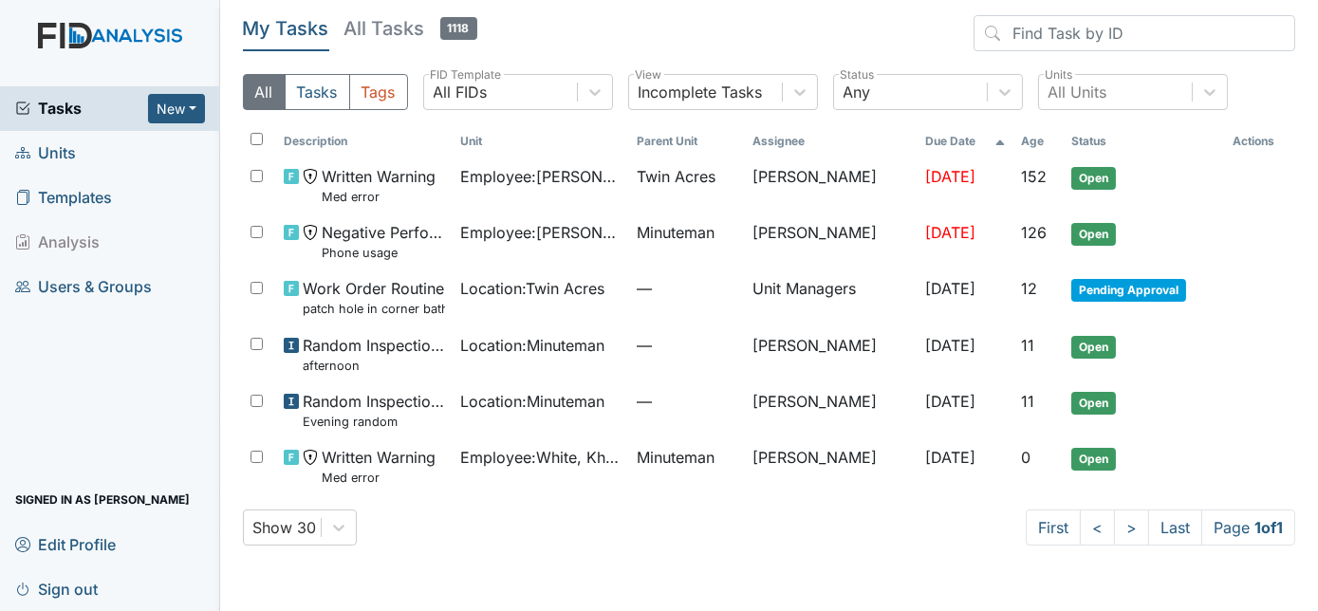
click at [73, 141] on span "Units" at bounding box center [45, 153] width 61 height 29
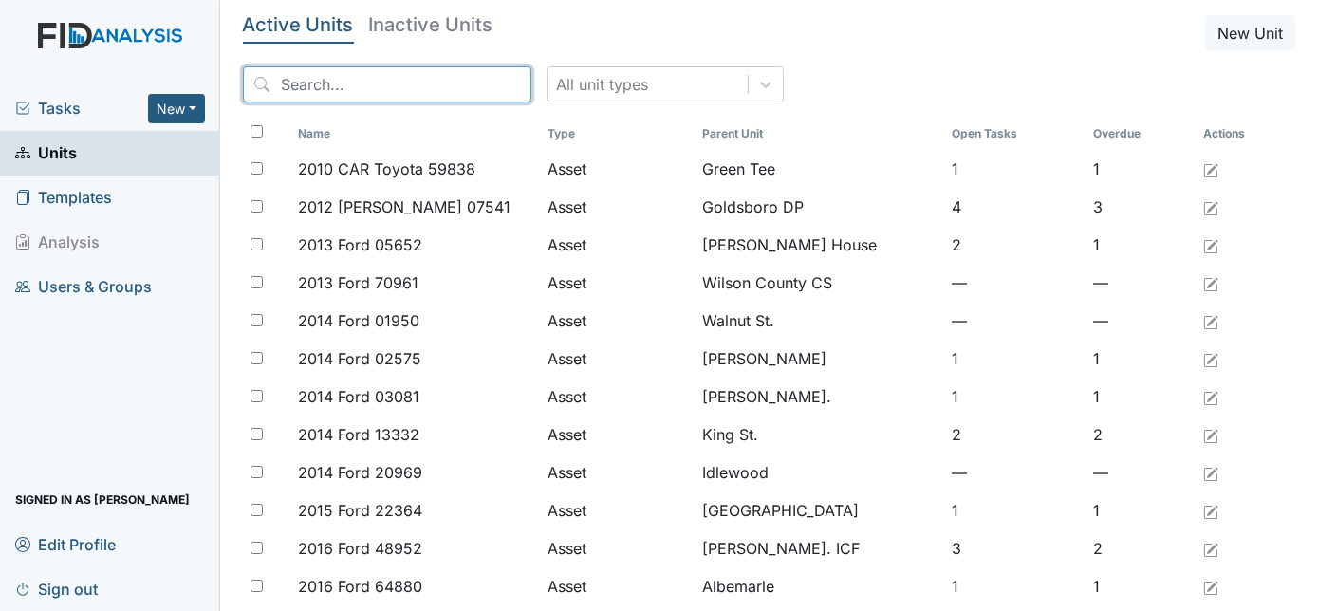
click at [362, 82] on input "search" at bounding box center [387, 84] width 288 height 36
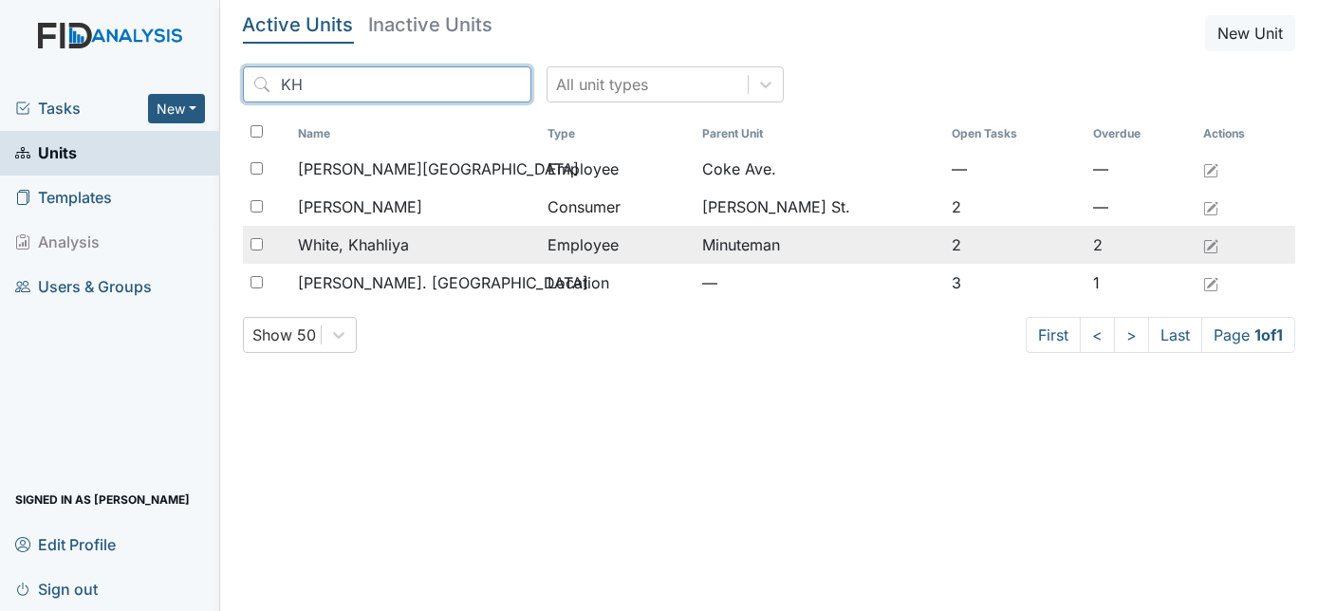
type input "KH"
click at [417, 243] on div "White, Khahliya" at bounding box center [415, 244] width 234 height 23
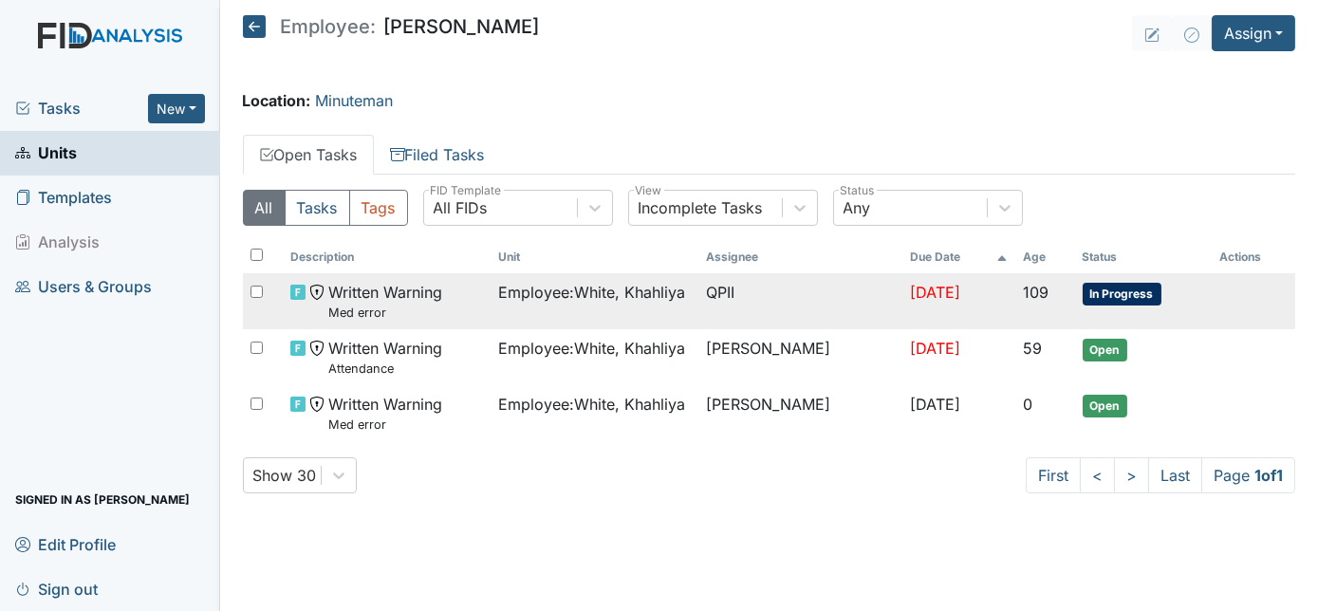
click at [513, 308] on td "Employee : [PERSON_NAME], Khahliya" at bounding box center [595, 301] width 208 height 56
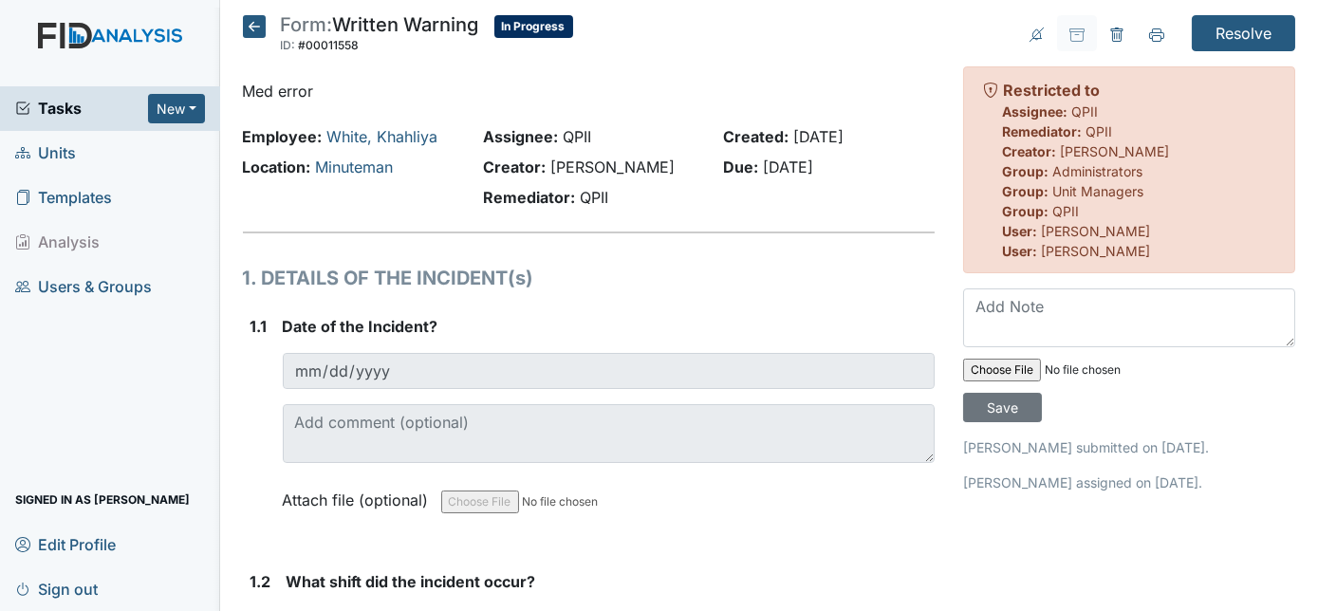
click at [257, 20] on icon at bounding box center [254, 26] width 23 height 23
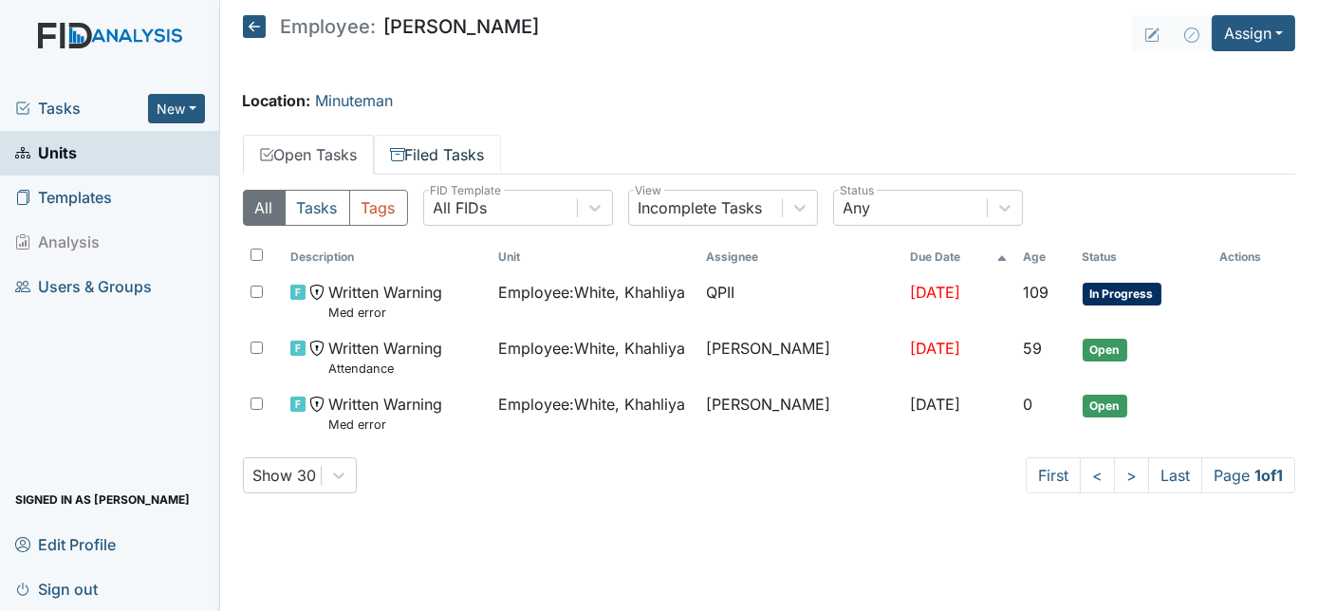
click at [454, 145] on link "Filed Tasks" at bounding box center [437, 155] width 127 height 40
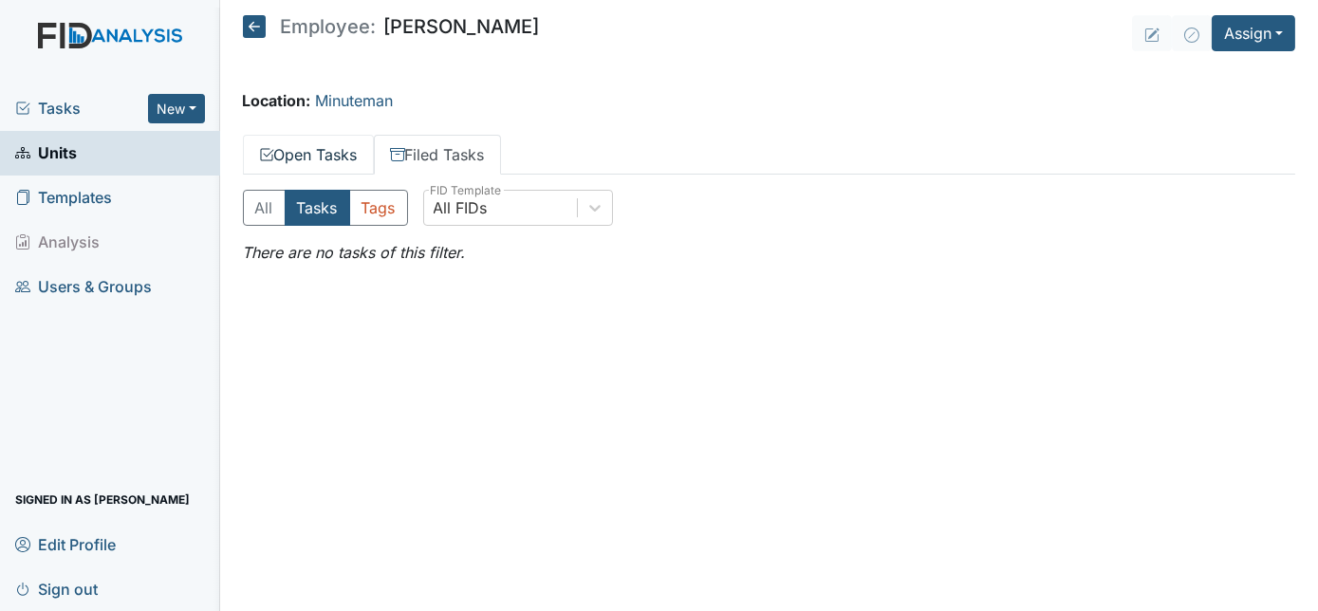
click at [286, 154] on link "Open Tasks" at bounding box center [308, 155] width 131 height 40
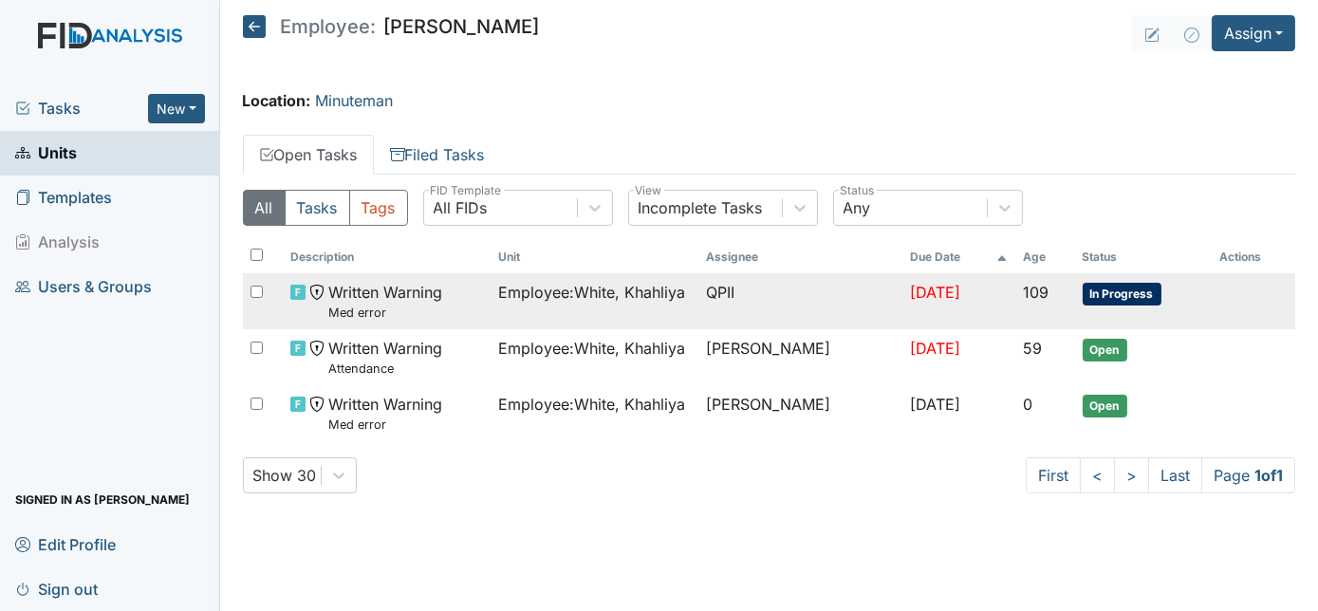
click at [430, 306] on small "Med error" at bounding box center [385, 313] width 114 height 18
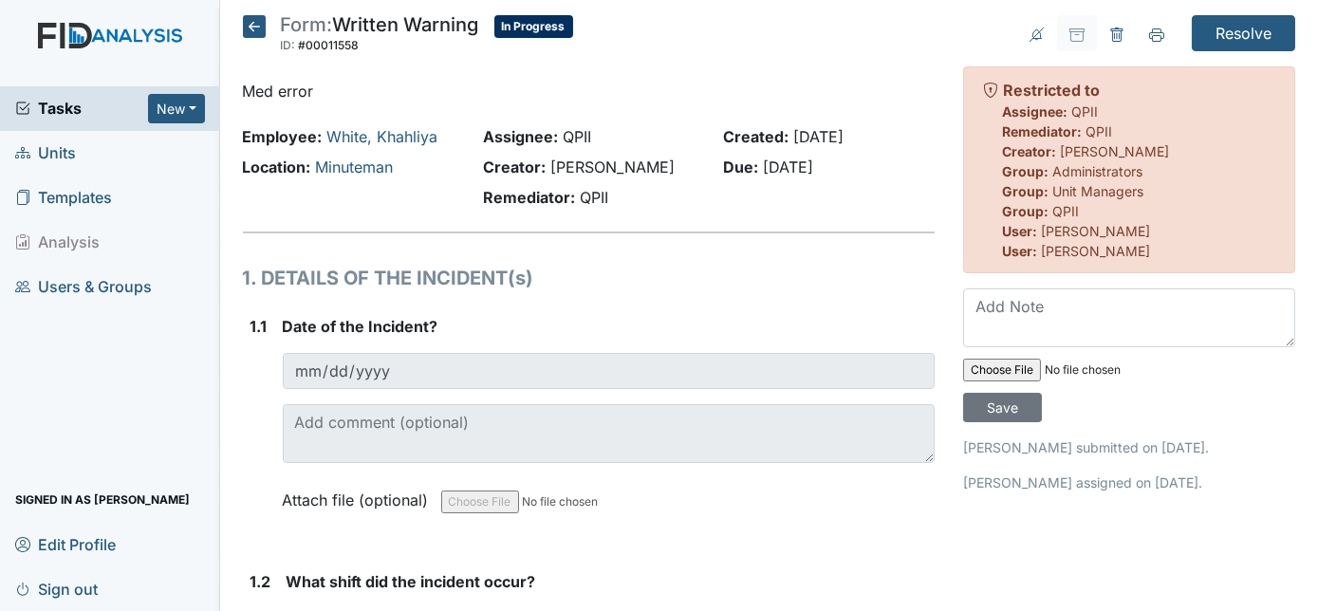
click at [247, 21] on icon at bounding box center [254, 26] width 23 height 23
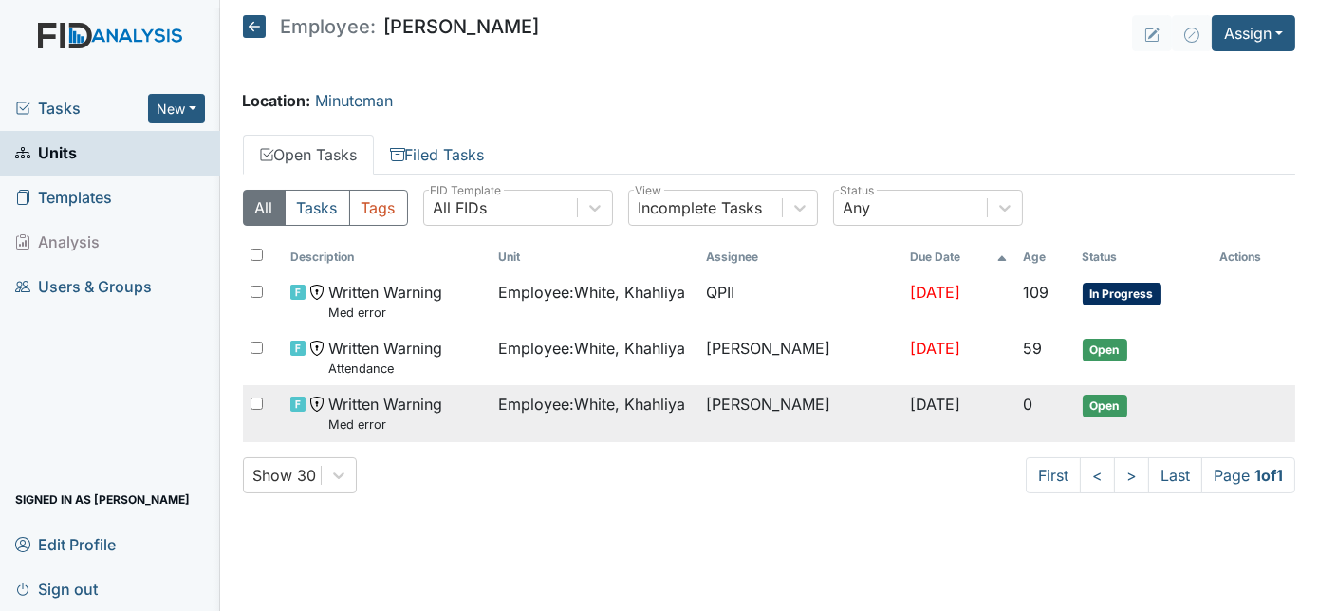
click at [433, 412] on span "Written Warning Med error" at bounding box center [385, 413] width 114 height 41
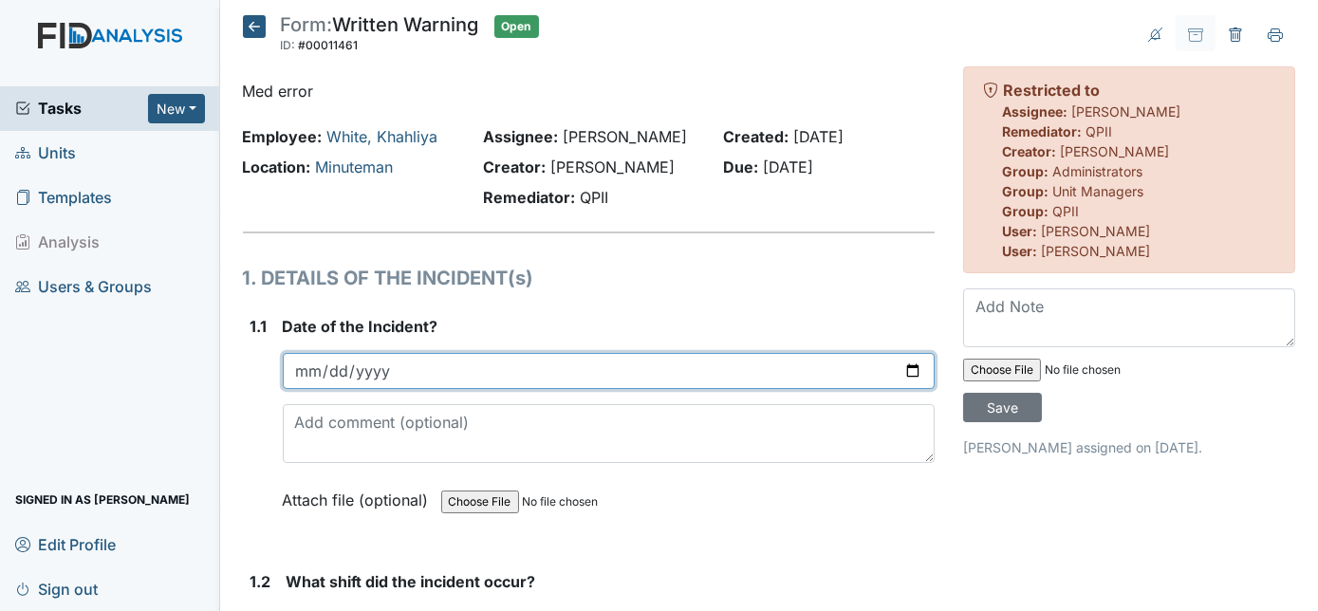
click at [309, 366] on input "date" at bounding box center [609, 371] width 653 height 36
type input "[DATE]"
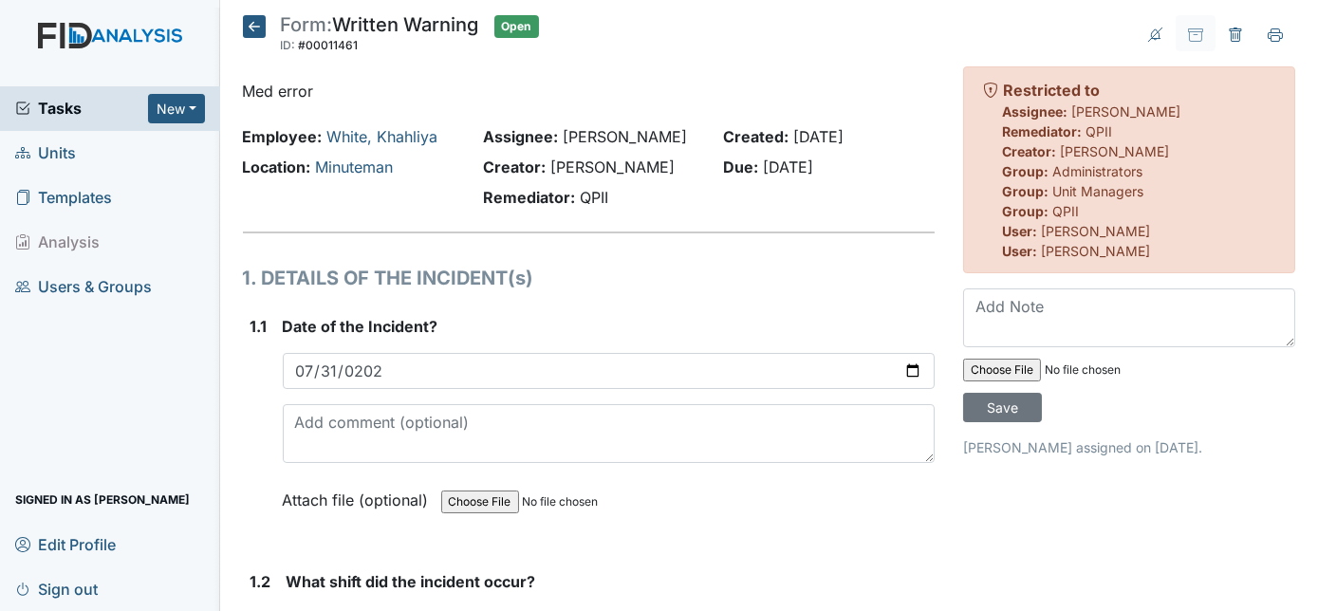
click at [524, 321] on strong "Date of the Incident?" at bounding box center [609, 326] width 653 height 23
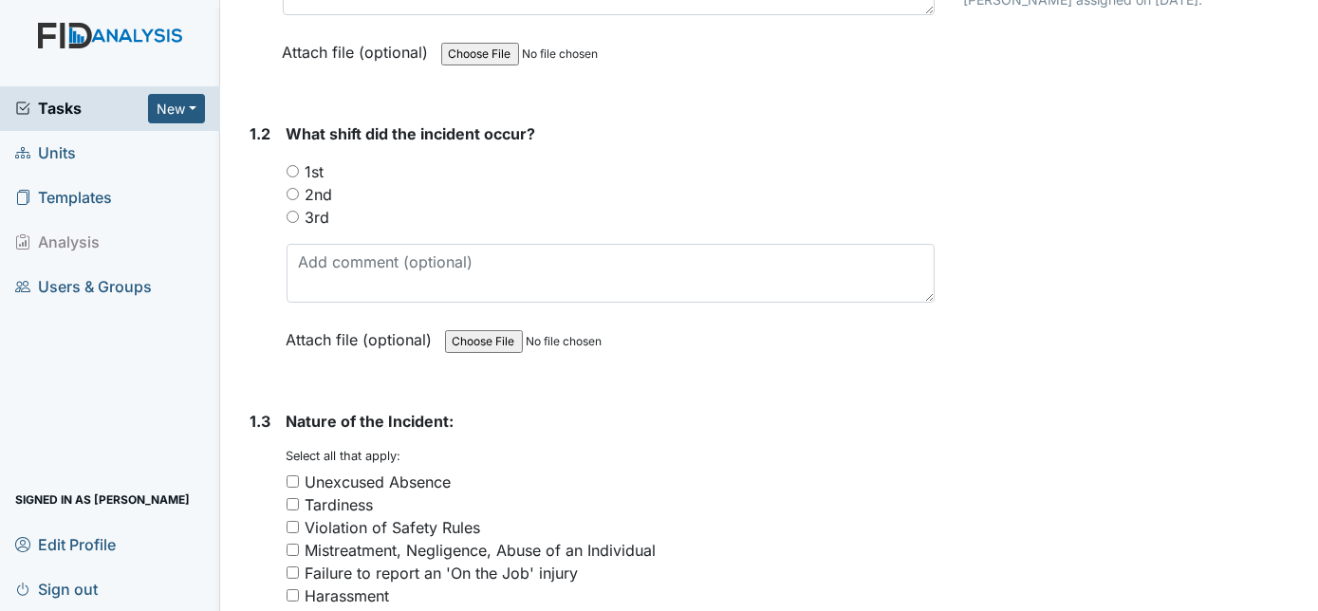
scroll to position [483, 0]
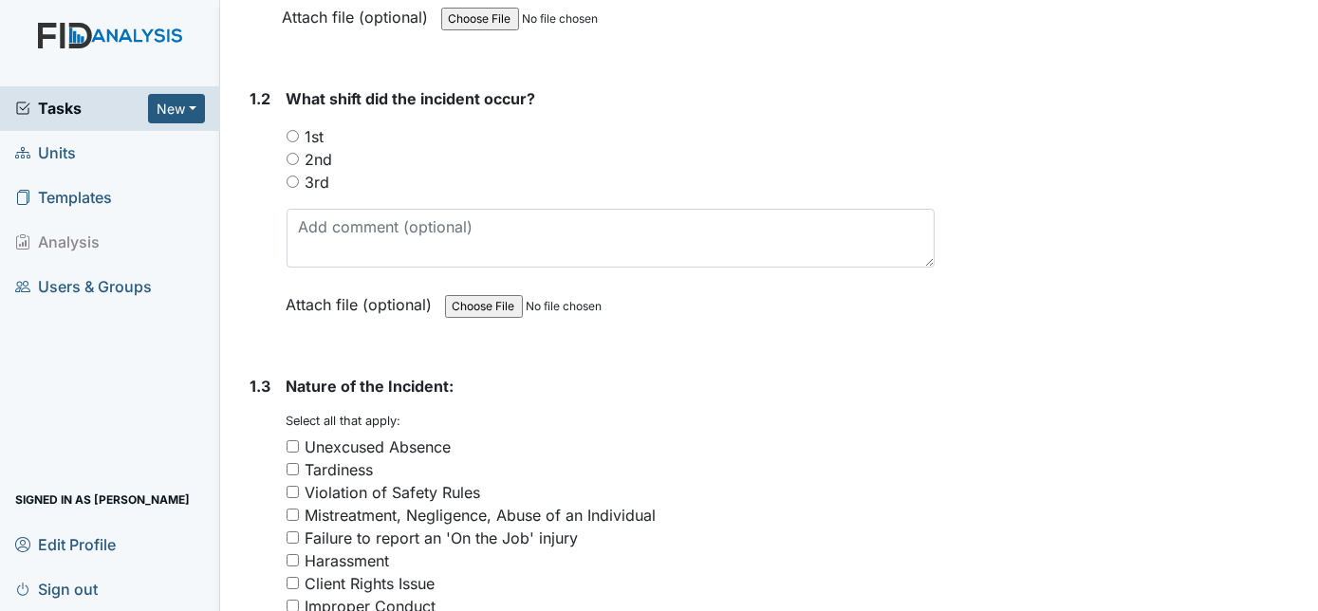
click at [293, 158] on input "2nd" at bounding box center [293, 159] width 12 height 12
radio input "true"
click at [269, 191] on div "1.2" at bounding box center [261, 215] width 21 height 257
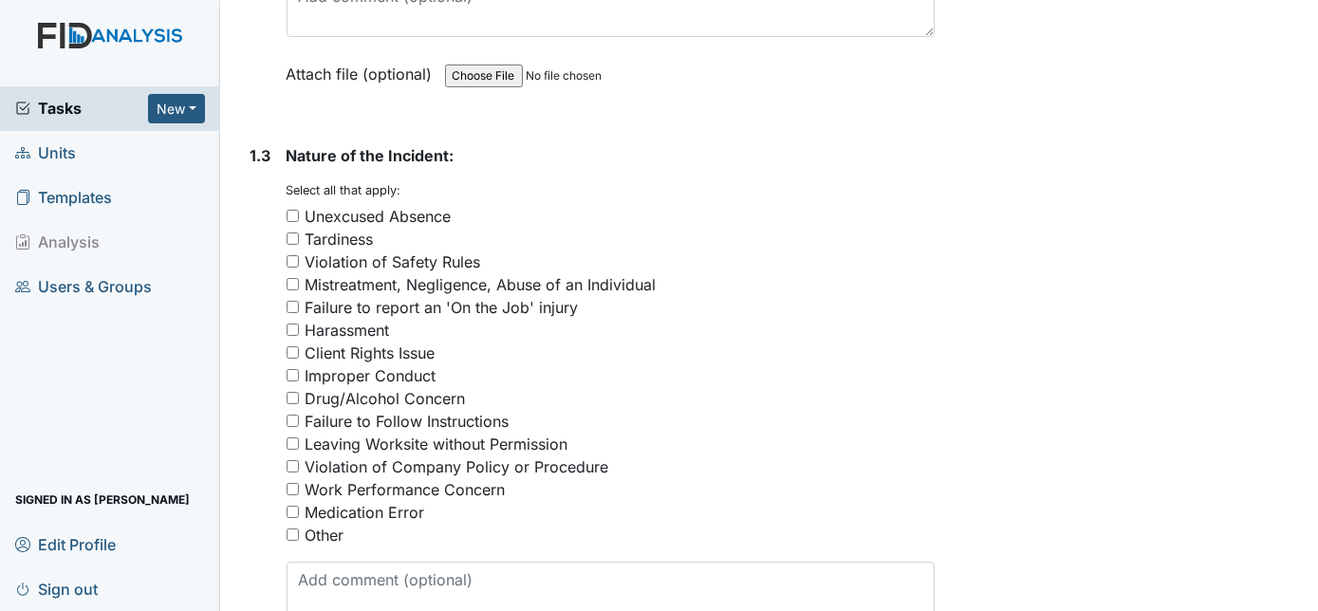
scroll to position [793, 0]
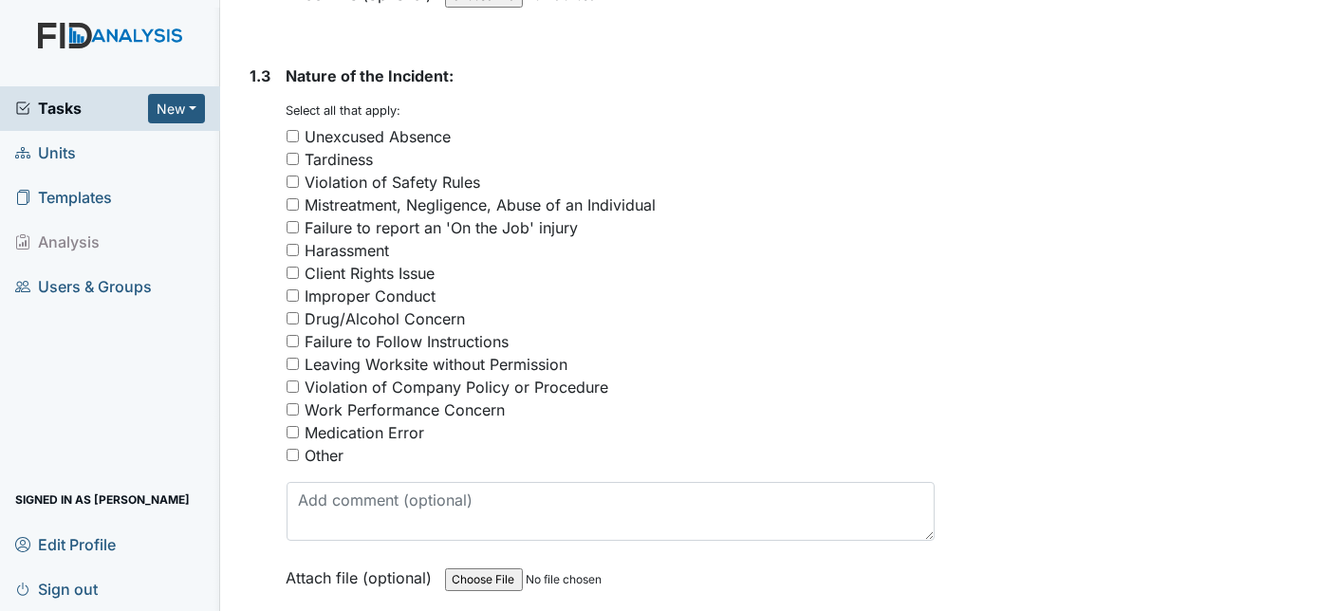
click at [293, 336] on input "Failure to Follow Instructions" at bounding box center [293, 341] width 12 height 12
checkbox input "true"
click at [293, 426] on input "Medication Error" at bounding box center [293, 432] width 12 height 12
checkbox input "true"
click at [251, 316] on div "1.3" at bounding box center [261, 341] width 21 height 553
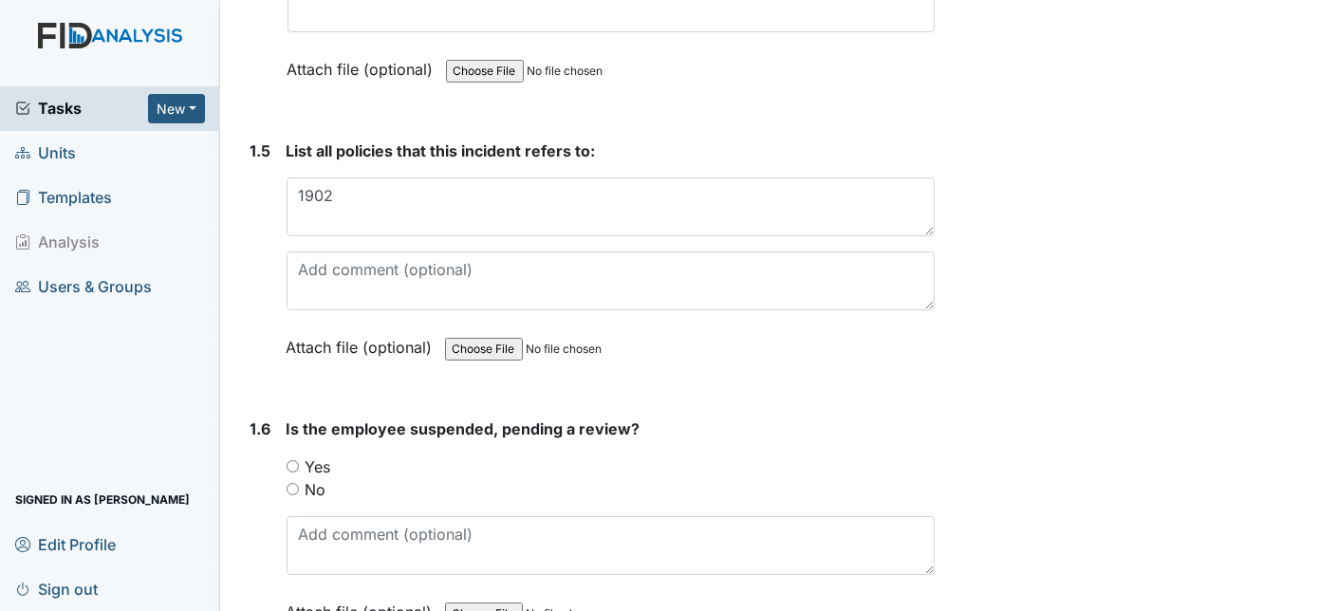
scroll to position [1552, 0]
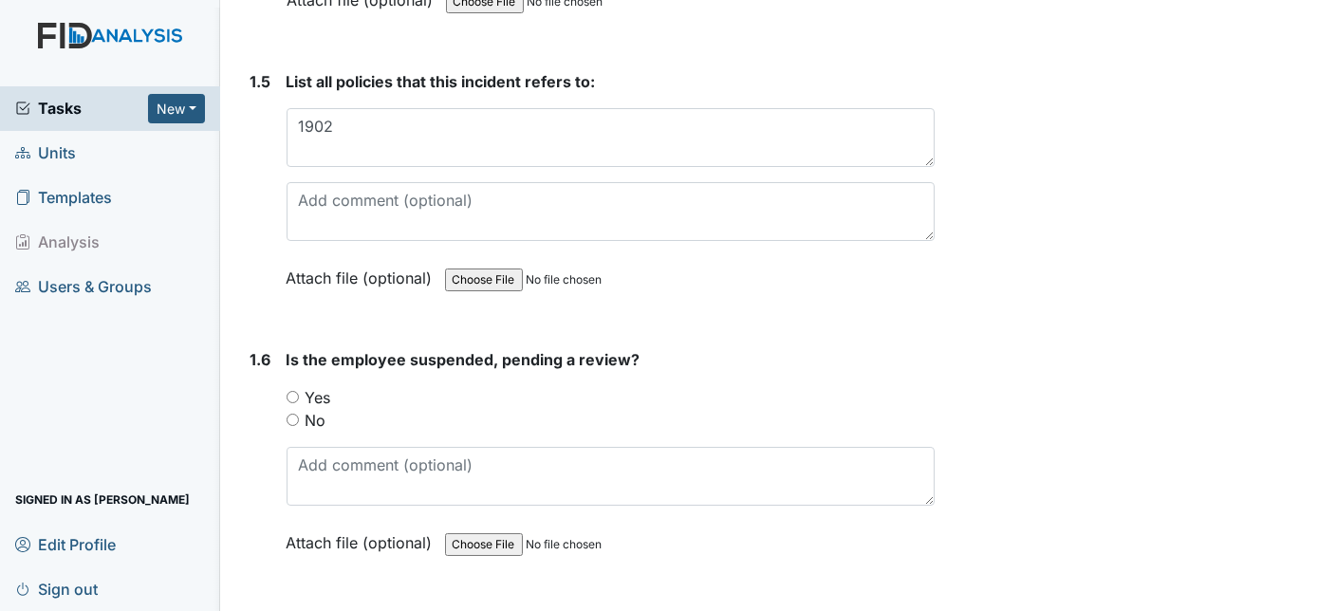
click at [501, 271] on input "file" at bounding box center [574, 280] width 258 height 46
type input "C:\fakepath\LIFE Inc. Policy 1202.pdf"
click at [292, 414] on input "No" at bounding box center [293, 420] width 12 height 12
radio input "true"
click at [239, 444] on div "Form: Written Warning ID: #00011461 Open Autosaving... Med error Employee: Whit…" at bounding box center [589, 476] width 721 height 4026
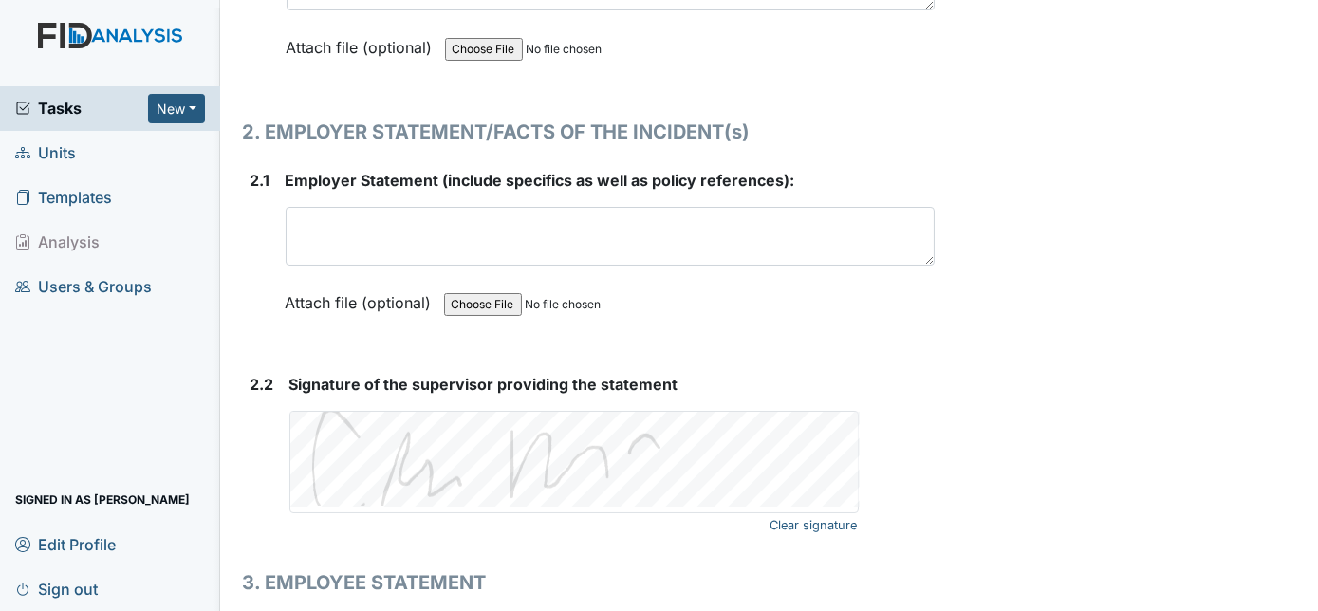
scroll to position [2553, 0]
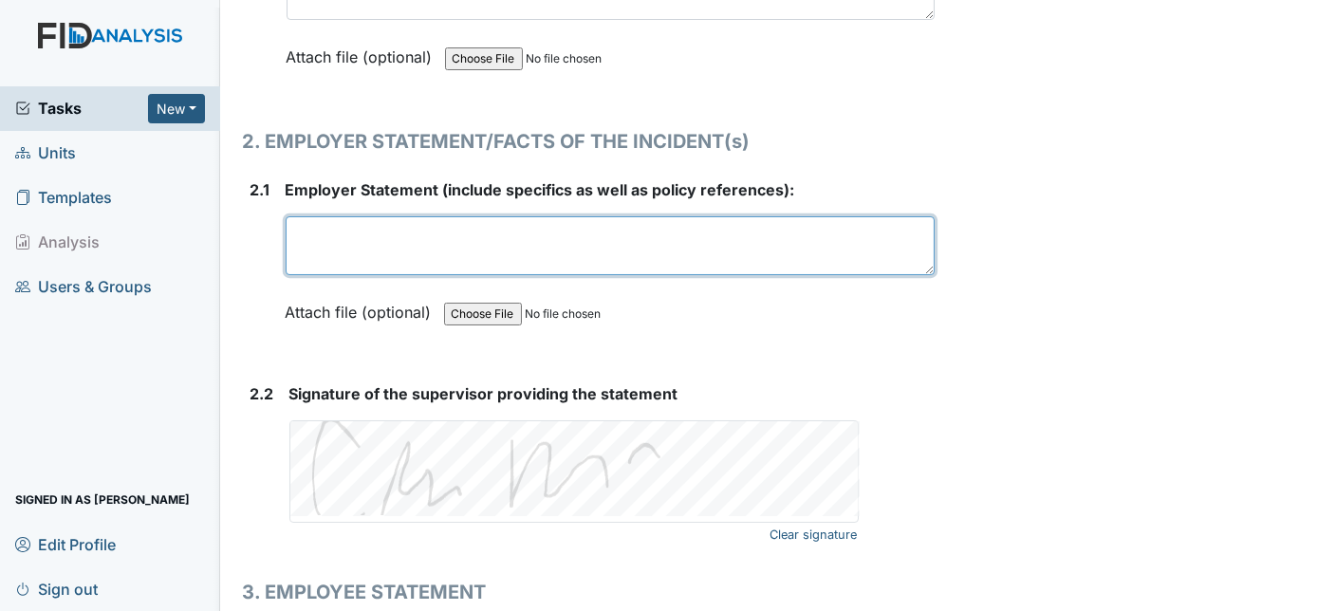
click at [291, 221] on textarea at bounding box center [611, 245] width 650 height 59
click at [431, 220] on textarea "It was ordered forconsumer to get 100" at bounding box center [611, 245] width 650 height 59
click at [592, 221] on textarea "It was ordered for consumer to get 100" at bounding box center [611, 245] width 650 height 59
type textarea "It was ordered for consumer to get 100mg soft gel but staff gave 50 mg instead."
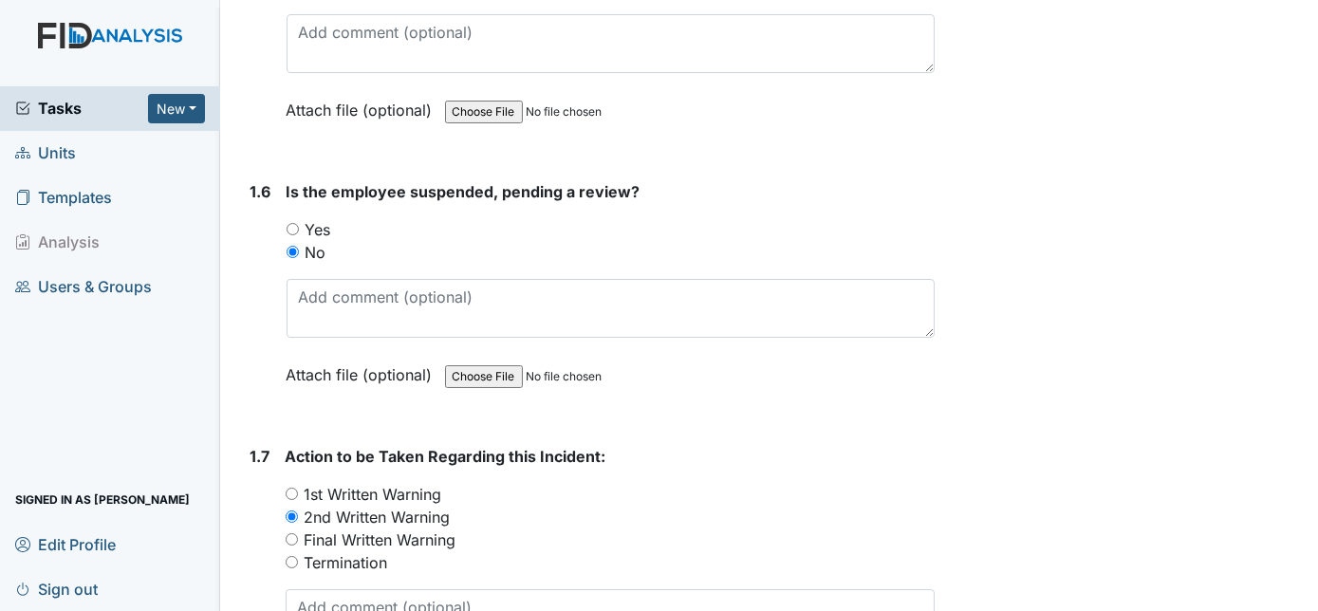
scroll to position [1714, 0]
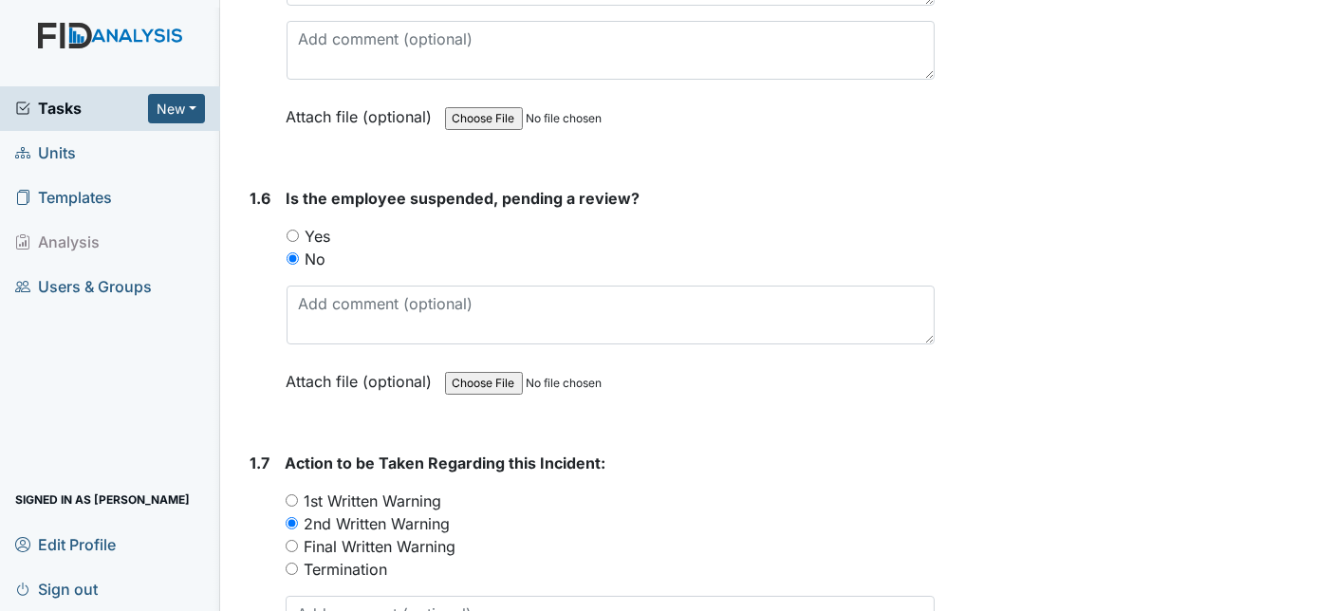
click at [1034, 247] on div "Archive Task × Are you sure you want to archive this task? It will appear as in…" at bounding box center [1129, 314] width 361 height 4026
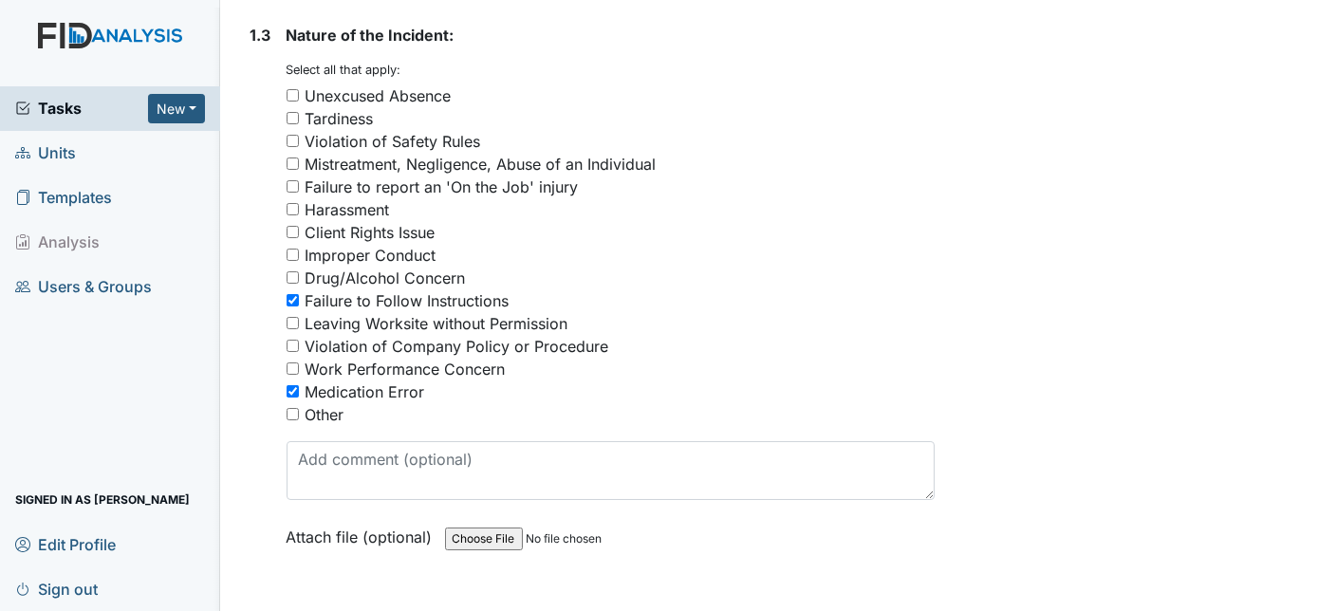
scroll to position [815, 0]
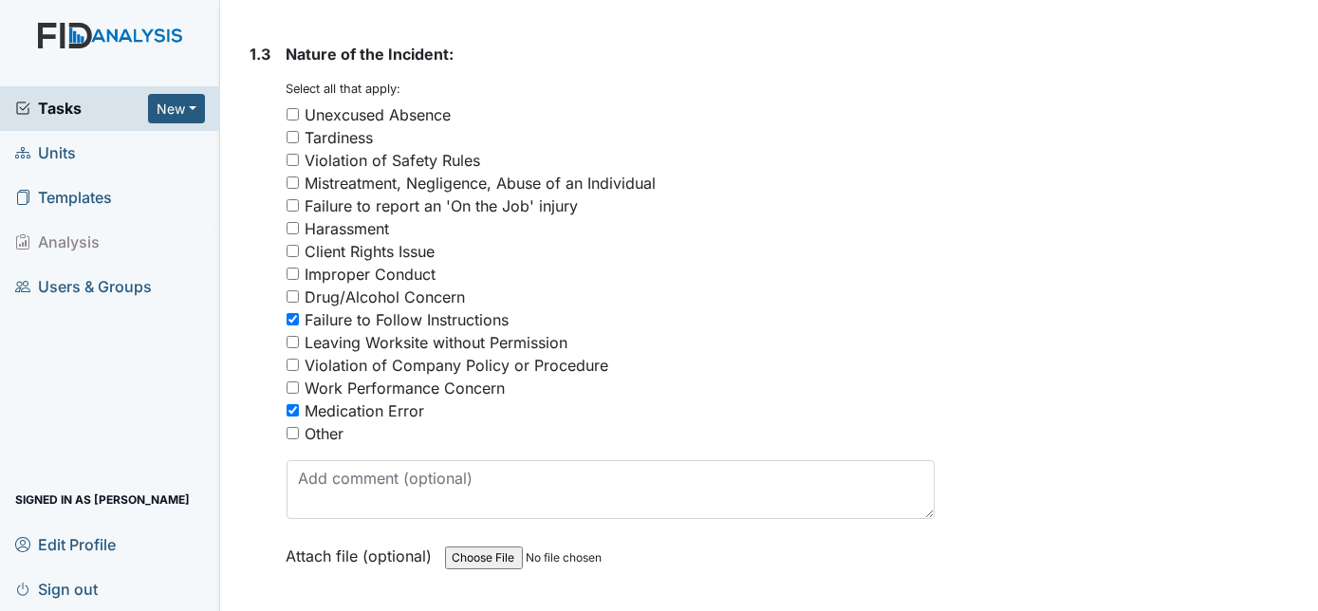
click at [292, 359] on input "Violation of Company Policy or Procedure" at bounding box center [293, 365] width 12 height 12
checkbox input "true"
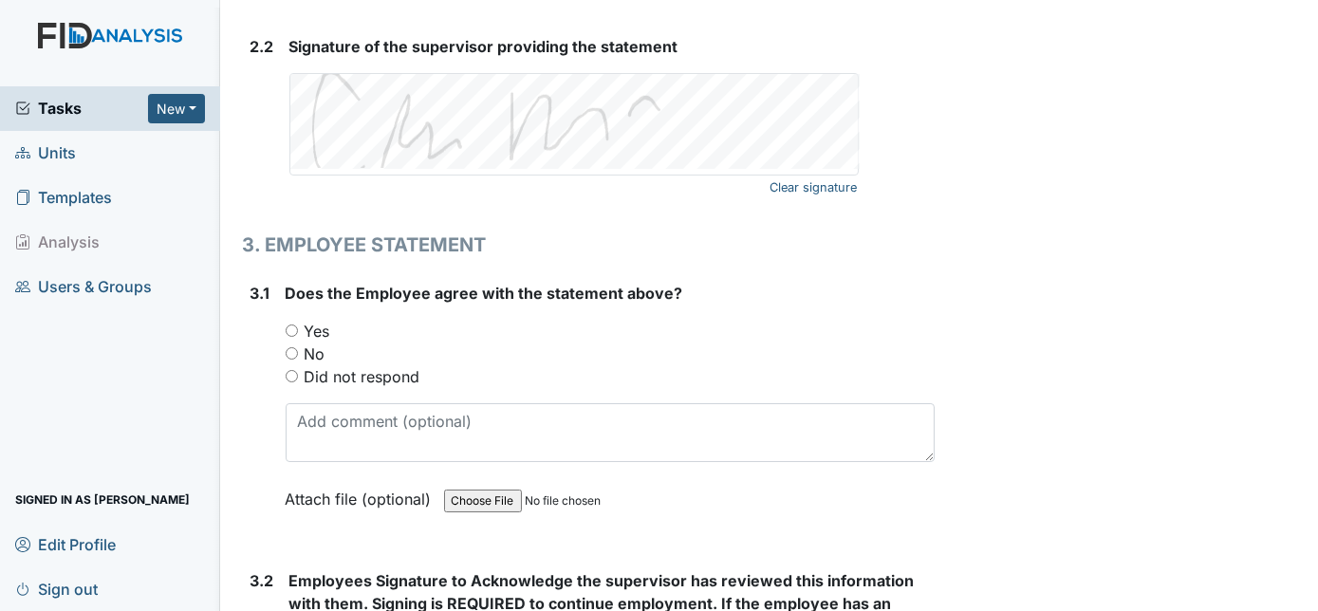
scroll to position [2920, 0]
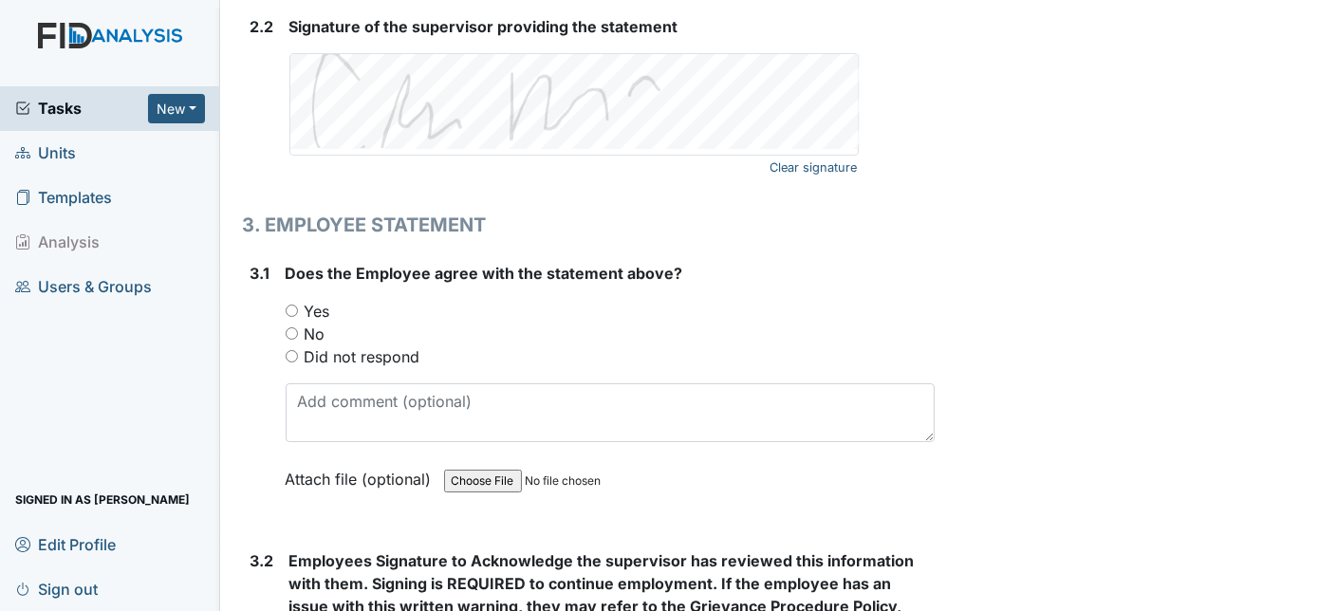
click at [293, 305] on input "Yes" at bounding box center [292, 311] width 12 height 12
radio input "true"
click at [267, 330] on div "3.1" at bounding box center [261, 390] width 20 height 257
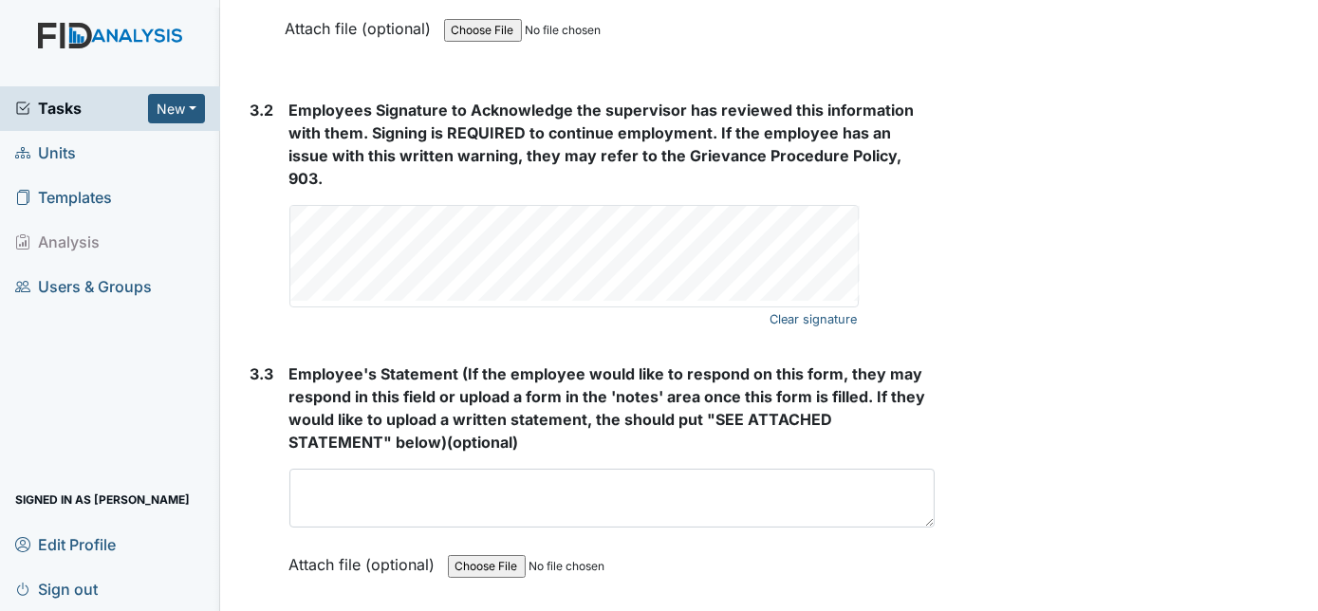
scroll to position [3405, 0]
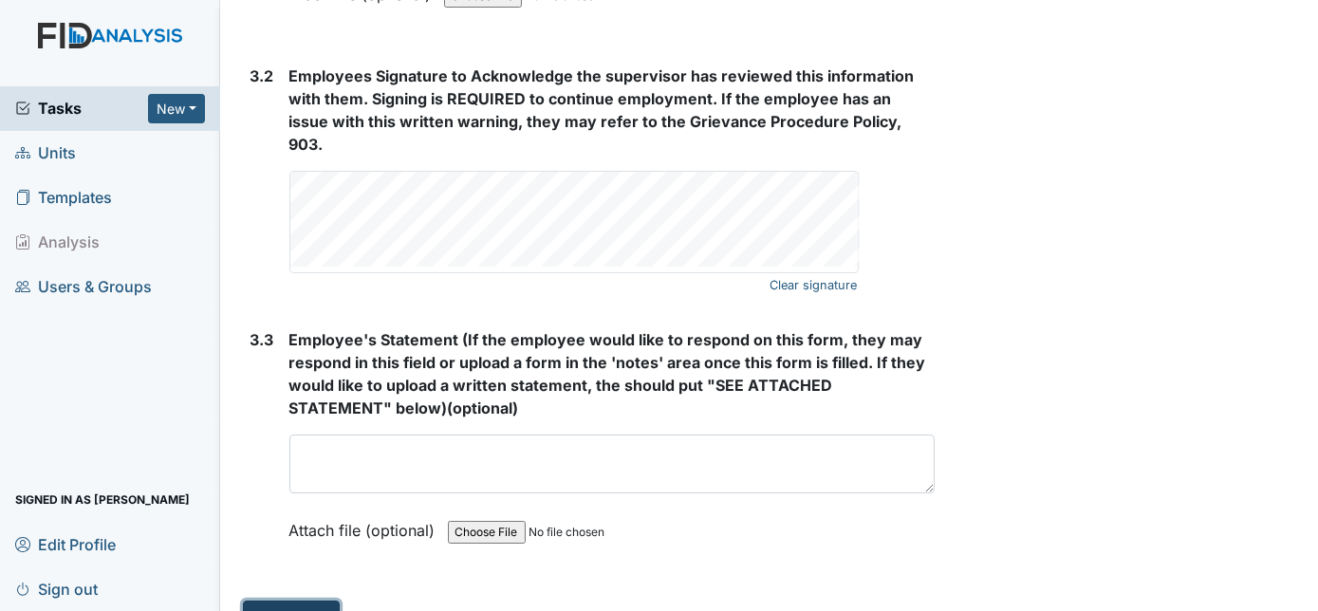
click at [275, 601] on button "Submit" at bounding box center [291, 619] width 97 height 36
